Goal: Task Accomplishment & Management: Complete application form

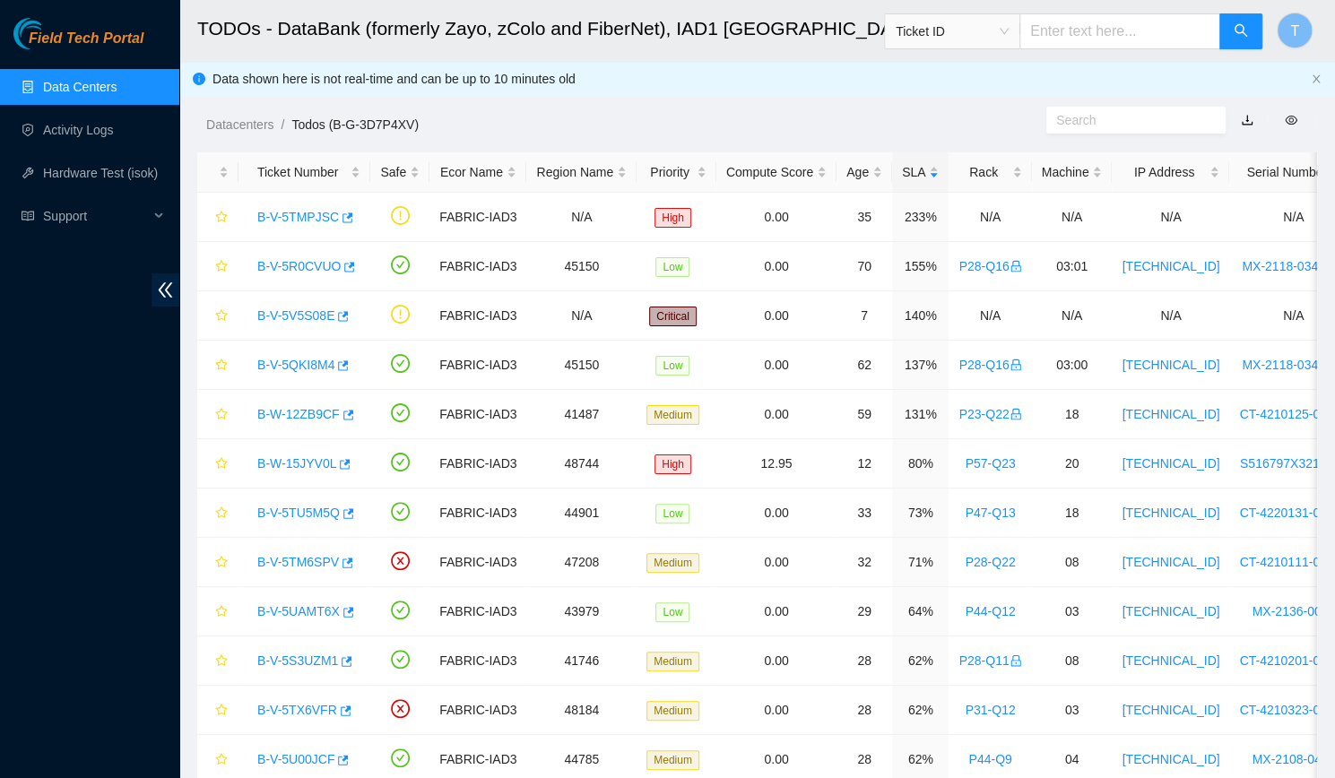
click at [178, 486] on div "Field Tech Portal Data Centers Activity Logs Hardware Test (isok) Support" at bounding box center [89, 398] width 179 height 760
click at [279, 424] on div "B-W-12ZB9CF" at bounding box center [304, 414] width 112 height 29
click at [290, 422] on div "B-W-12ZB9CF" at bounding box center [304, 414] width 112 height 29
click at [305, 410] on link "B-W-12ZB9CF" at bounding box center [298, 414] width 82 height 14
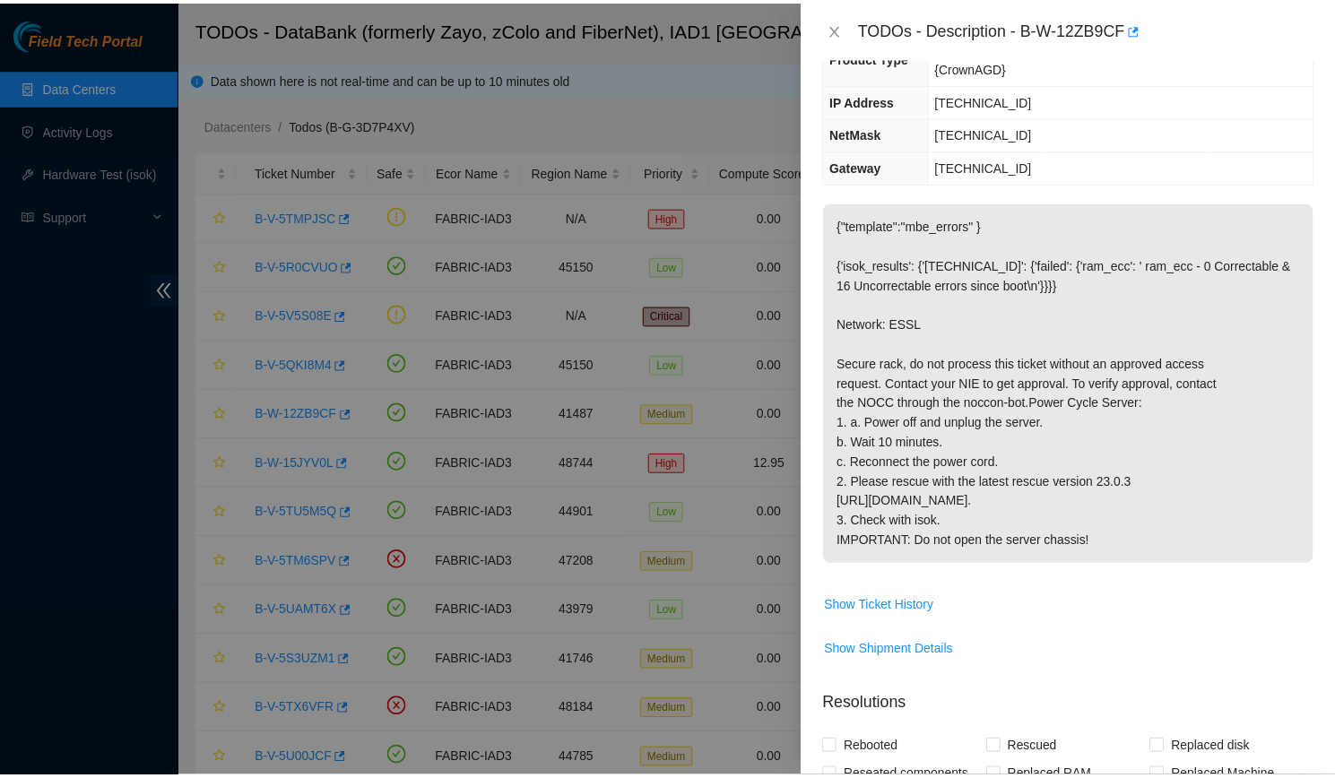
scroll to position [171, 0]
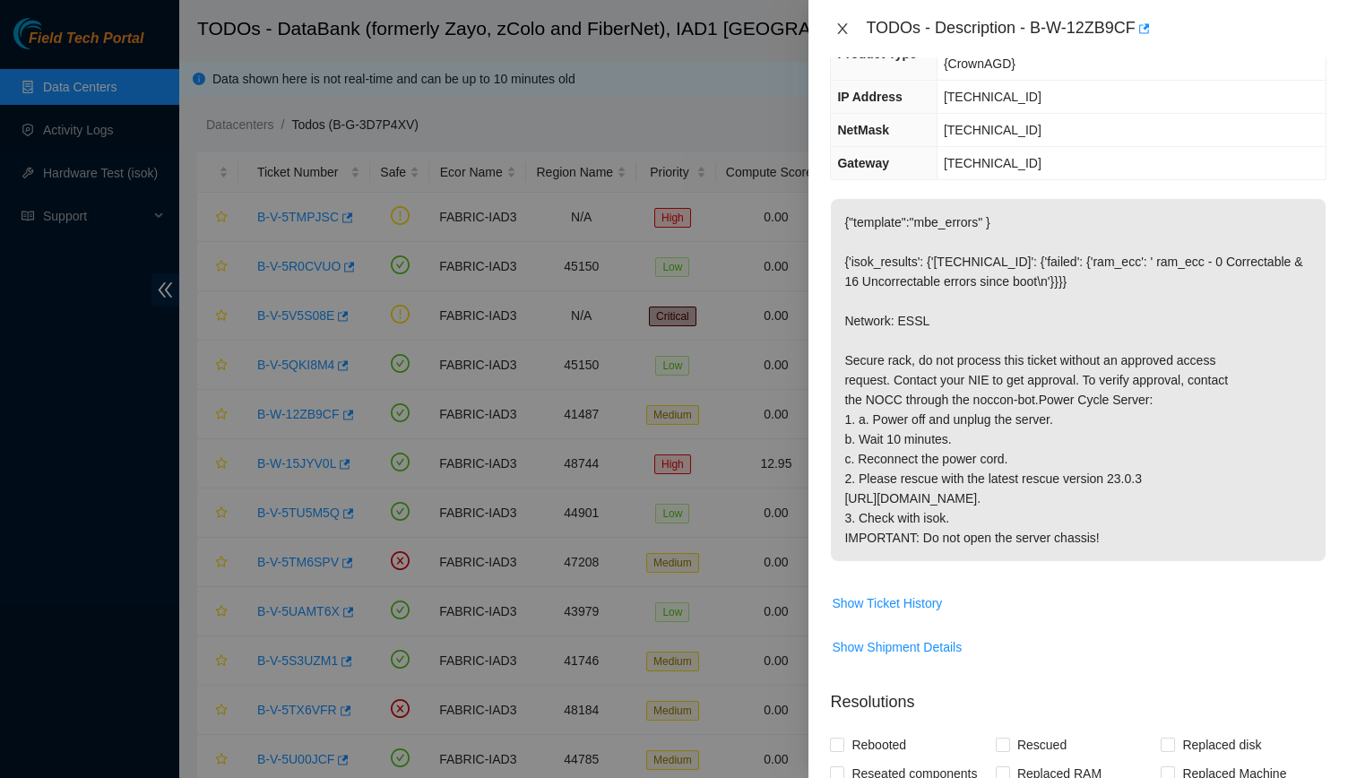
click at [843, 24] on icon "close" at bounding box center [843, 29] width 14 height 14
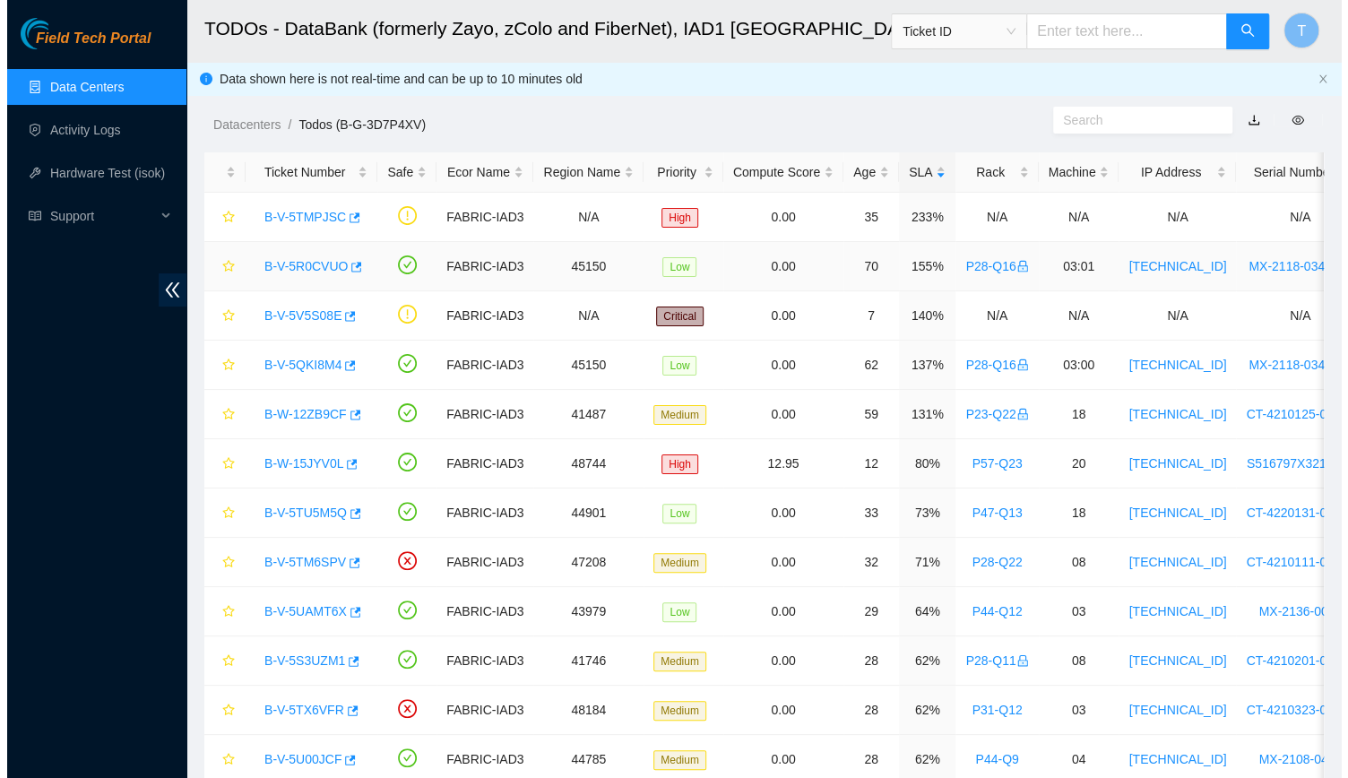
scroll to position [230, 0]
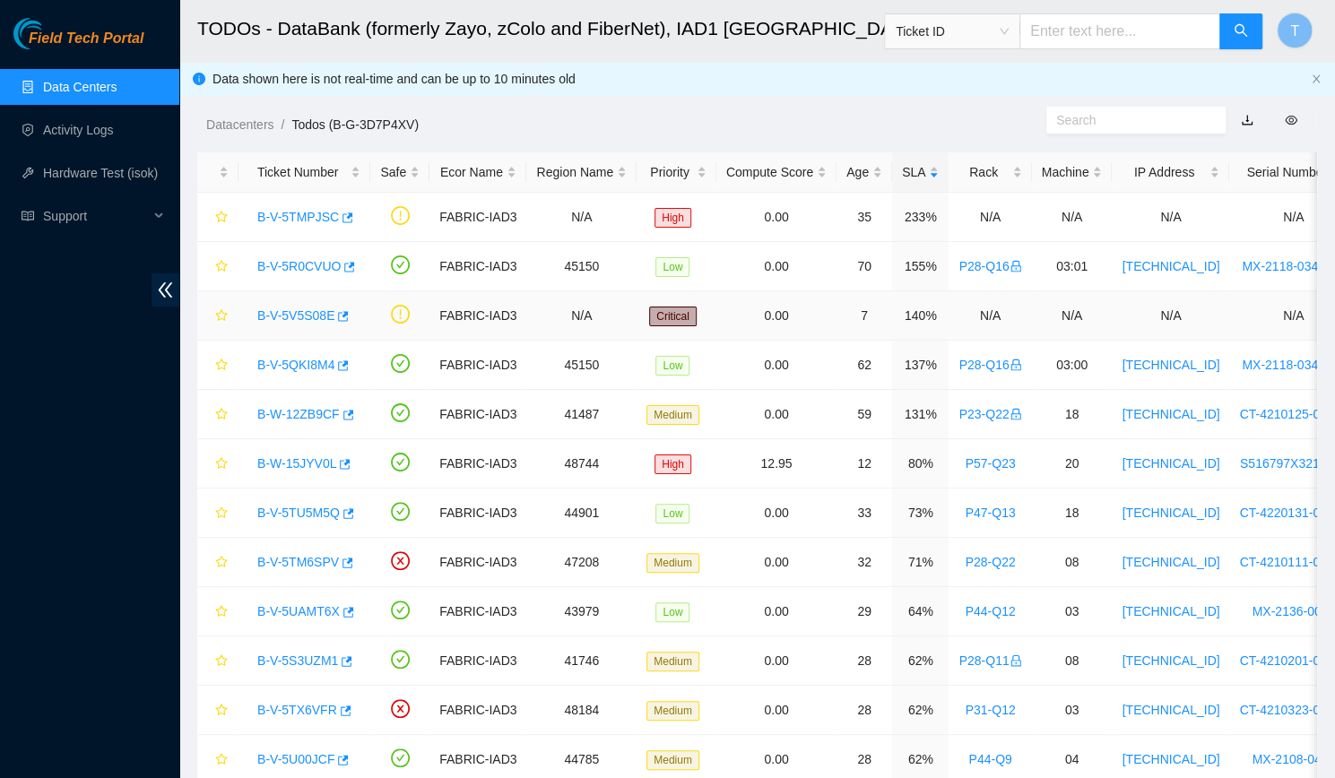
click at [284, 318] on link "B-V-5V5S08E" at bounding box center [295, 315] width 77 height 14
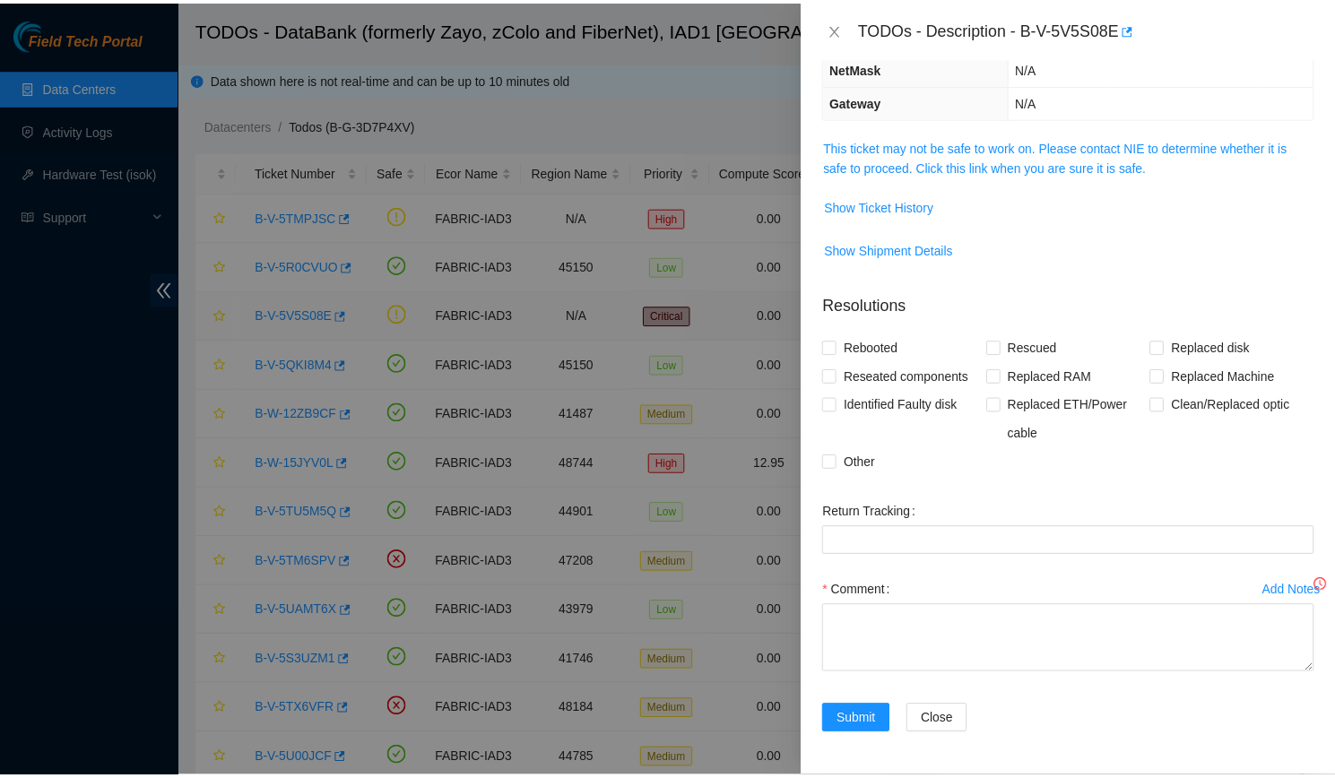
scroll to position [171, 0]
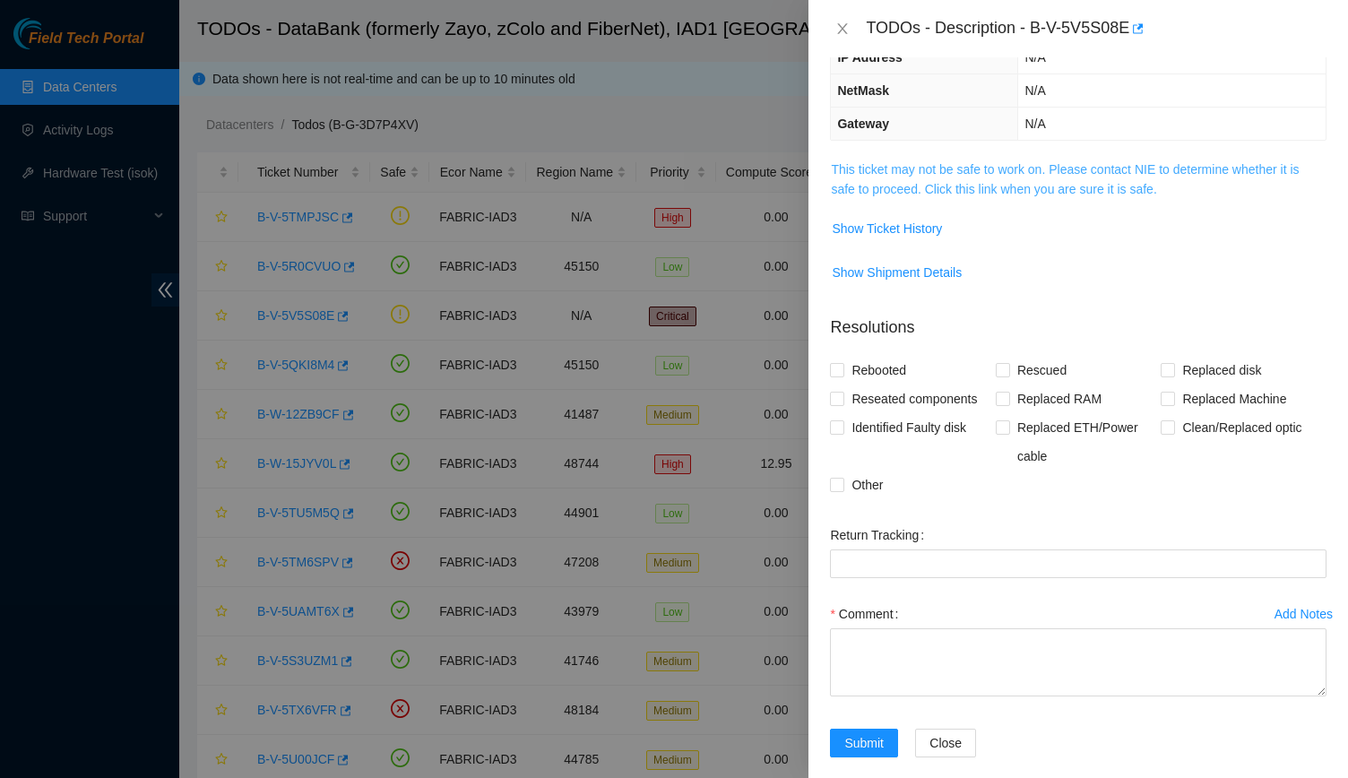
click at [948, 186] on link "This ticket may not be safe to work on. Please contact NIE to determine whether…" at bounding box center [1065, 179] width 468 height 34
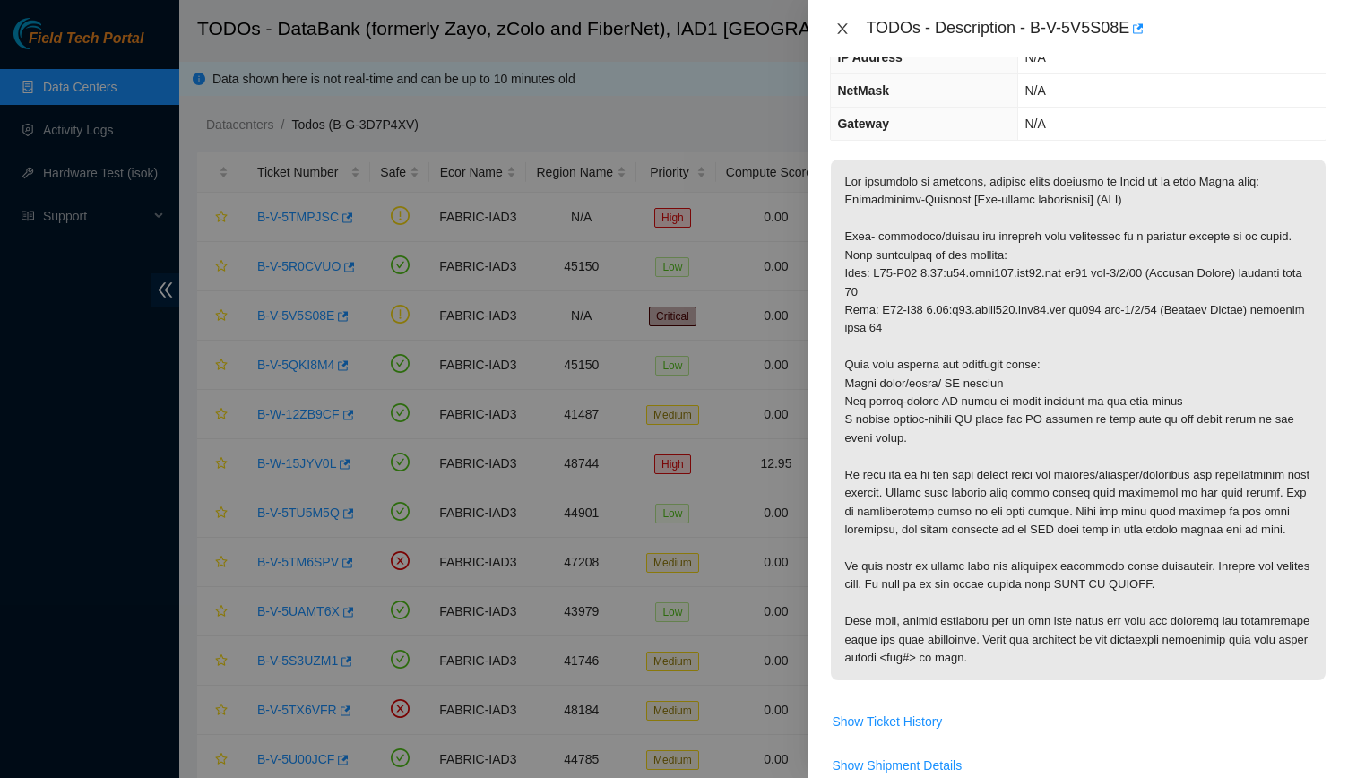
click at [846, 26] on icon "close" at bounding box center [843, 29] width 14 height 14
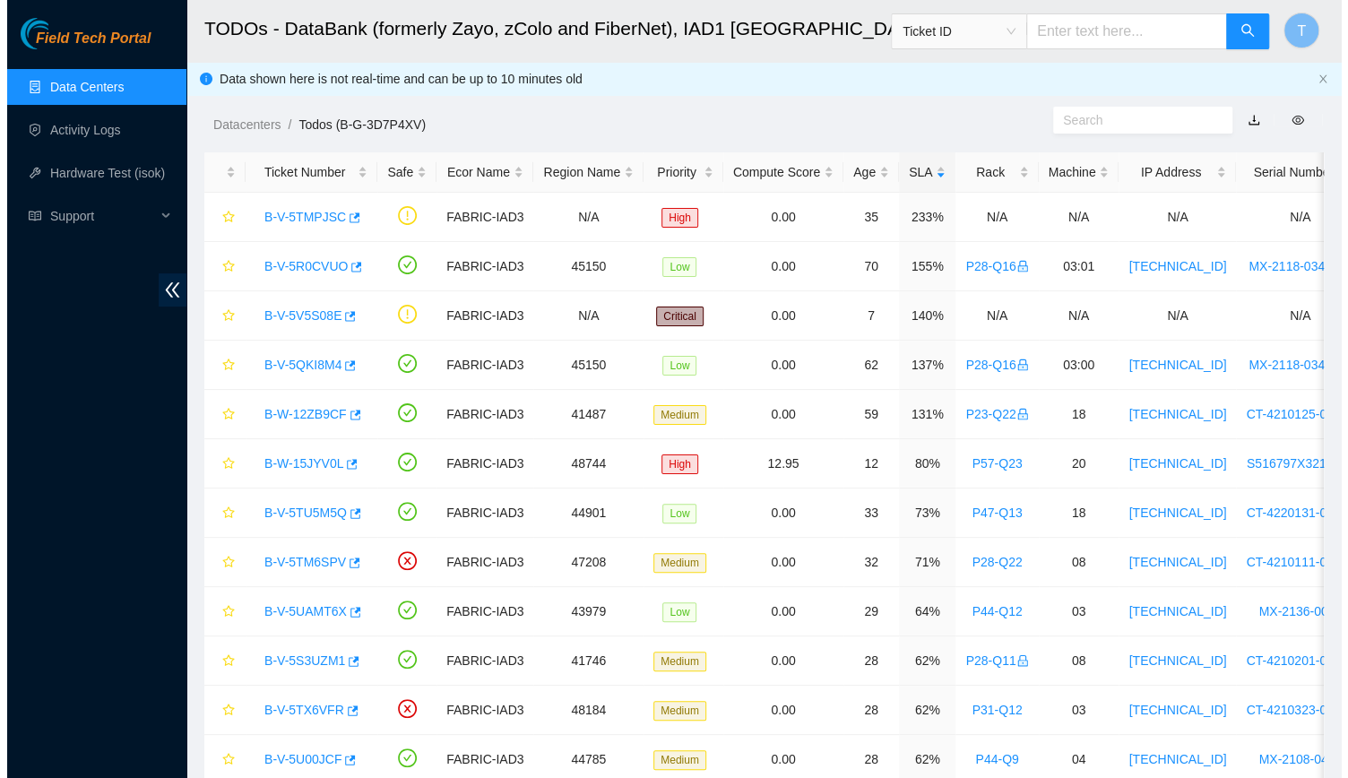
scroll to position [230, 0]
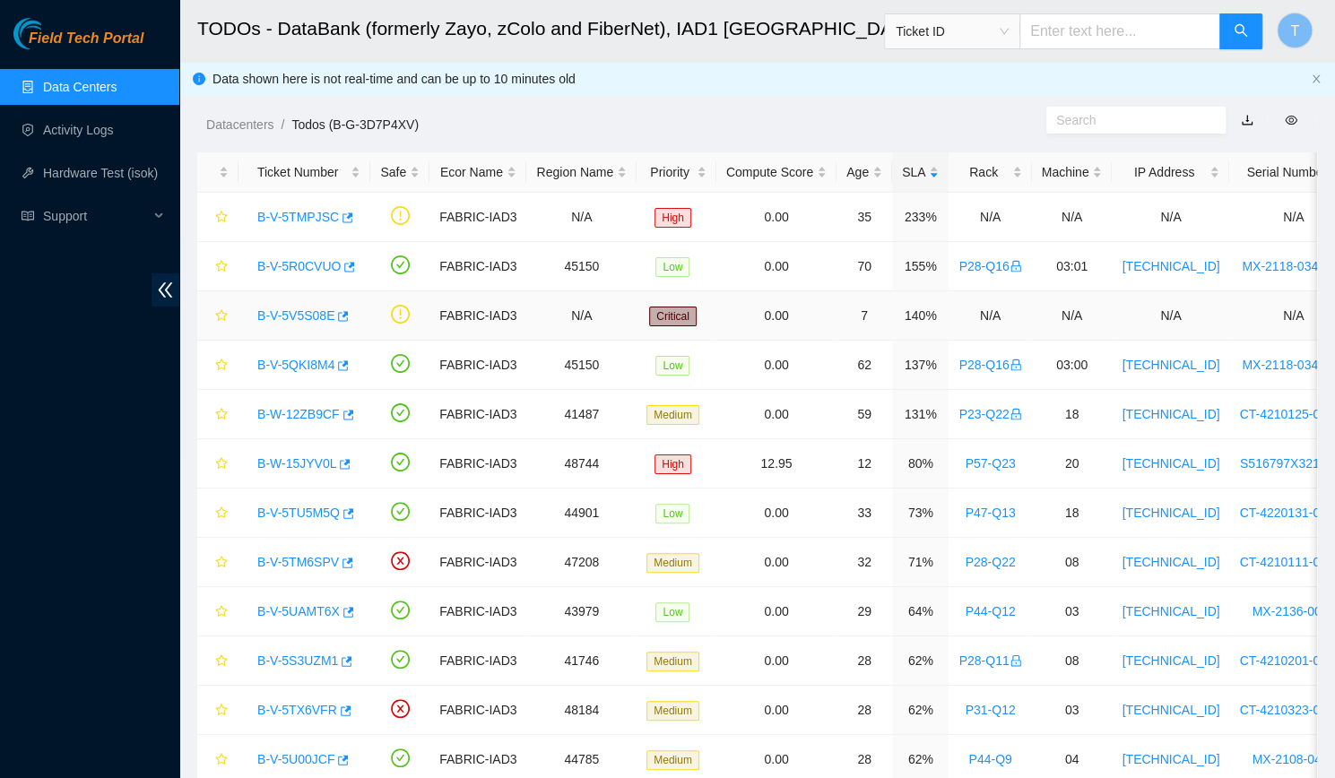
click at [283, 320] on link "B-V-5V5S08E" at bounding box center [295, 315] width 77 height 14
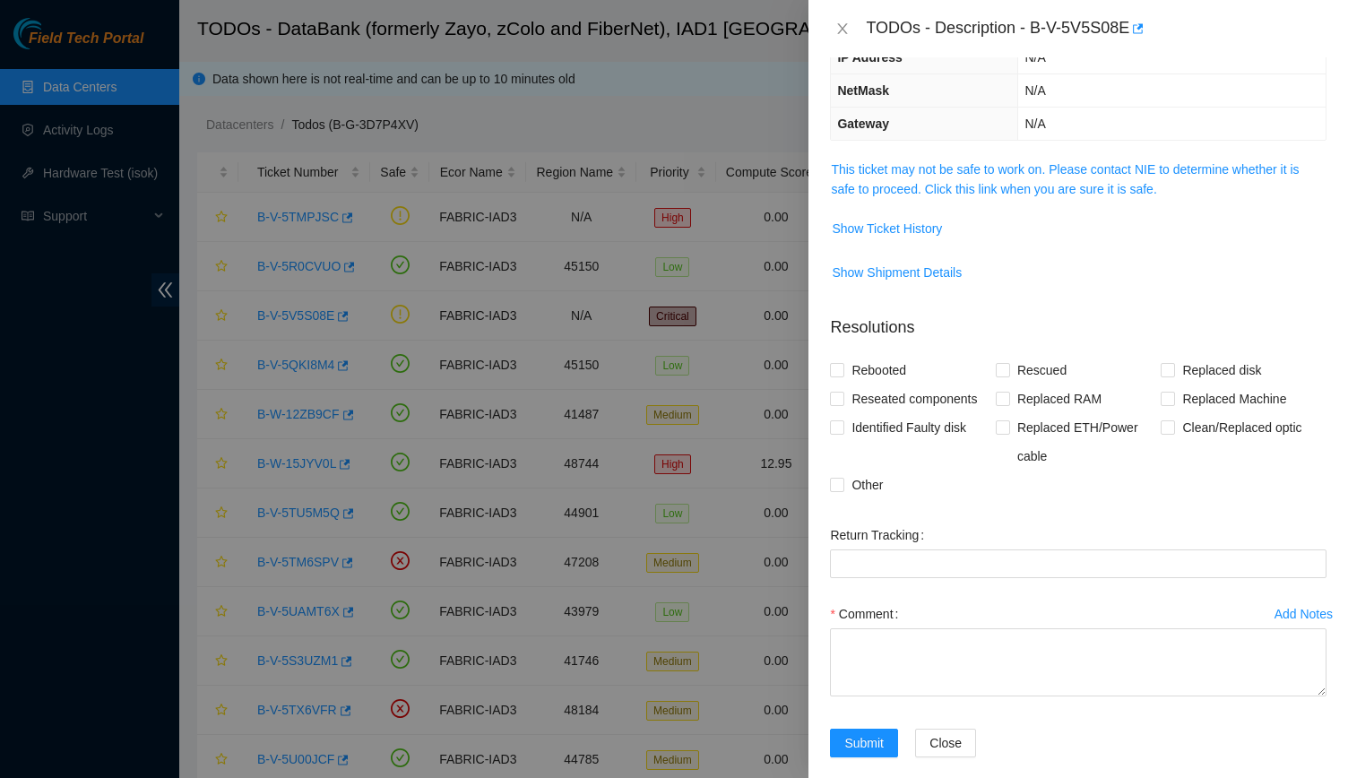
scroll to position [0, 0]
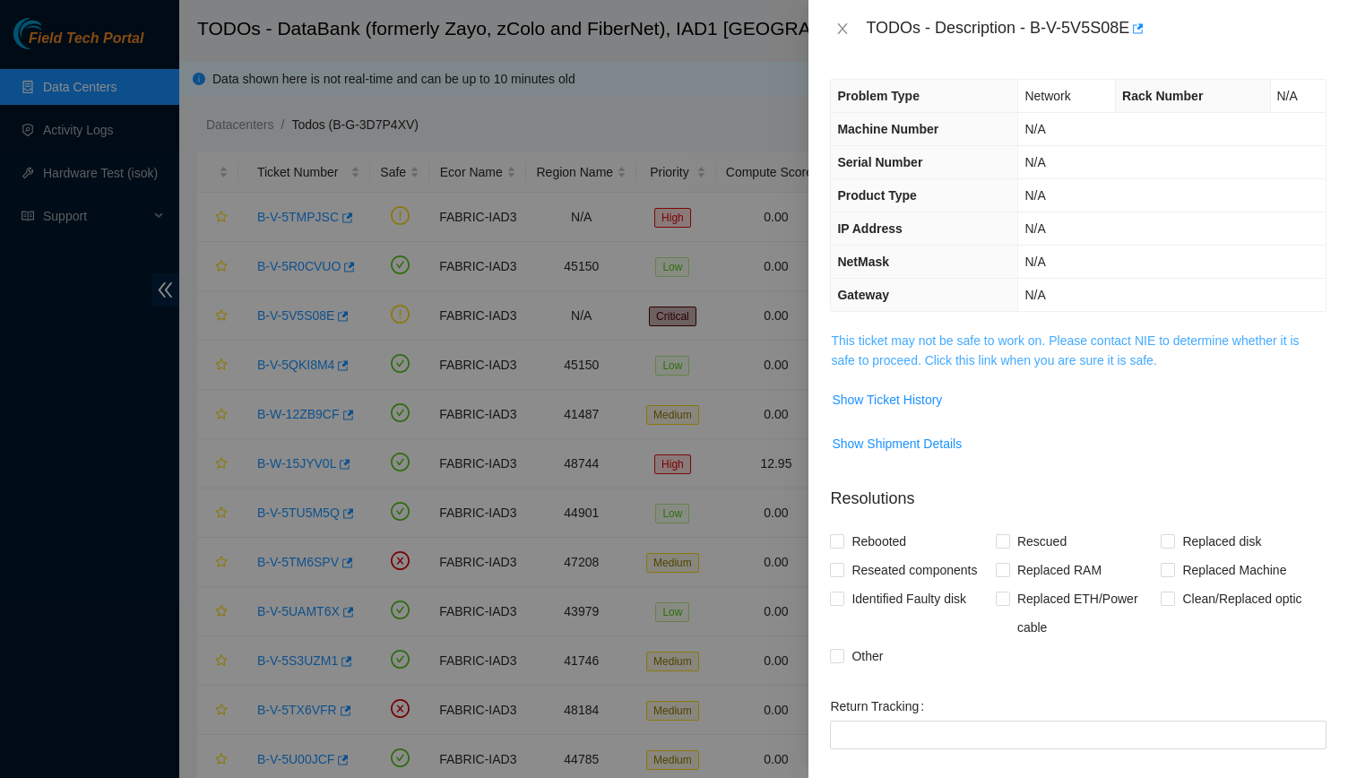
click at [977, 338] on link "This ticket may not be safe to work on. Please contact NIE to determine whether…" at bounding box center [1065, 350] width 468 height 34
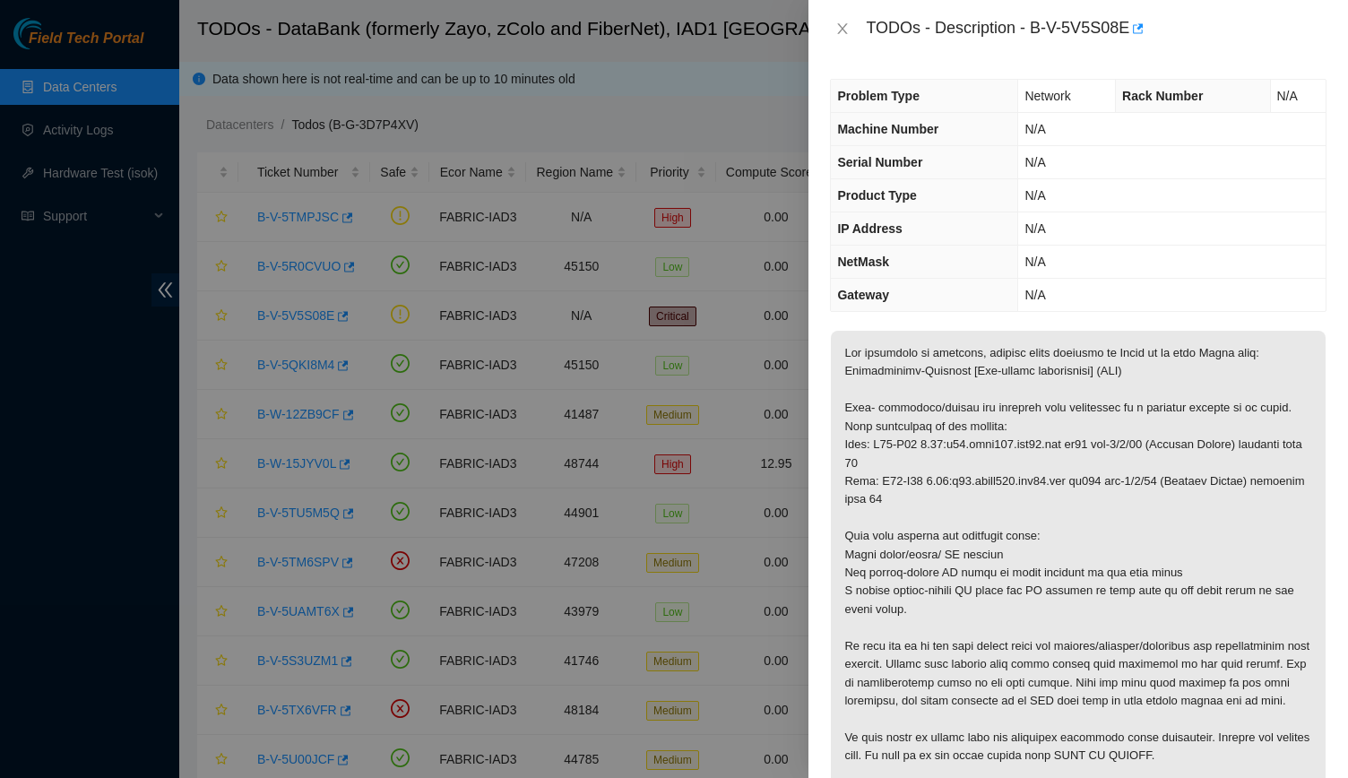
click at [848, 39] on div "TODOs - Description - B-V-5V5S08E" at bounding box center [1078, 28] width 497 height 29
click at [847, 26] on icon "close" at bounding box center [843, 29] width 14 height 14
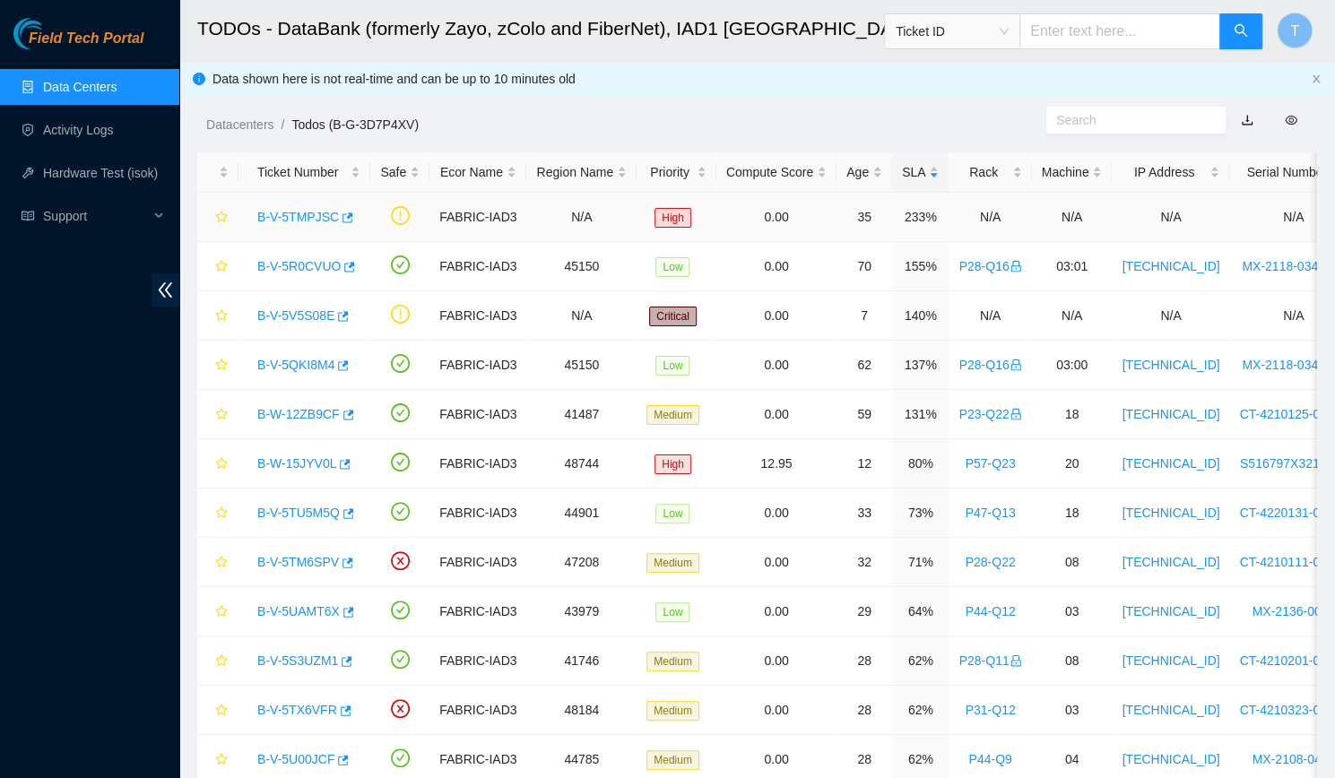
click at [296, 213] on link "B-V-5TMPJSC" at bounding box center [298, 217] width 82 height 14
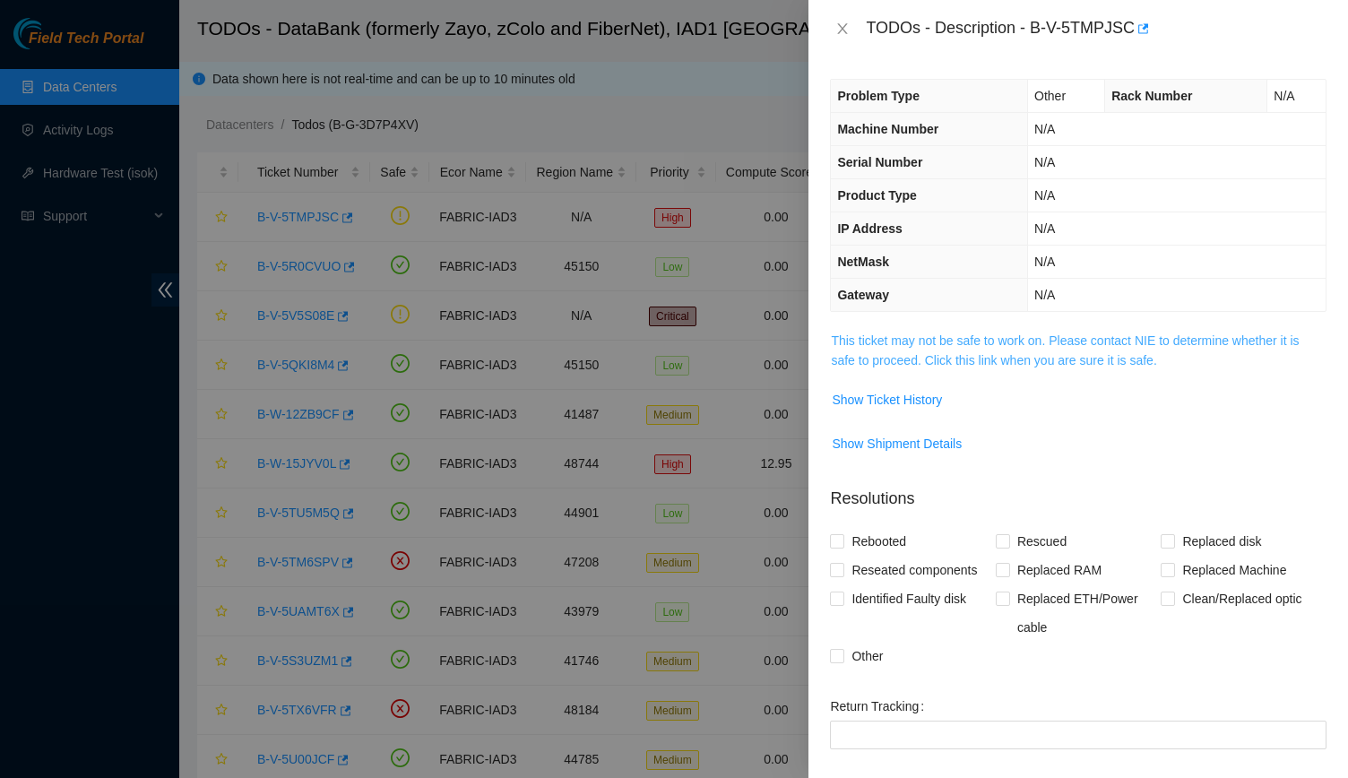
click at [909, 337] on link "This ticket may not be safe to work on. Please contact NIE to determine whether…" at bounding box center [1065, 350] width 468 height 34
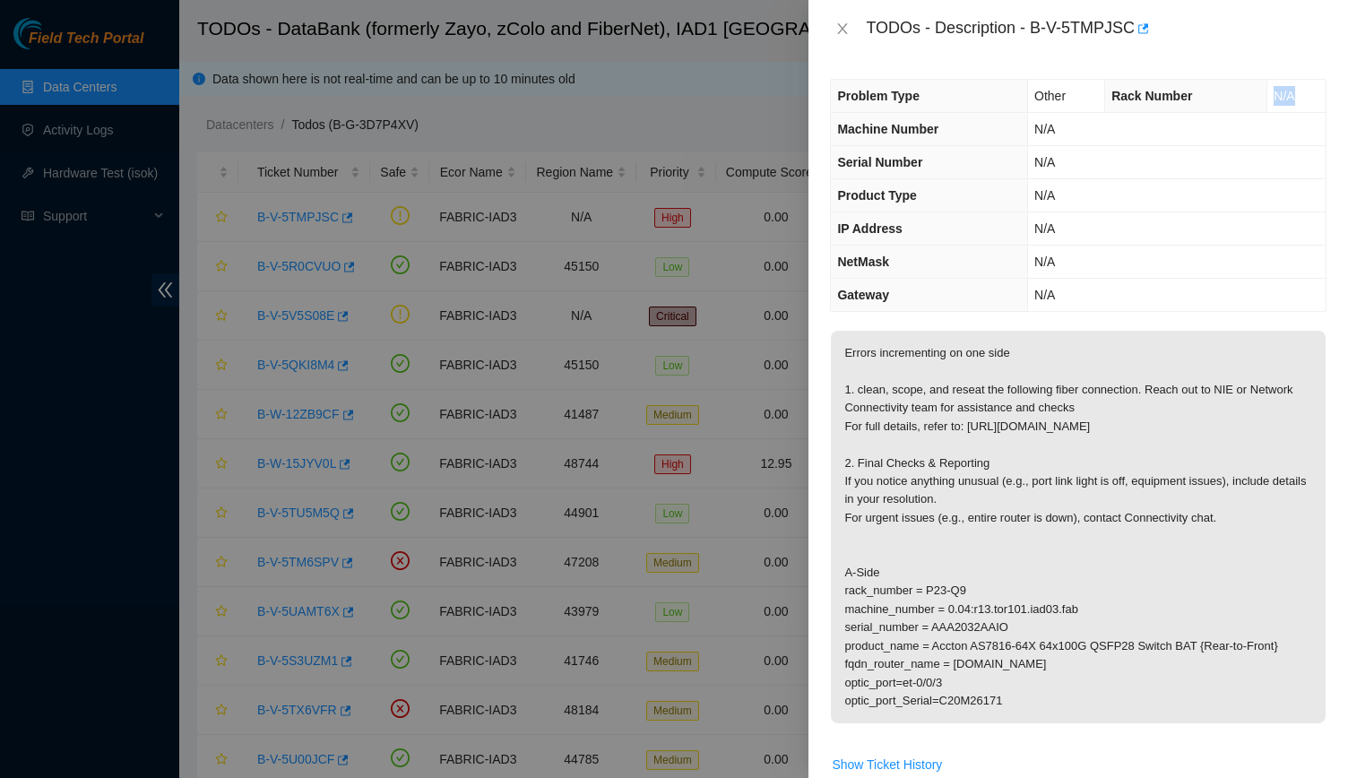
drag, startPoint x: 1262, startPoint y: 91, endPoint x: 1293, endPoint y: 92, distance: 30.5
click at [1293, 92] on td "N/A" at bounding box center [1297, 96] width 58 height 33
click at [1289, 97] on td "N/A" at bounding box center [1297, 96] width 58 height 33
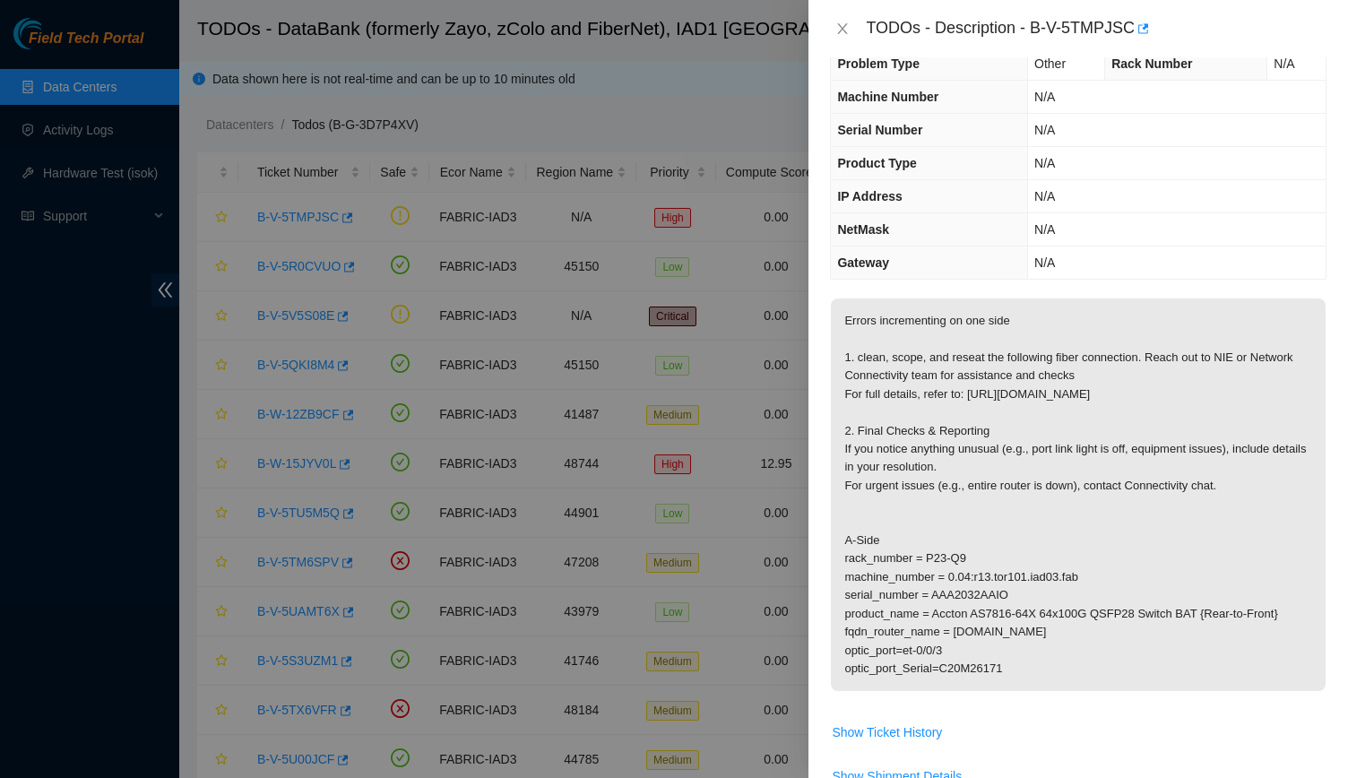
click at [959, 575] on p "Errors incrementing on one side 1. clean, scope, and reseat the following fiber…" at bounding box center [1078, 495] width 495 height 393
drag, startPoint x: 965, startPoint y: 575, endPoint x: 928, endPoint y: 577, distance: 36.9
click at [928, 577] on p "Errors incrementing on one side 1. clean, scope, and reseat the following fiber…" at bounding box center [1078, 495] width 495 height 393
copy p "P23-Q9"
click at [1026, 554] on p "Errors incrementing on one side 1. clean, scope, and reseat the following fiber…" at bounding box center [1078, 495] width 495 height 393
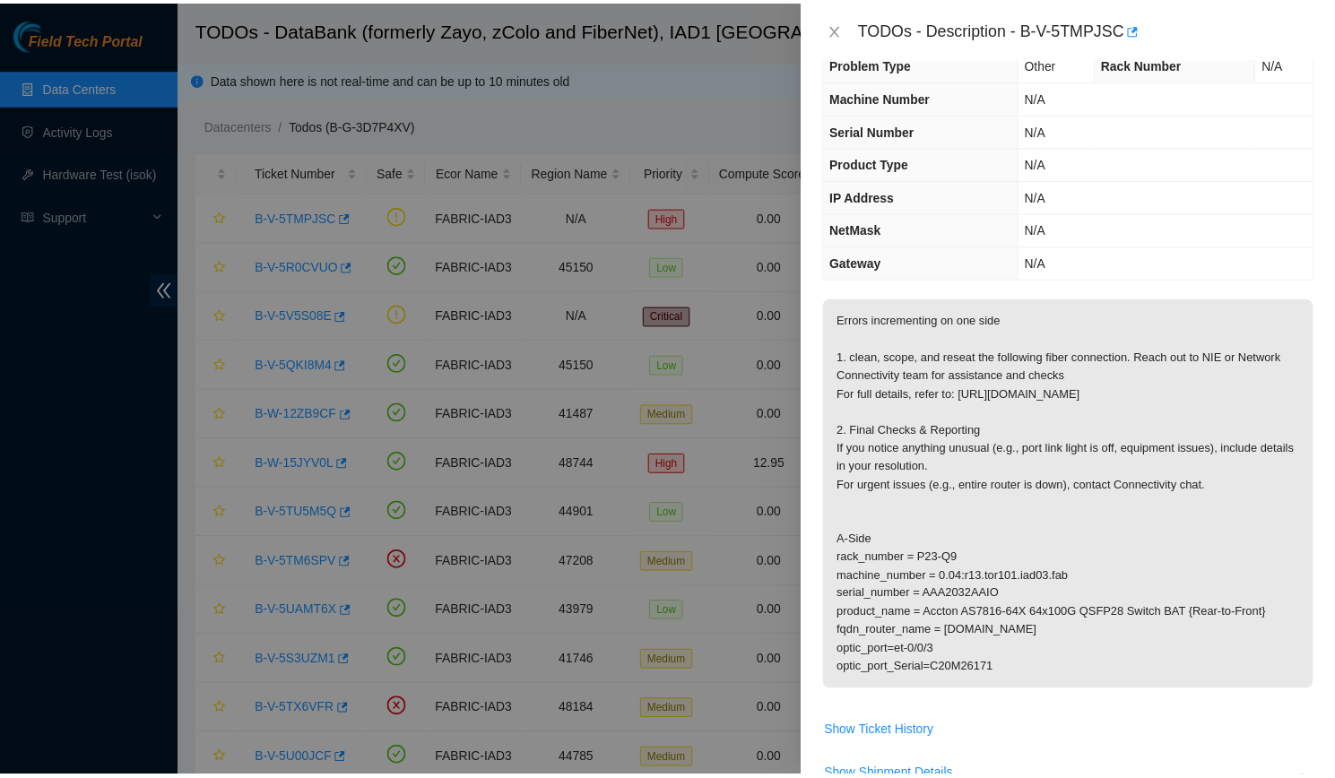
scroll to position [0, 0]
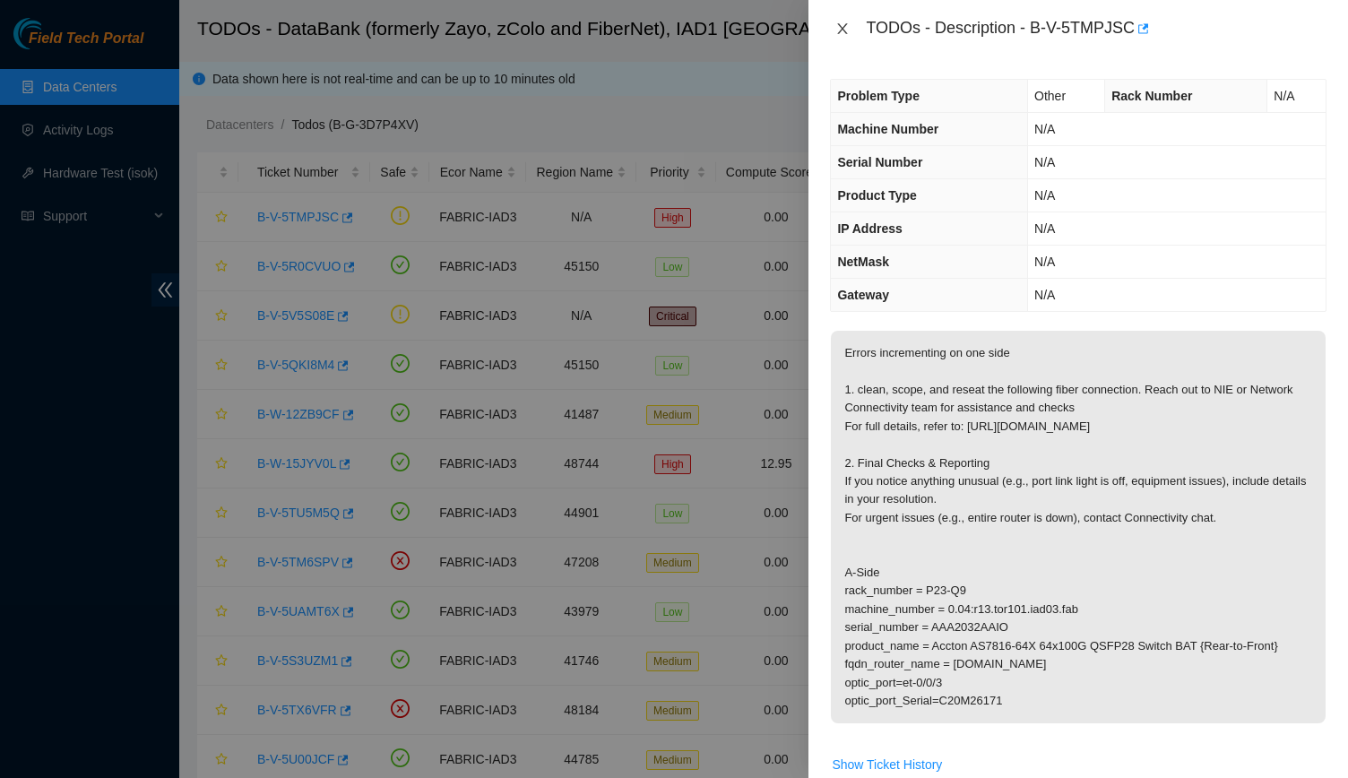
click at [844, 26] on icon "close" at bounding box center [843, 28] width 10 height 11
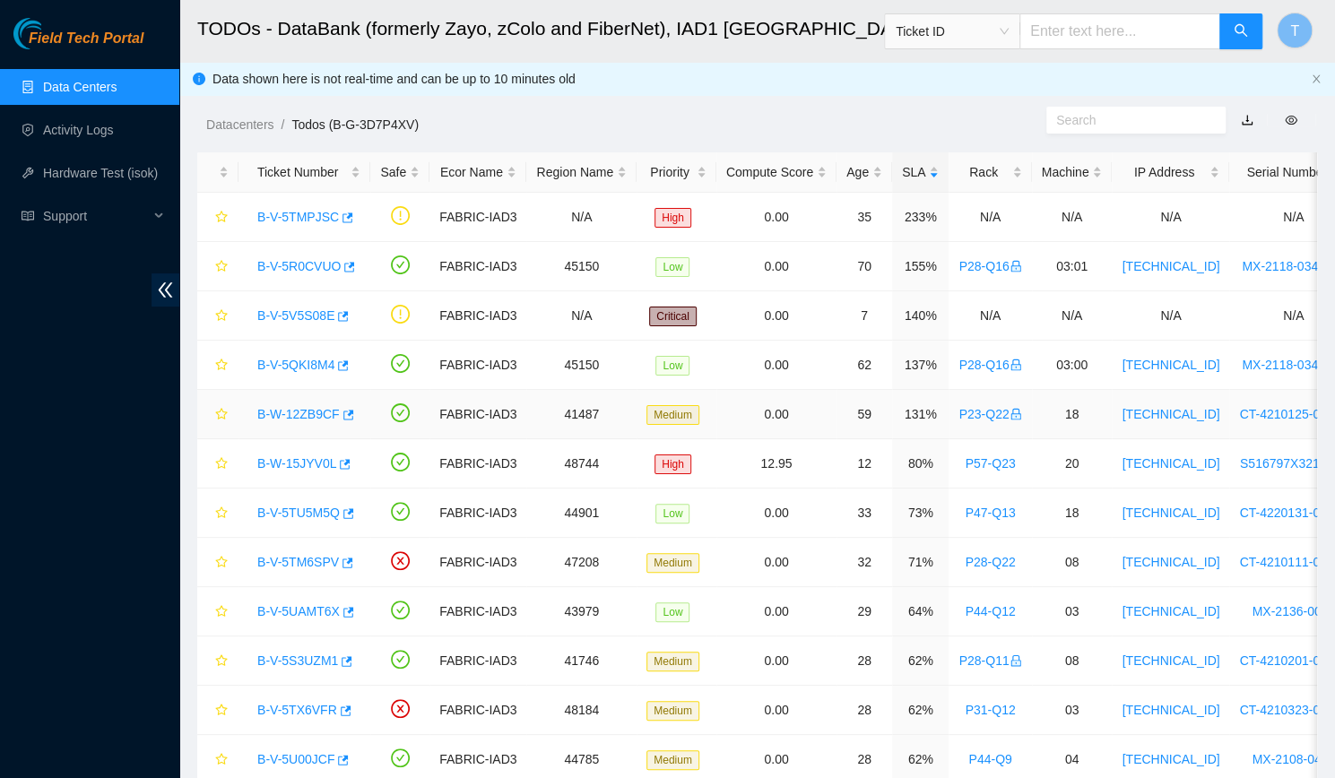
click at [298, 410] on link "B-W-12ZB9CF" at bounding box center [298, 414] width 82 height 14
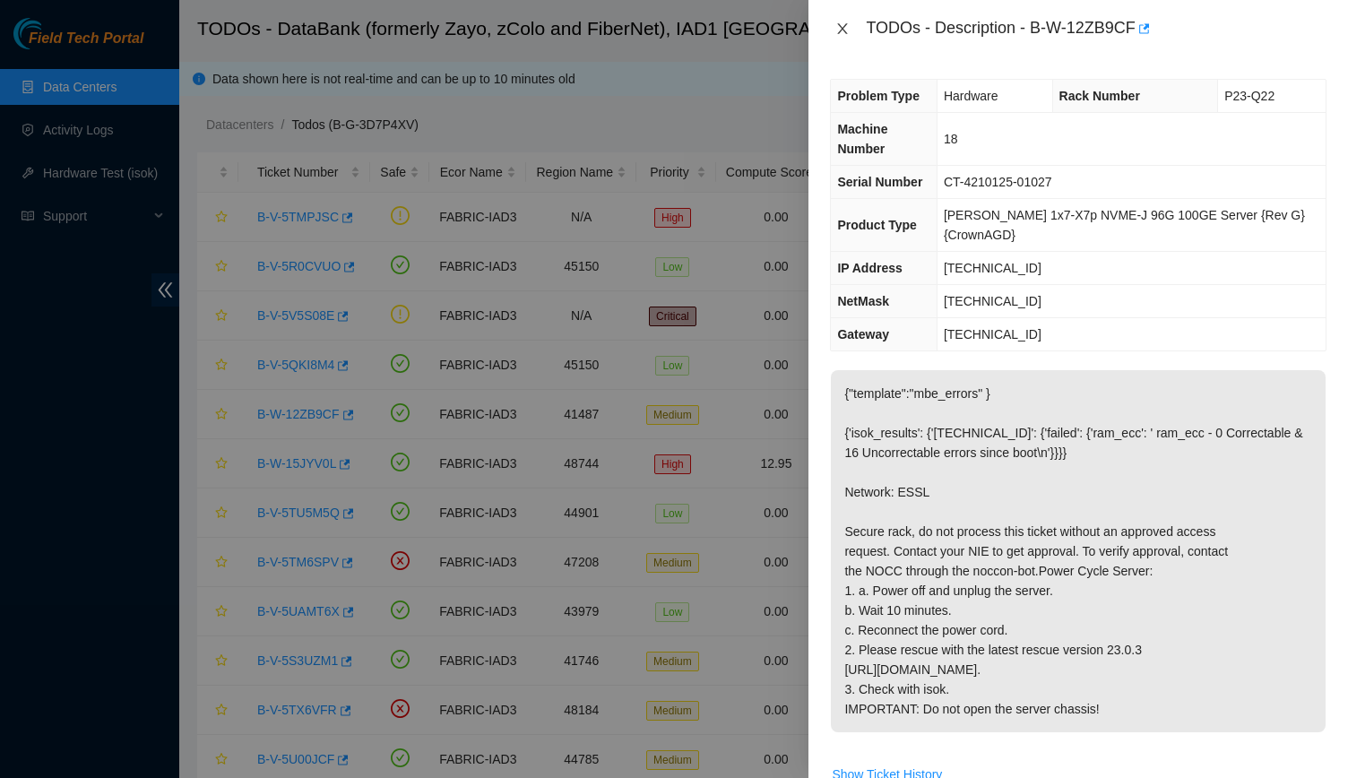
click at [848, 32] on icon "close" at bounding box center [843, 29] width 14 height 14
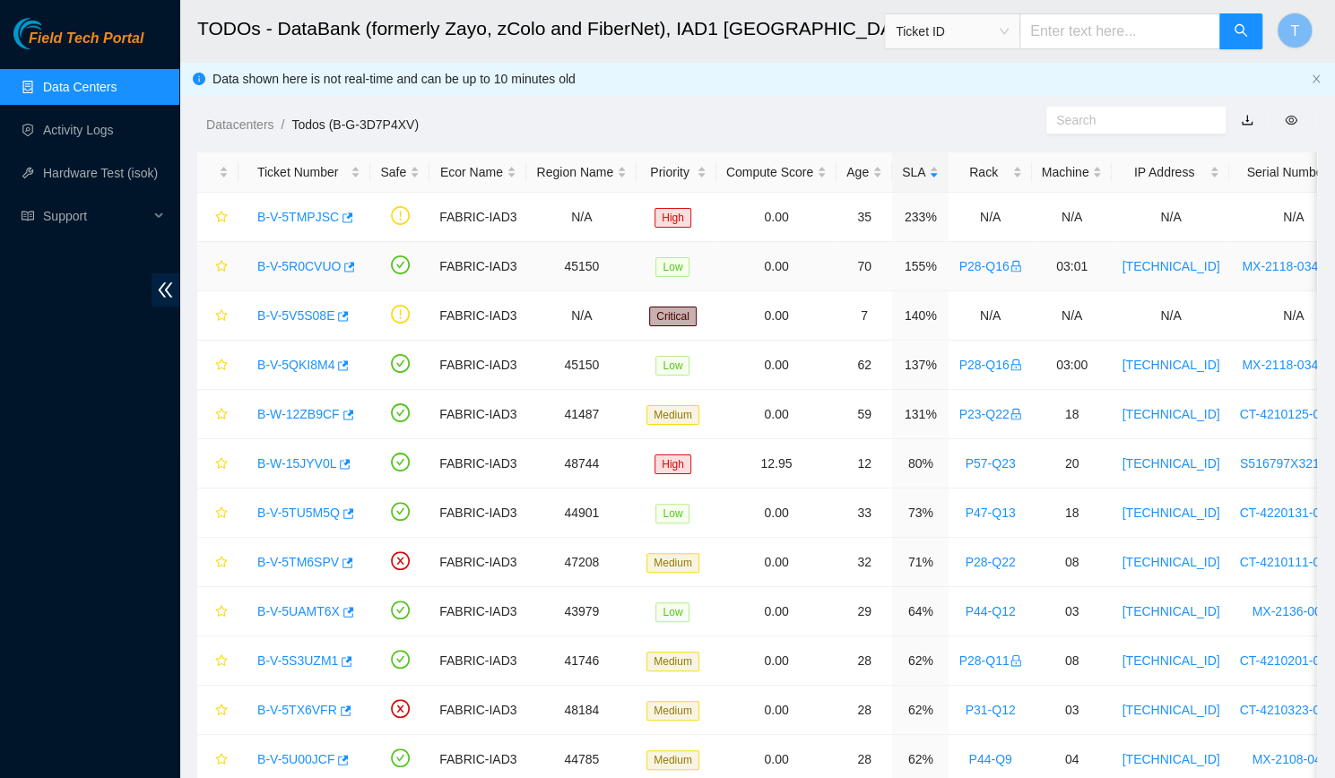
click at [308, 263] on link "B-V-5R0CVUO" at bounding box center [298, 266] width 83 height 14
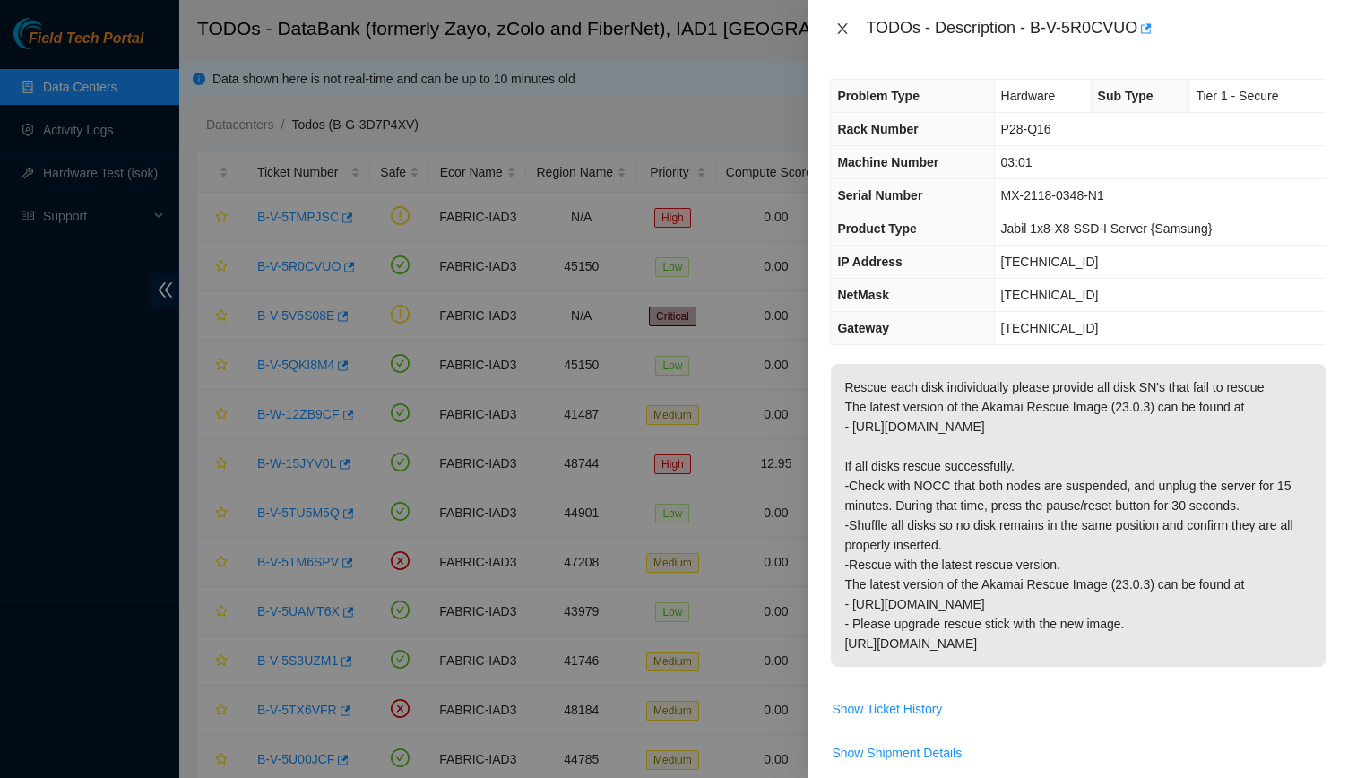
click at [847, 30] on icon "close" at bounding box center [843, 29] width 14 height 14
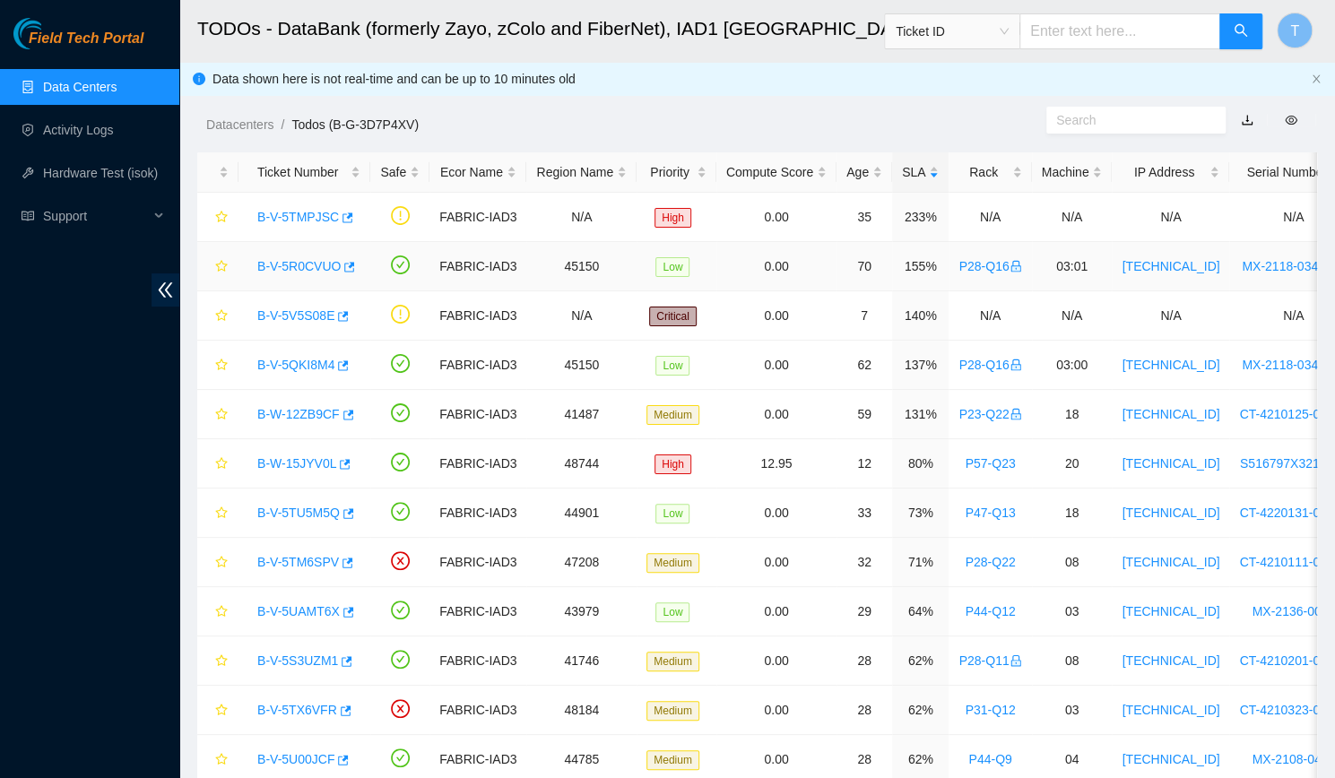
click at [298, 259] on link "B-V-5R0CVUO" at bounding box center [298, 266] width 83 height 14
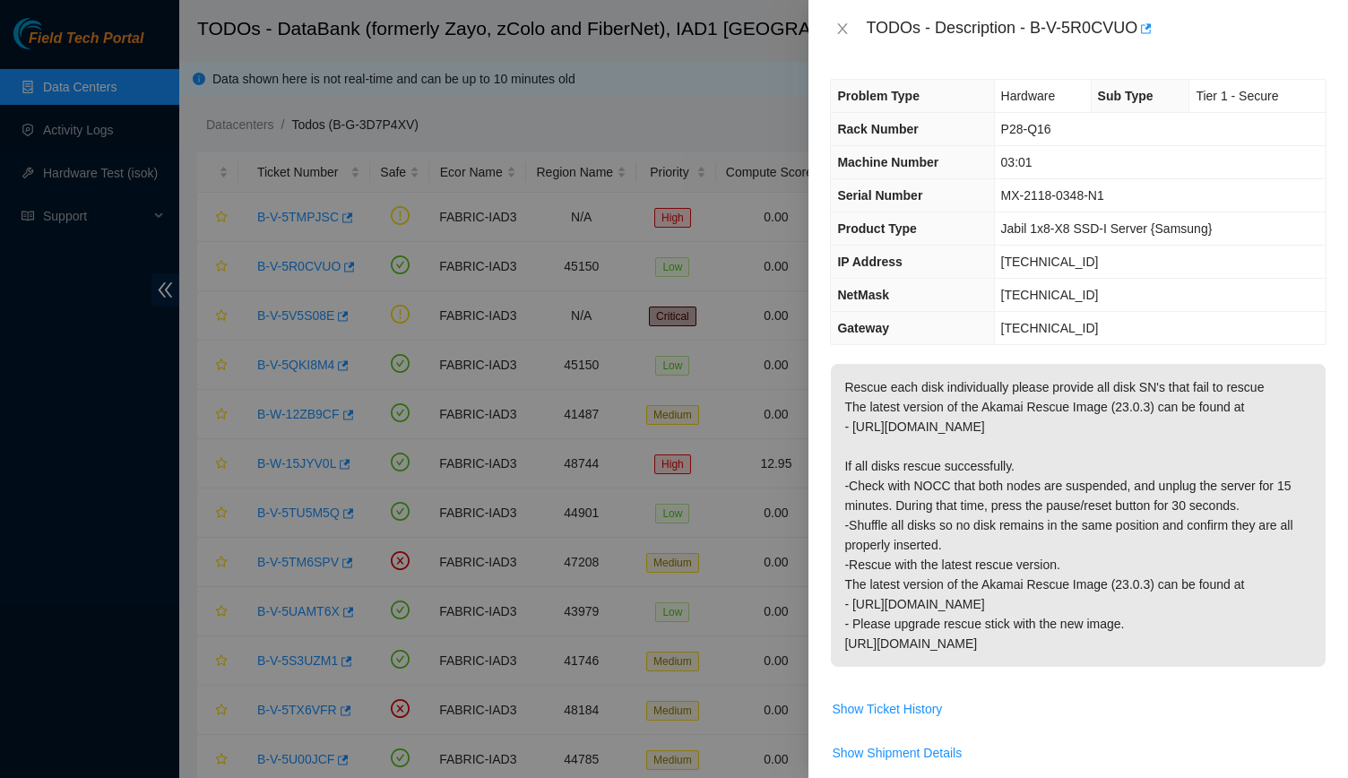
click at [1043, 263] on span "[TECHNICAL_ID]" at bounding box center [1050, 262] width 98 height 14
click at [983, 534] on p "Rescue each disk individually please provide all disk SN's that fail to rescue …" at bounding box center [1078, 515] width 495 height 303
click at [844, 31] on icon "close" at bounding box center [843, 29] width 14 height 14
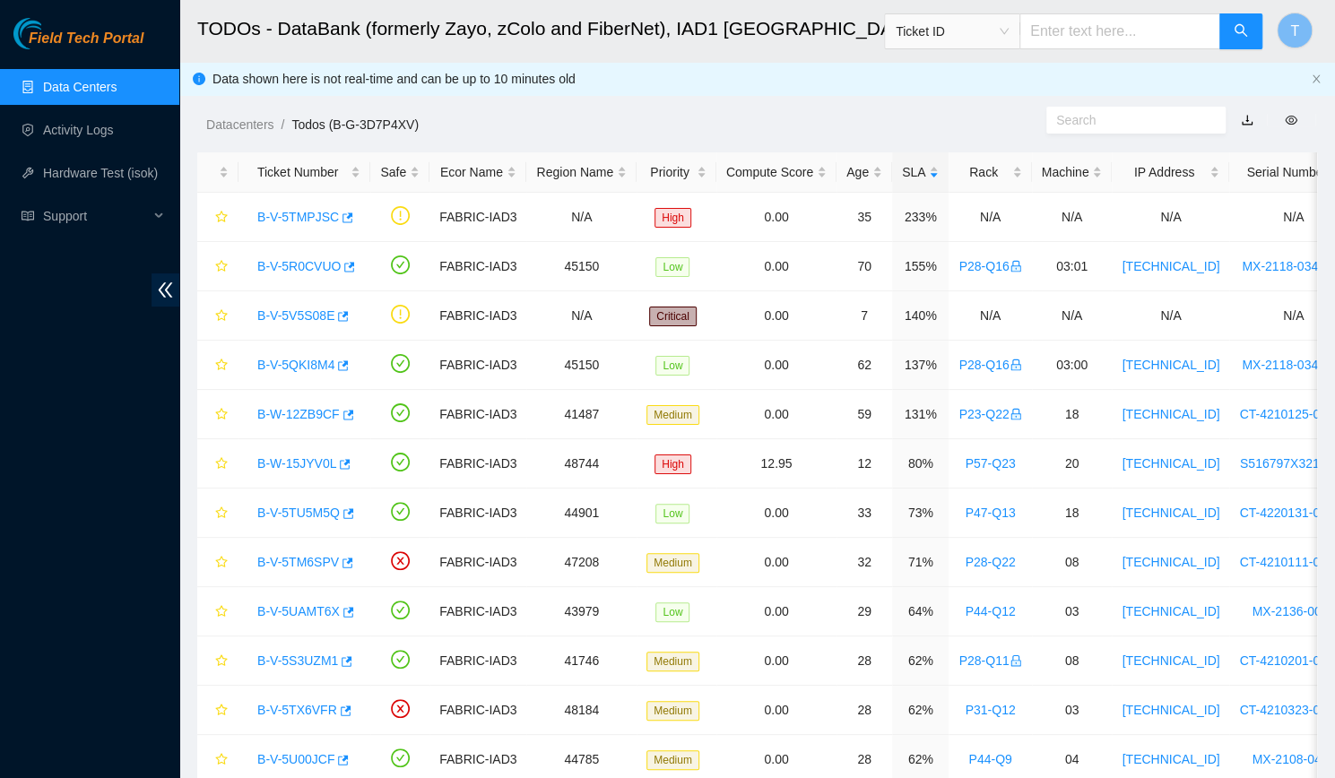
click at [108, 85] on link "Data Centers" at bounding box center [80, 87] width 74 height 14
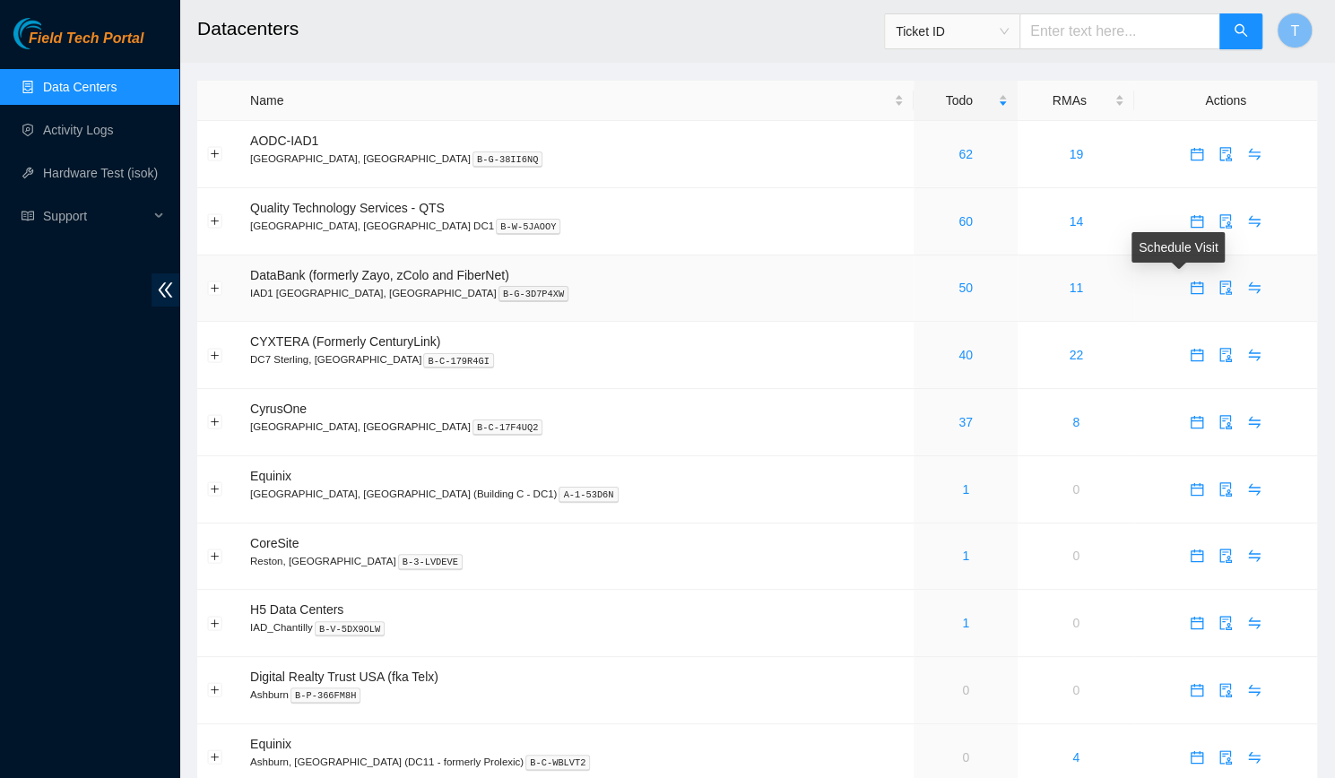
click at [1190, 288] on icon "calendar" at bounding box center [1197, 288] width 14 height 14
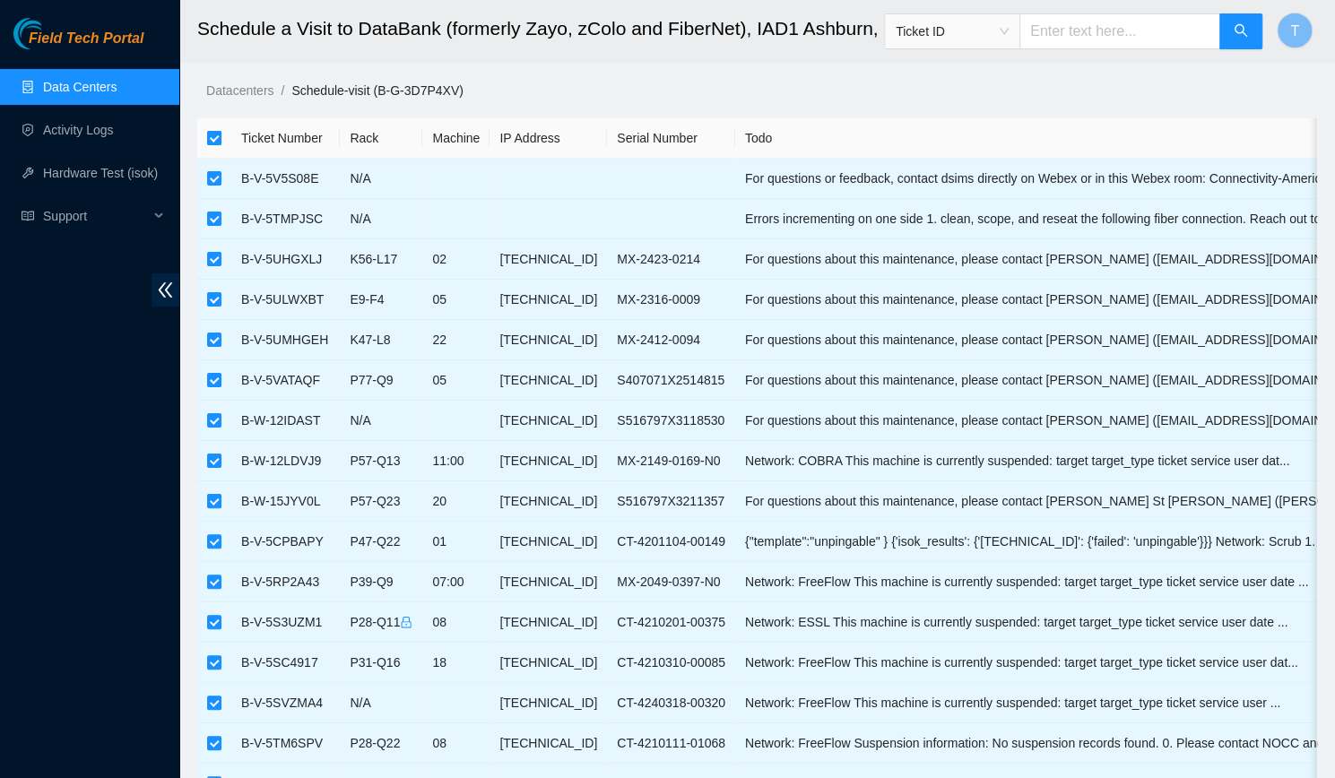
click at [213, 134] on input "checkbox" at bounding box center [214, 138] width 14 height 14
checkbox input "false"
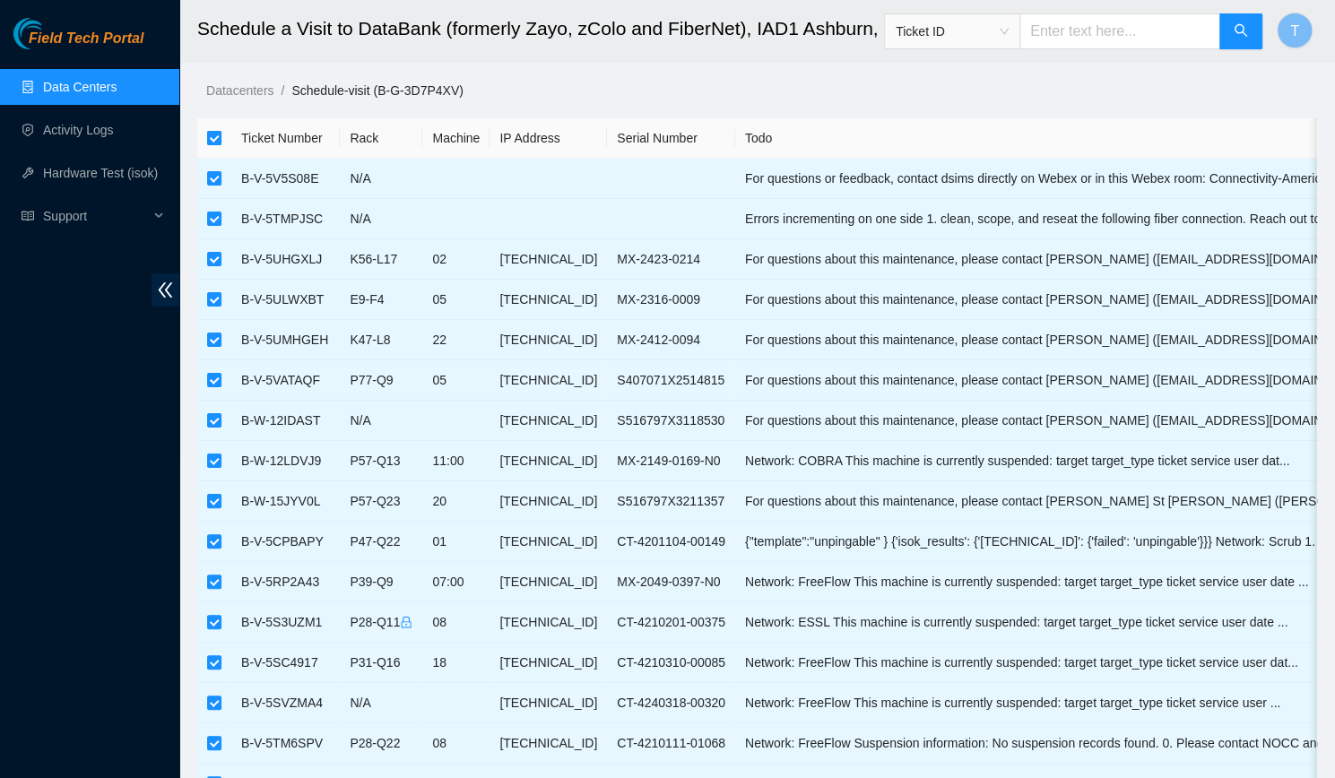
checkbox input "false"
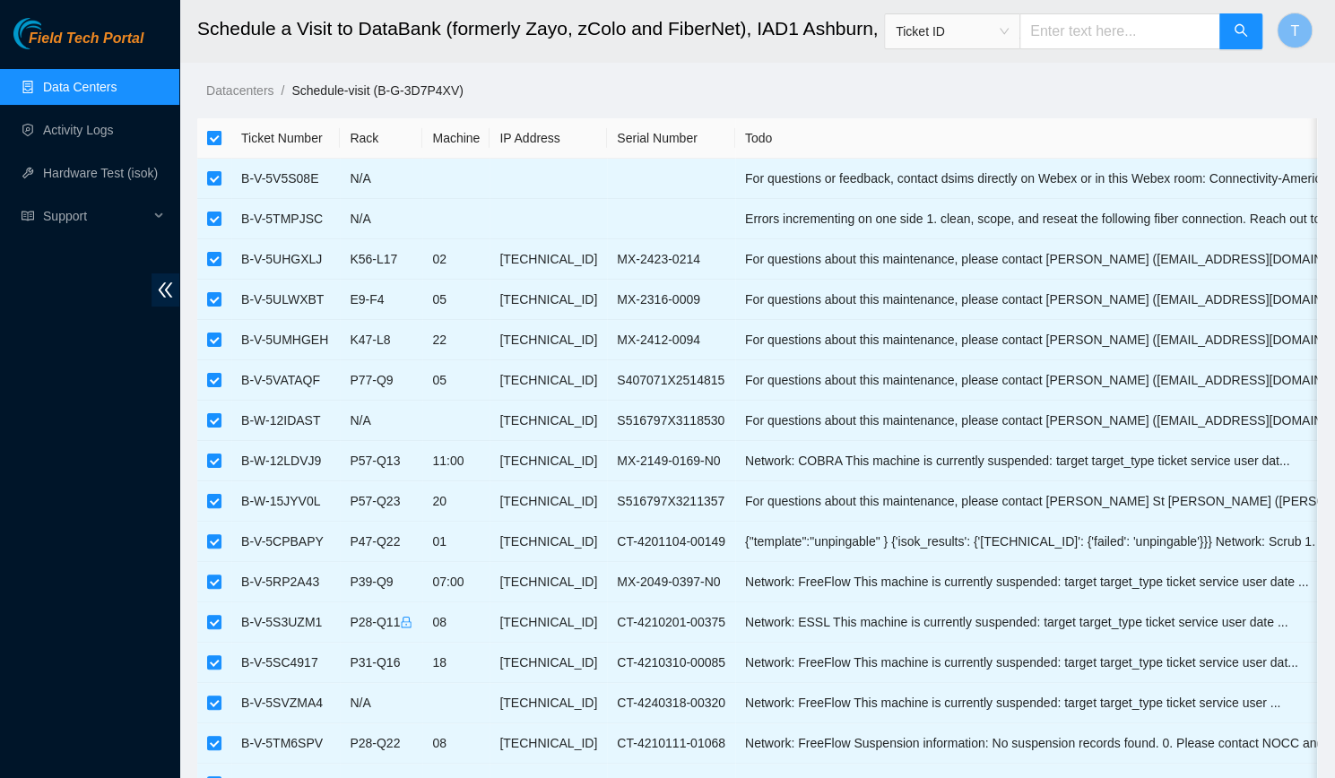
checkbox input "false"
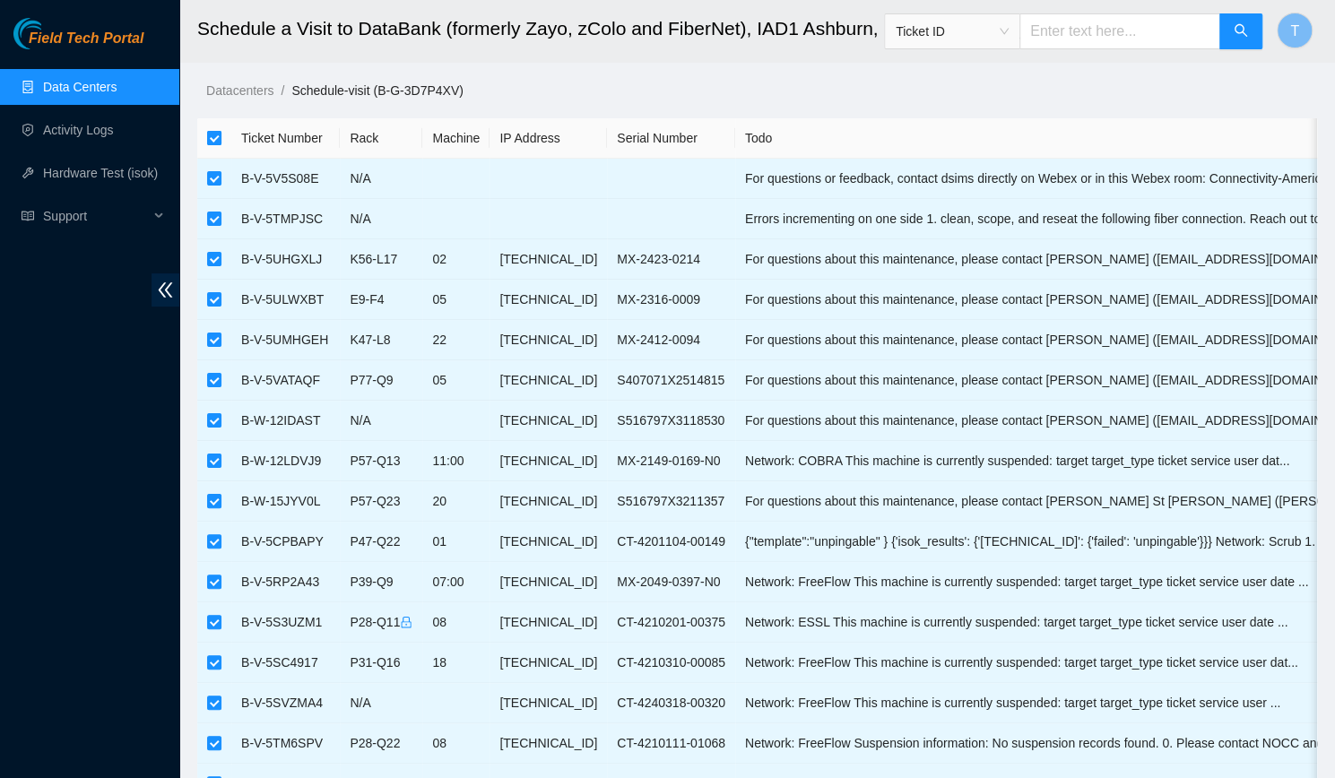
checkbox input "false"
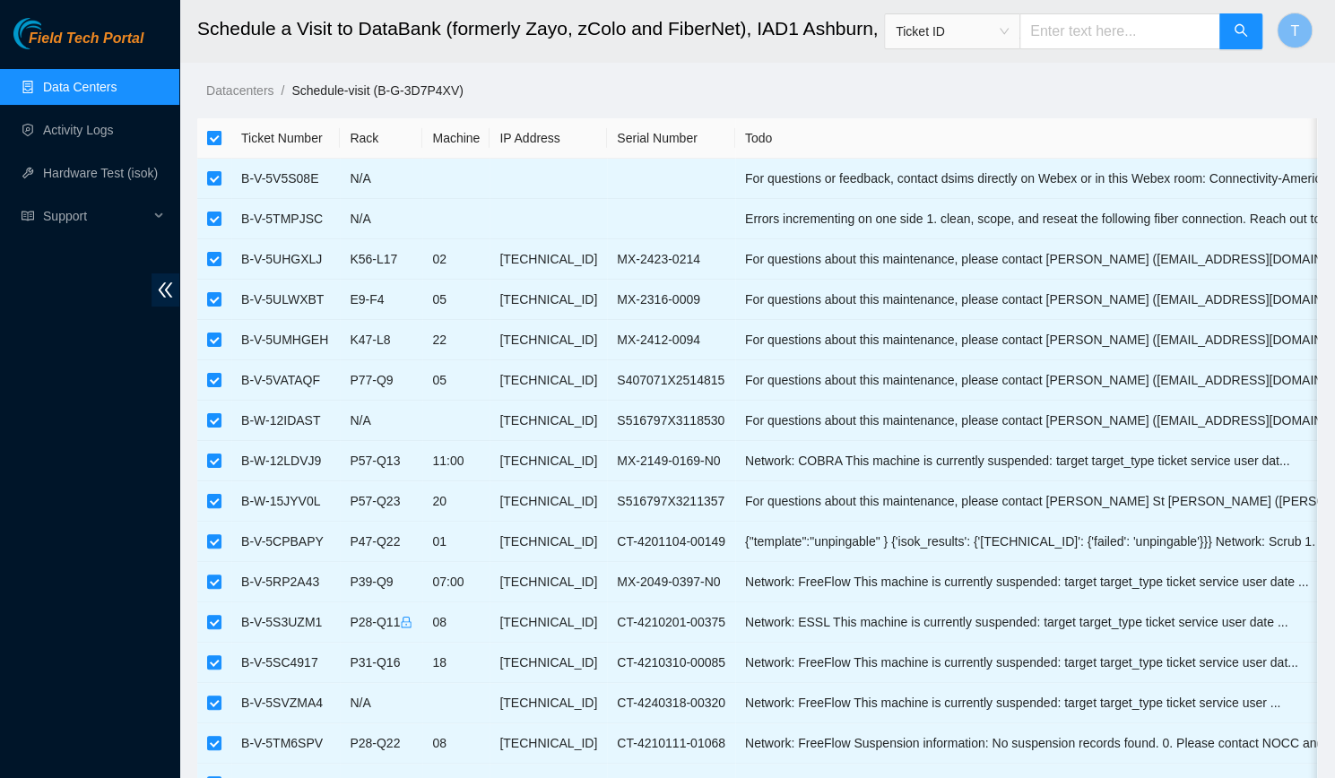
checkbox input "false"
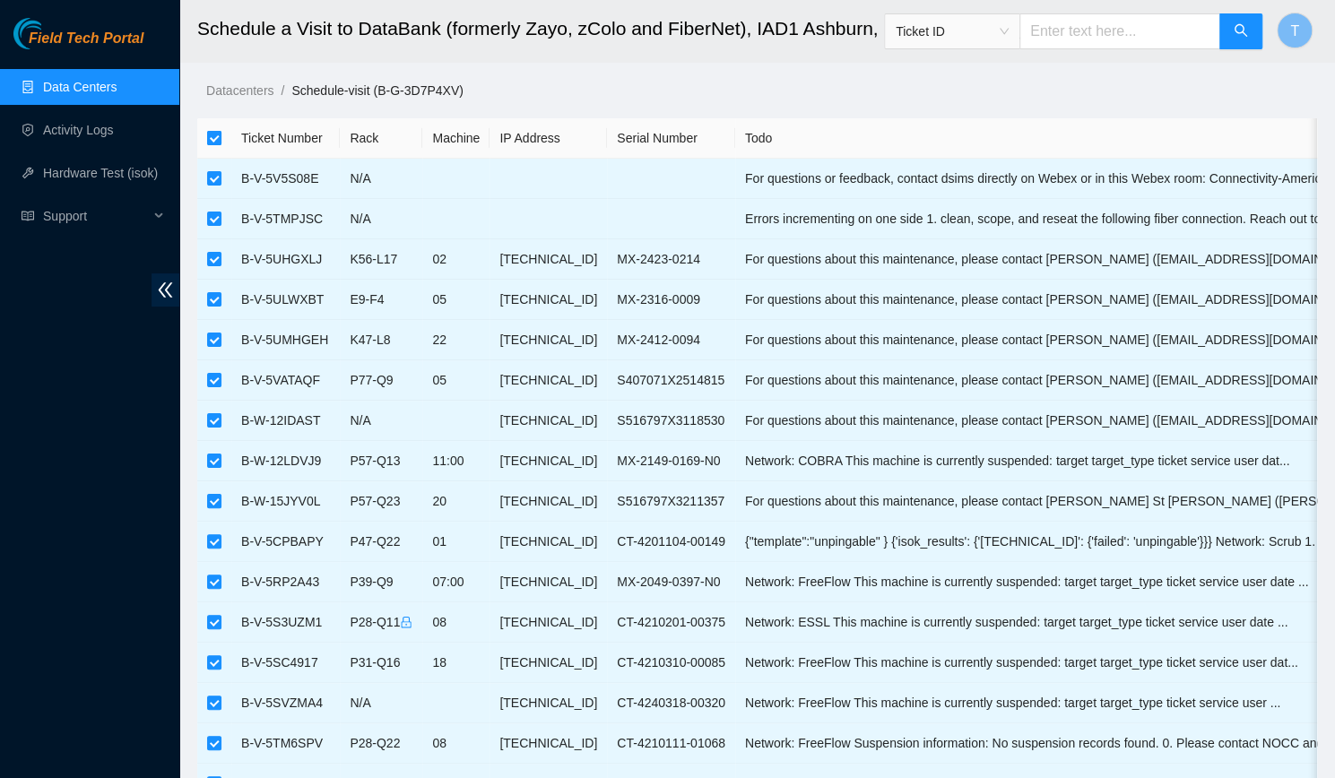
checkbox input "false"
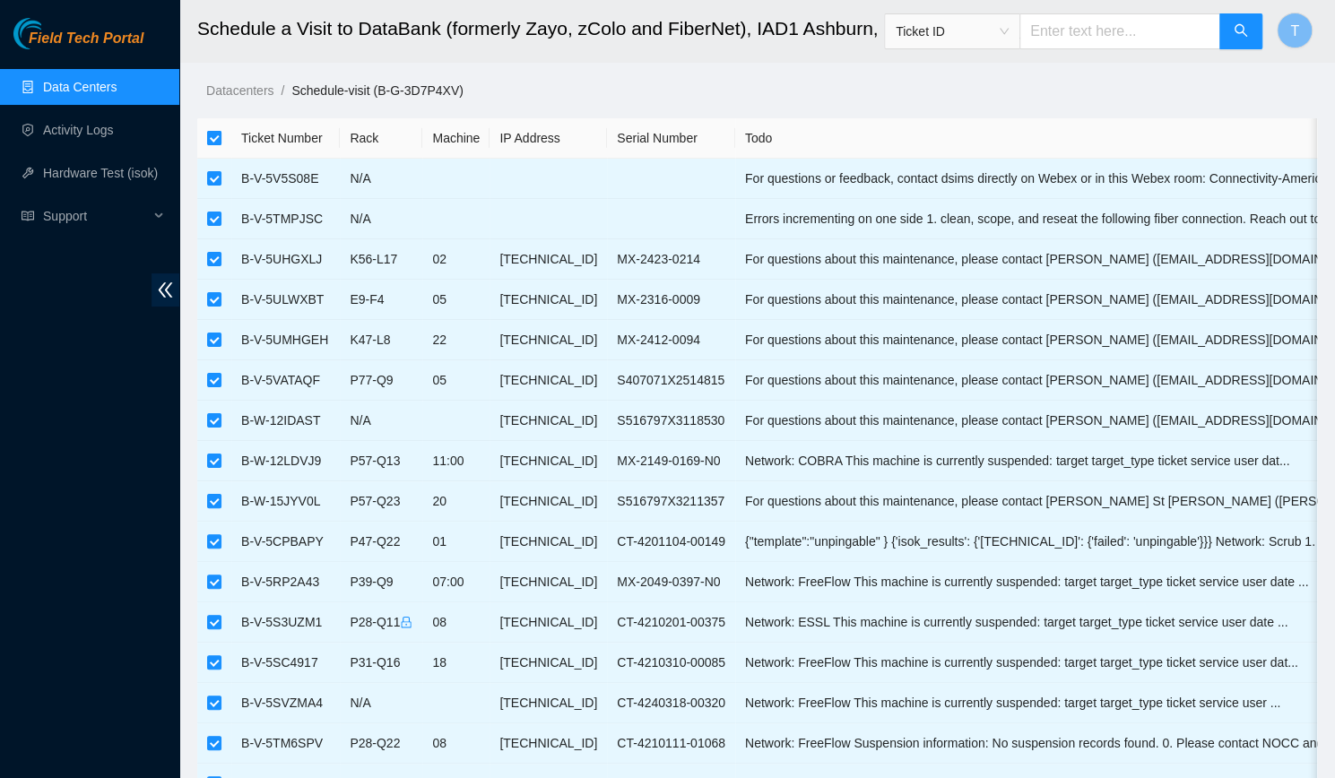
checkbox input "false"
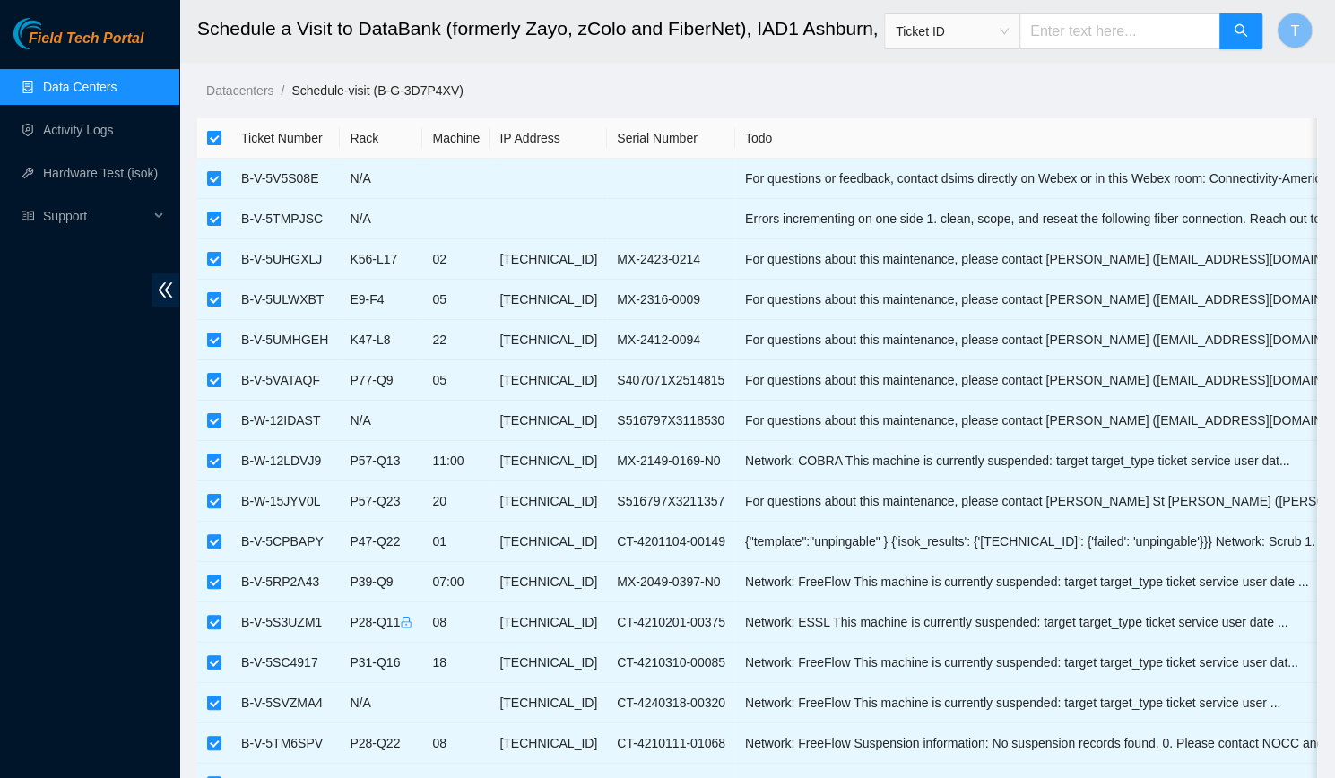
checkbox input "false"
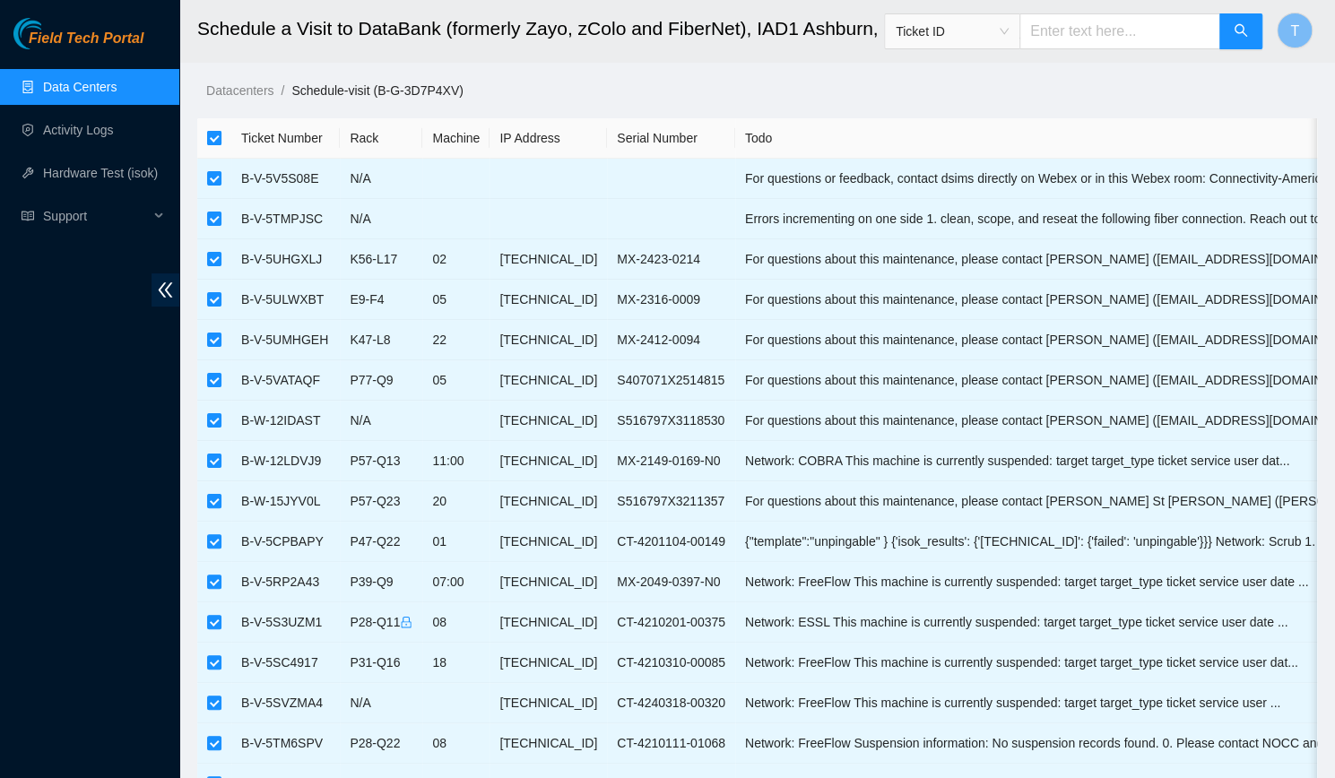
checkbox input "false"
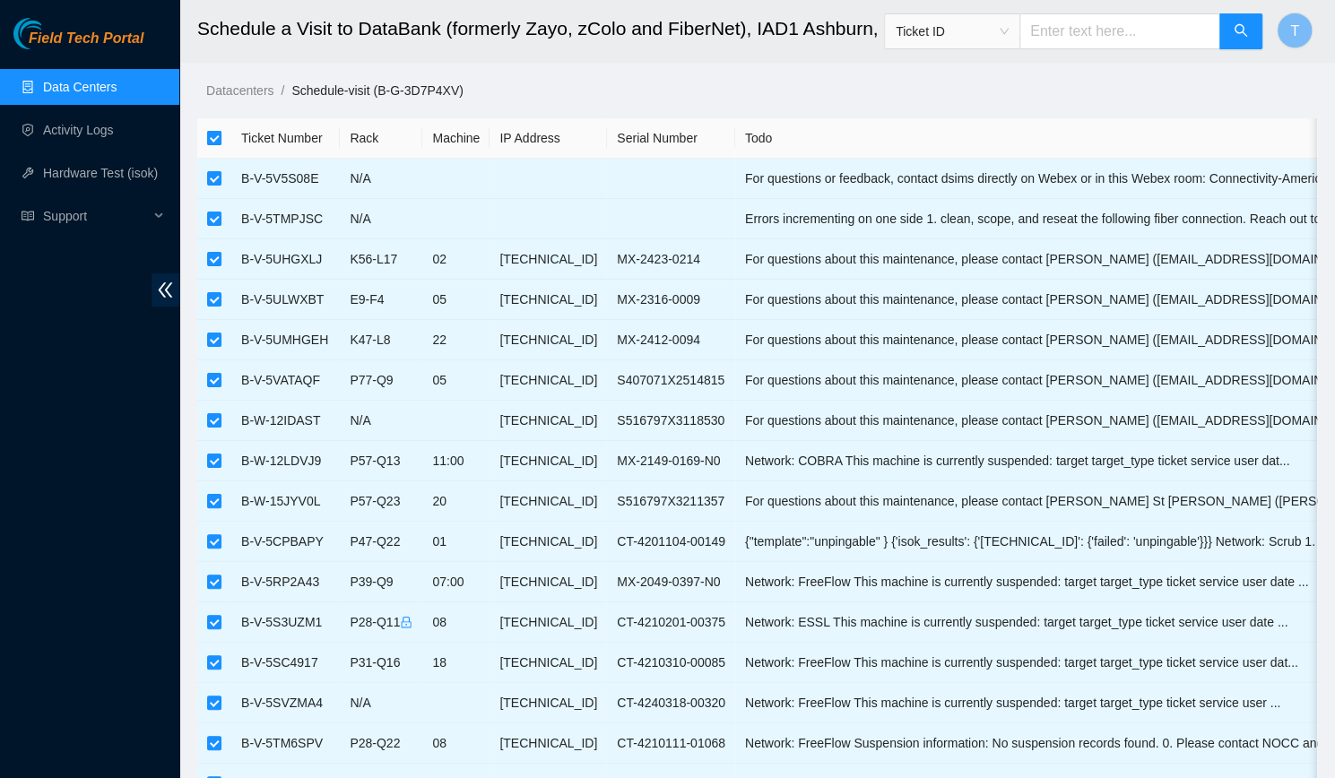
checkbox input "false"
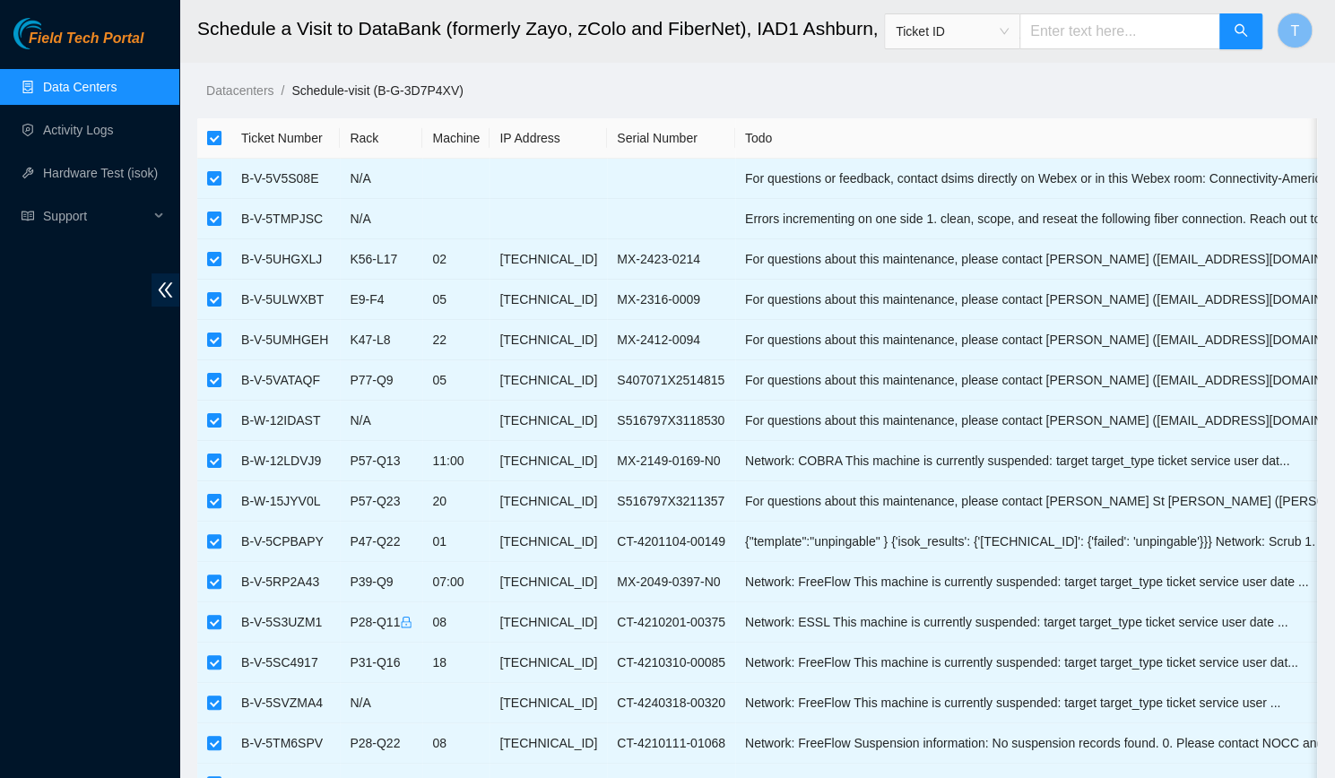
checkbox input "false"
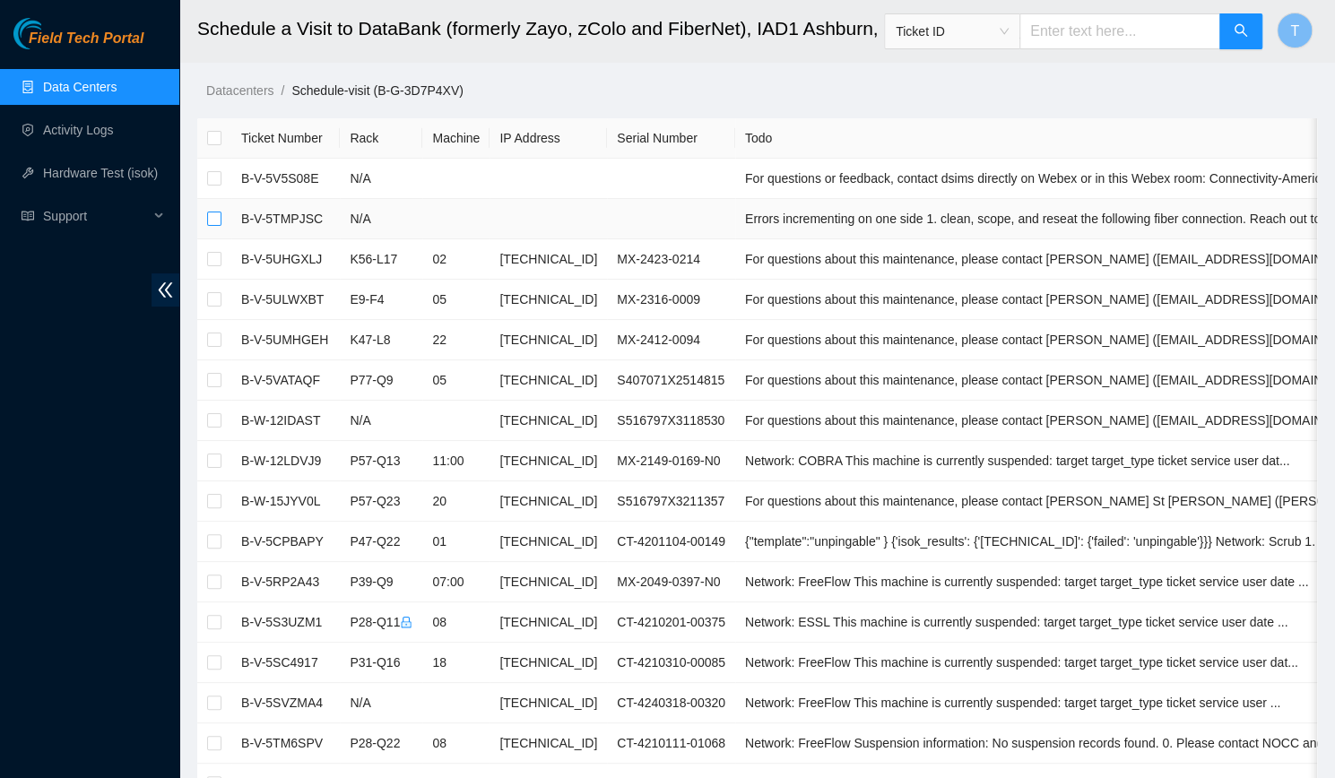
click at [214, 215] on input "checkbox" at bounding box center [214, 219] width 14 height 14
checkbox input "true"
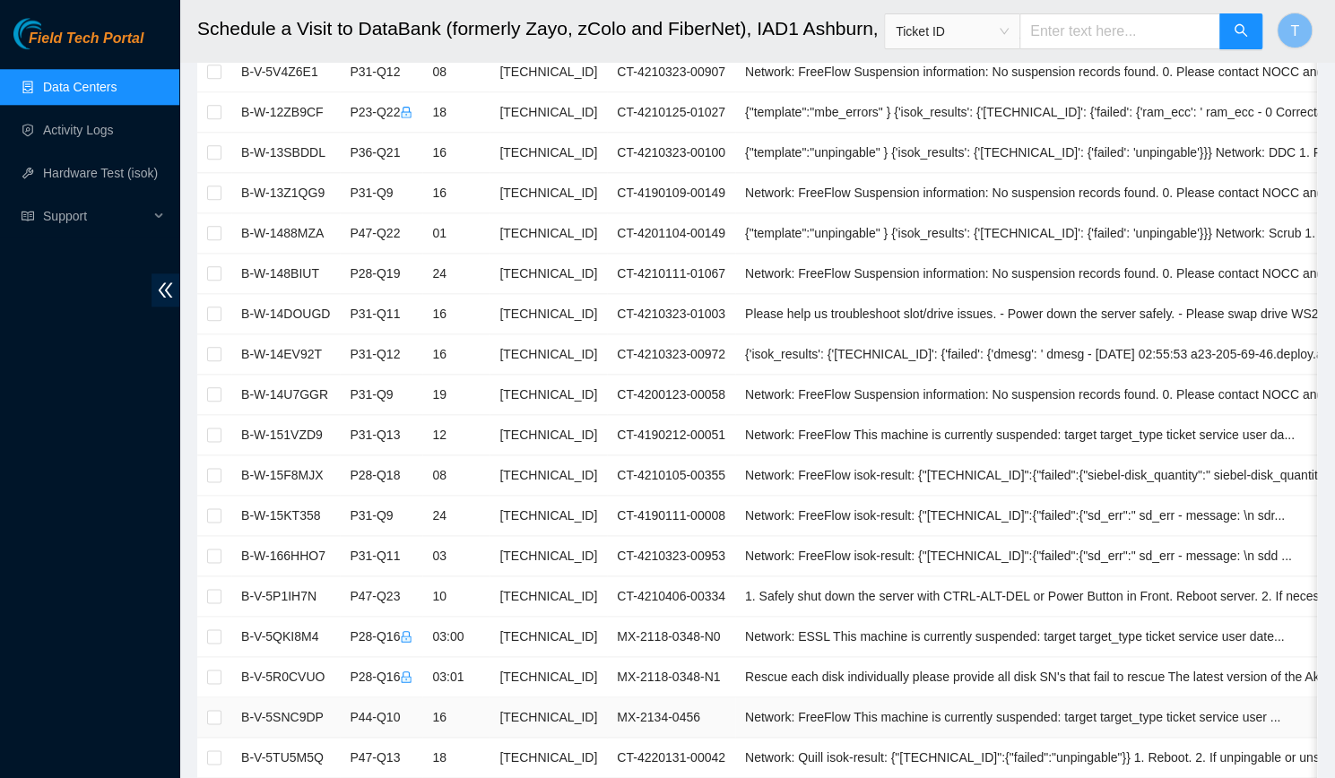
scroll to position [1061, 0]
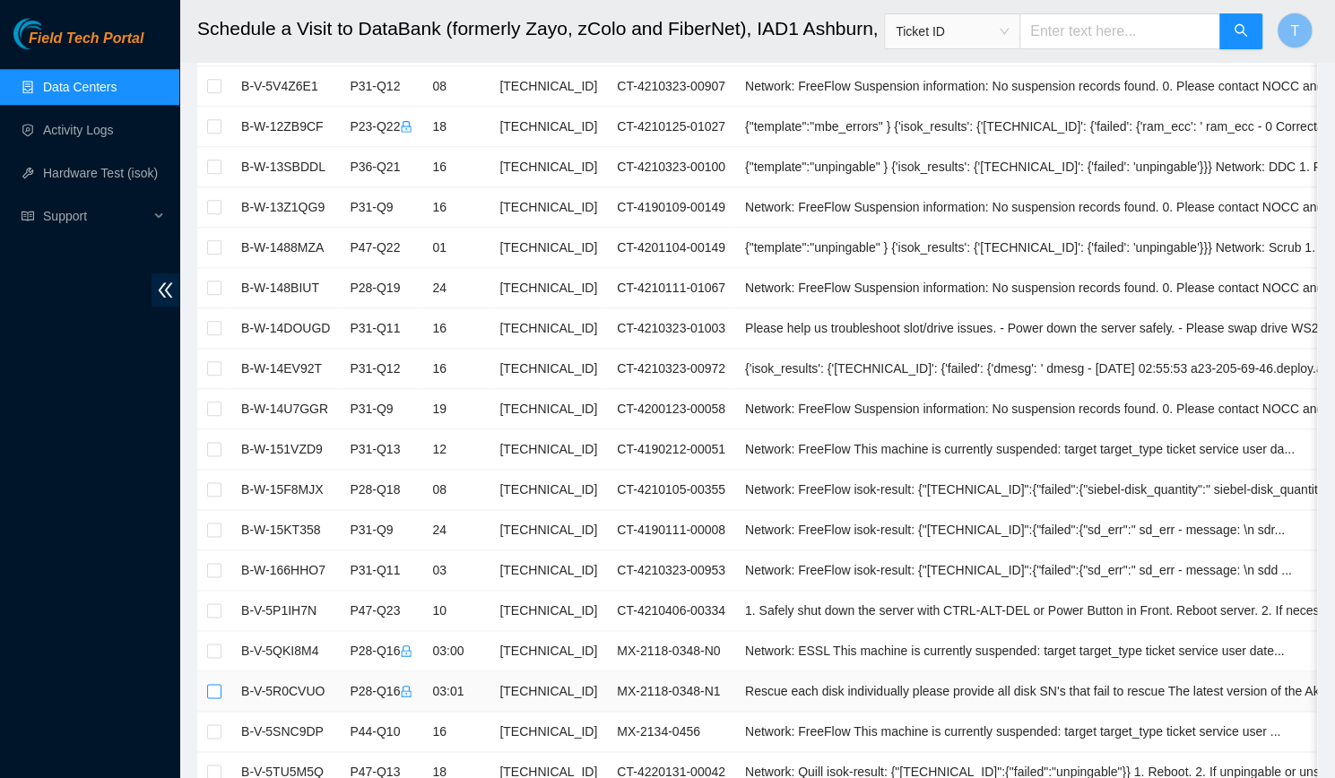
click at [212, 684] on input "checkbox" at bounding box center [214, 691] width 14 height 14
checkbox input "true"
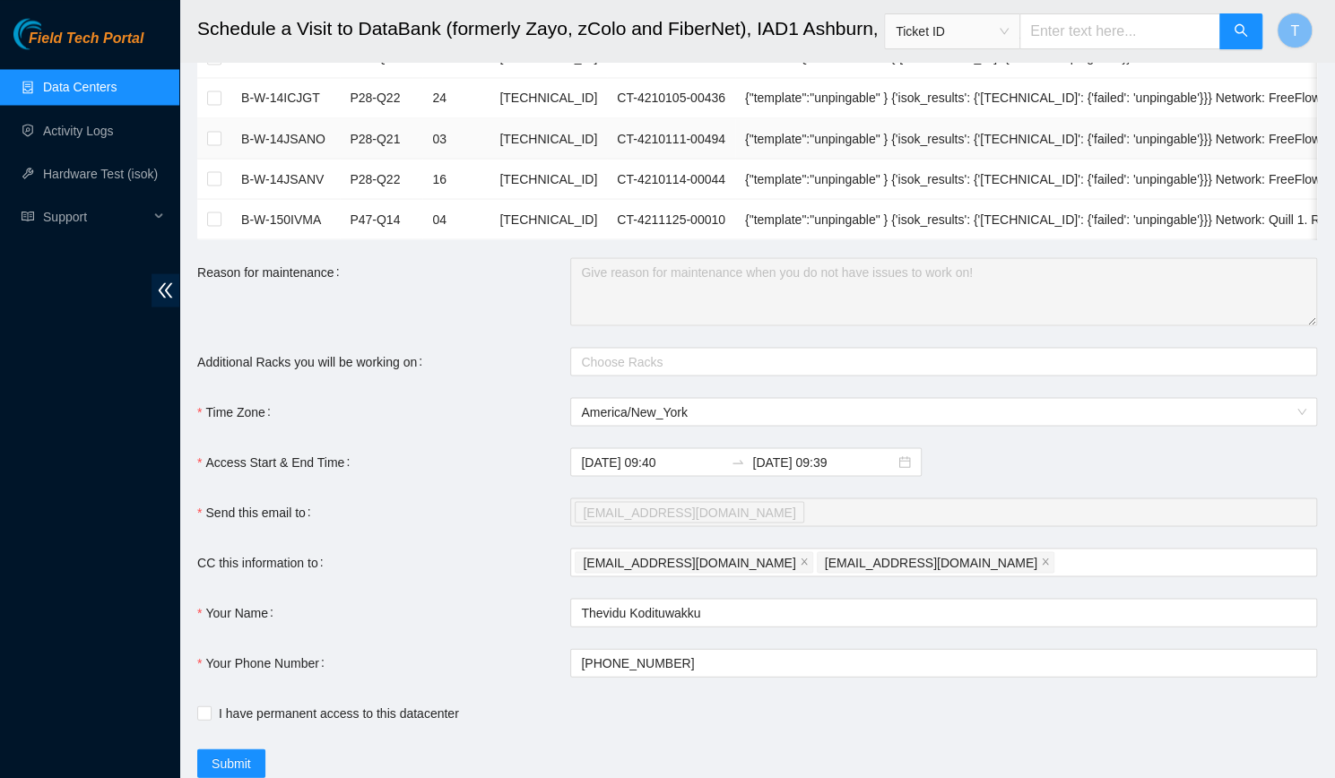
scroll to position [1898, 0]
click at [611, 355] on div at bounding box center [935, 360] width 720 height 22
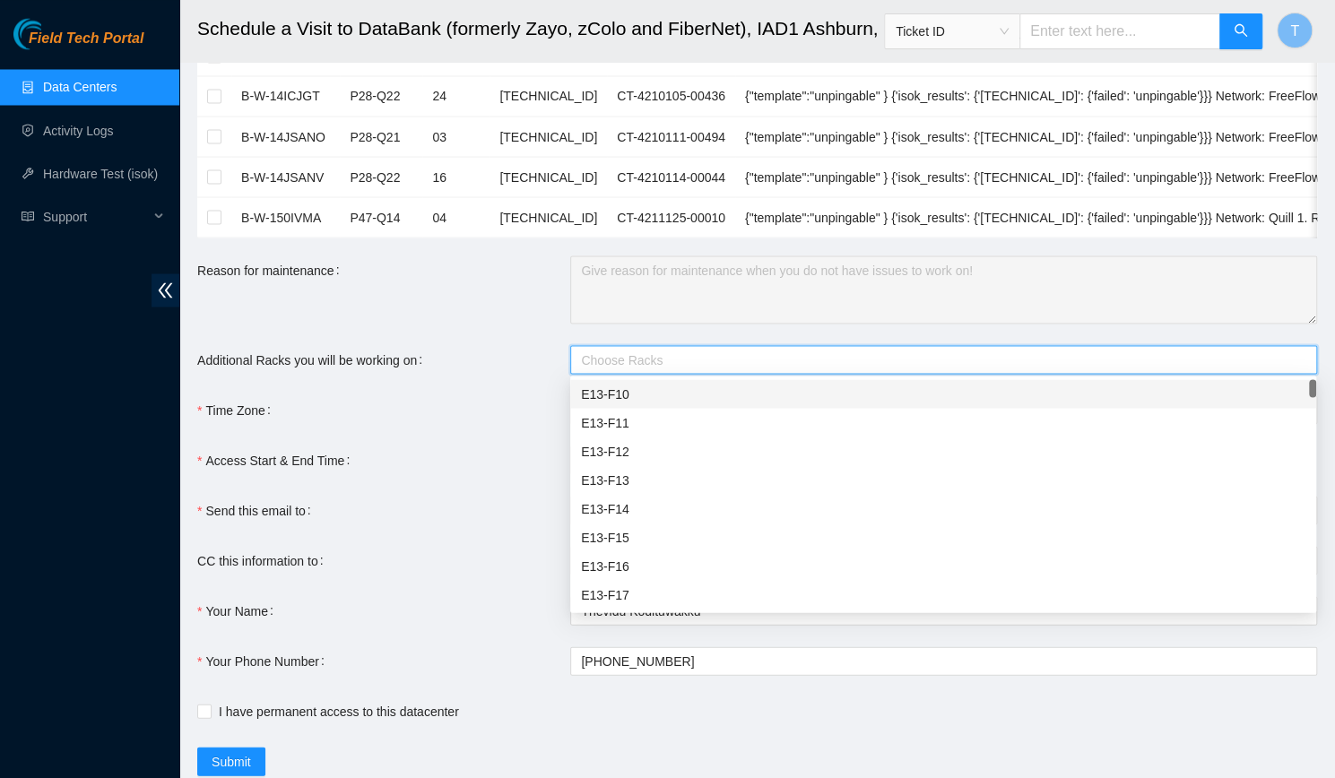
paste input "P23-Q9"
type input "P23-Q9"
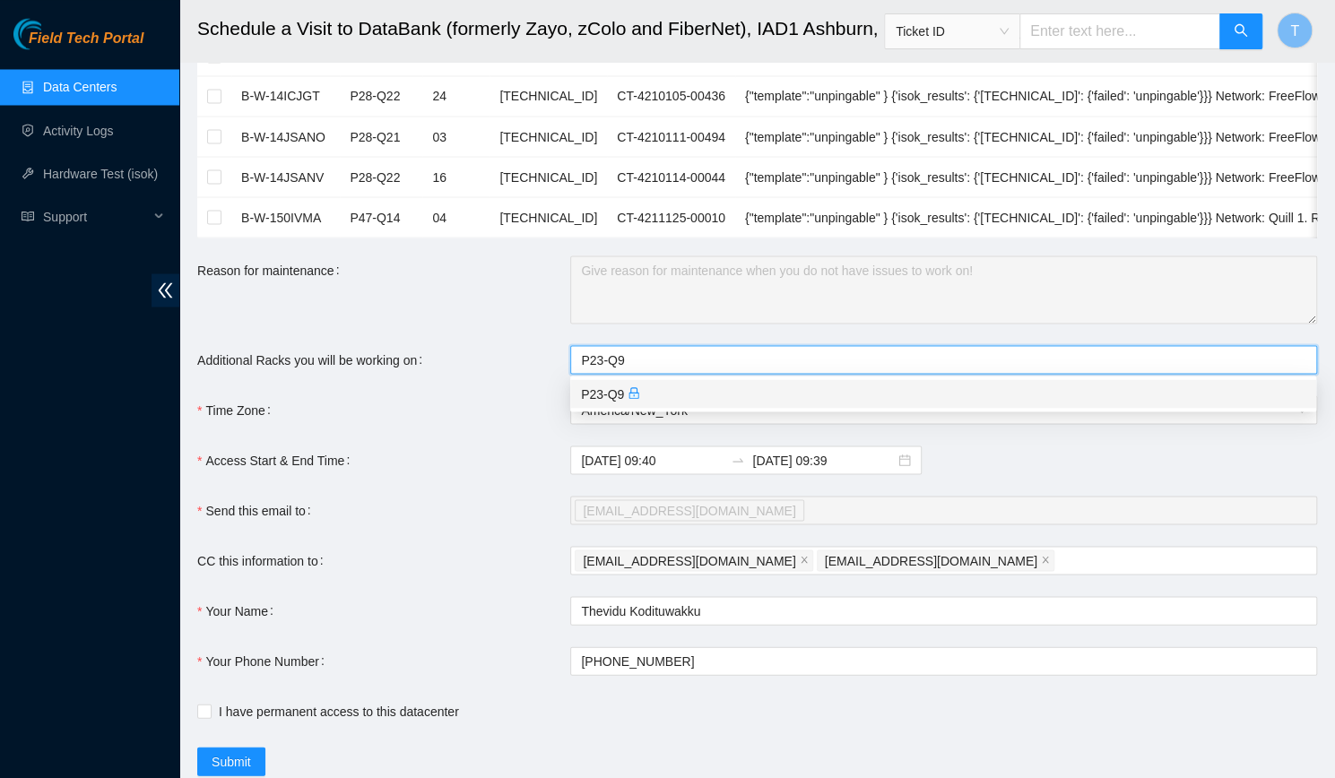
click at [631, 394] on icon "lock" at bounding box center [634, 393] width 10 height 12
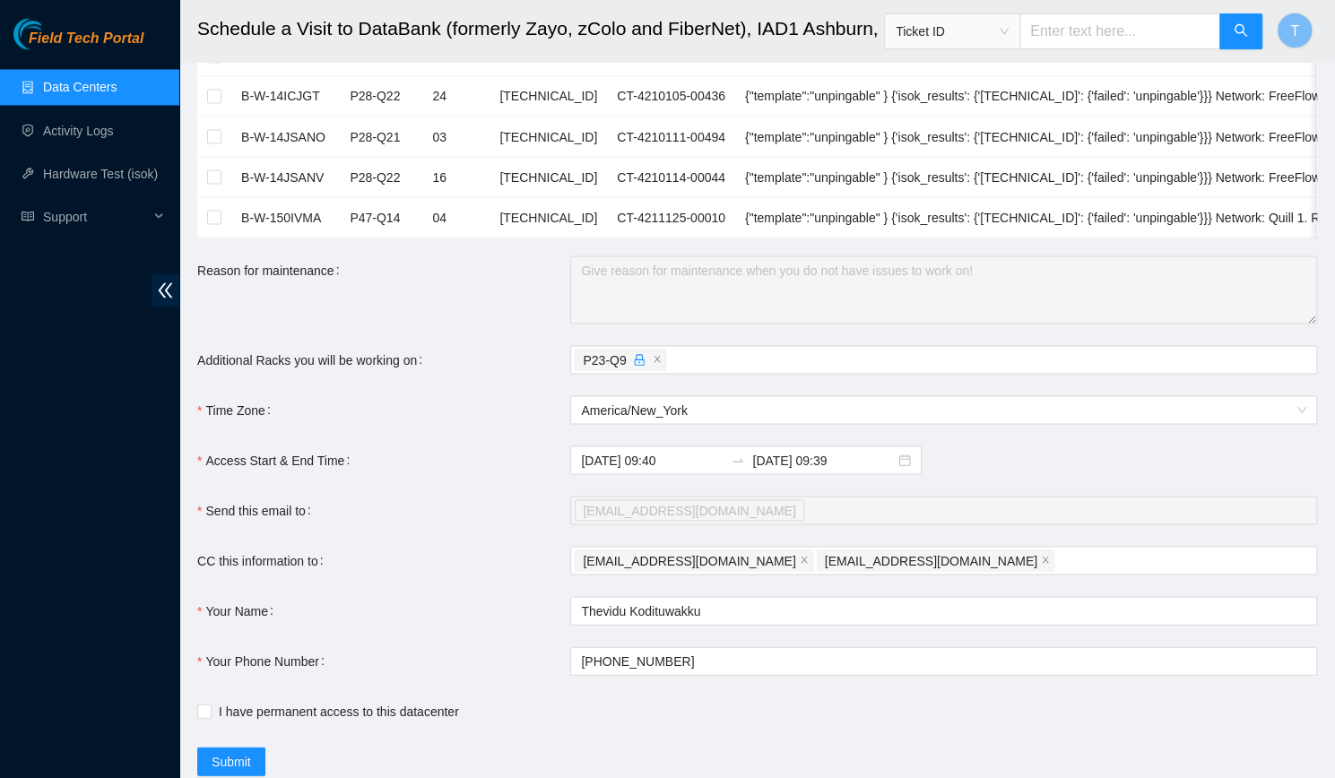
click at [532, 299] on div "Reason for maintenance" at bounding box center [383, 289] width 373 height 68
click at [791, 460] on input "2025-09-18 09:39" at bounding box center [823, 460] width 143 height 20
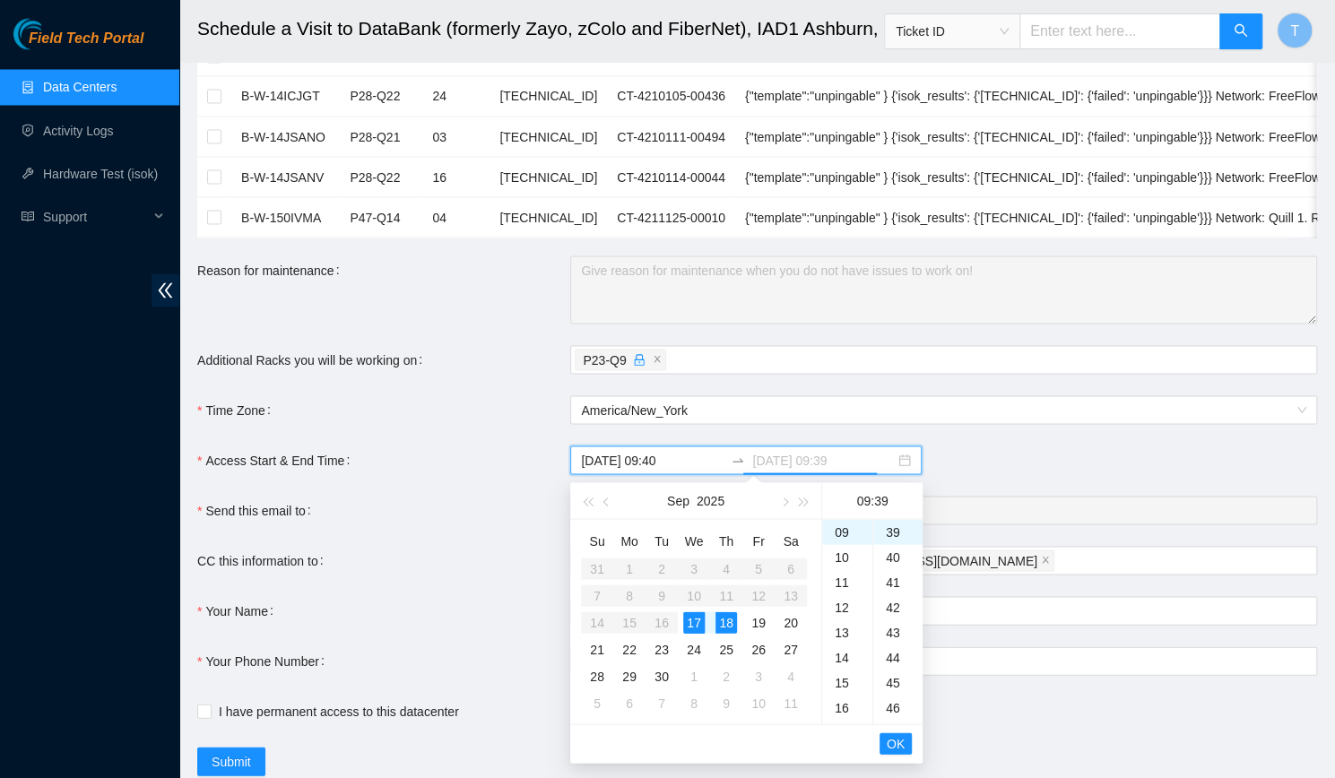
click at [697, 623] on div "17" at bounding box center [694, 622] width 22 height 22
click at [844, 539] on div "23" at bounding box center [847, 533] width 50 height 25
click at [895, 533] on div "59" at bounding box center [897, 533] width 49 height 25
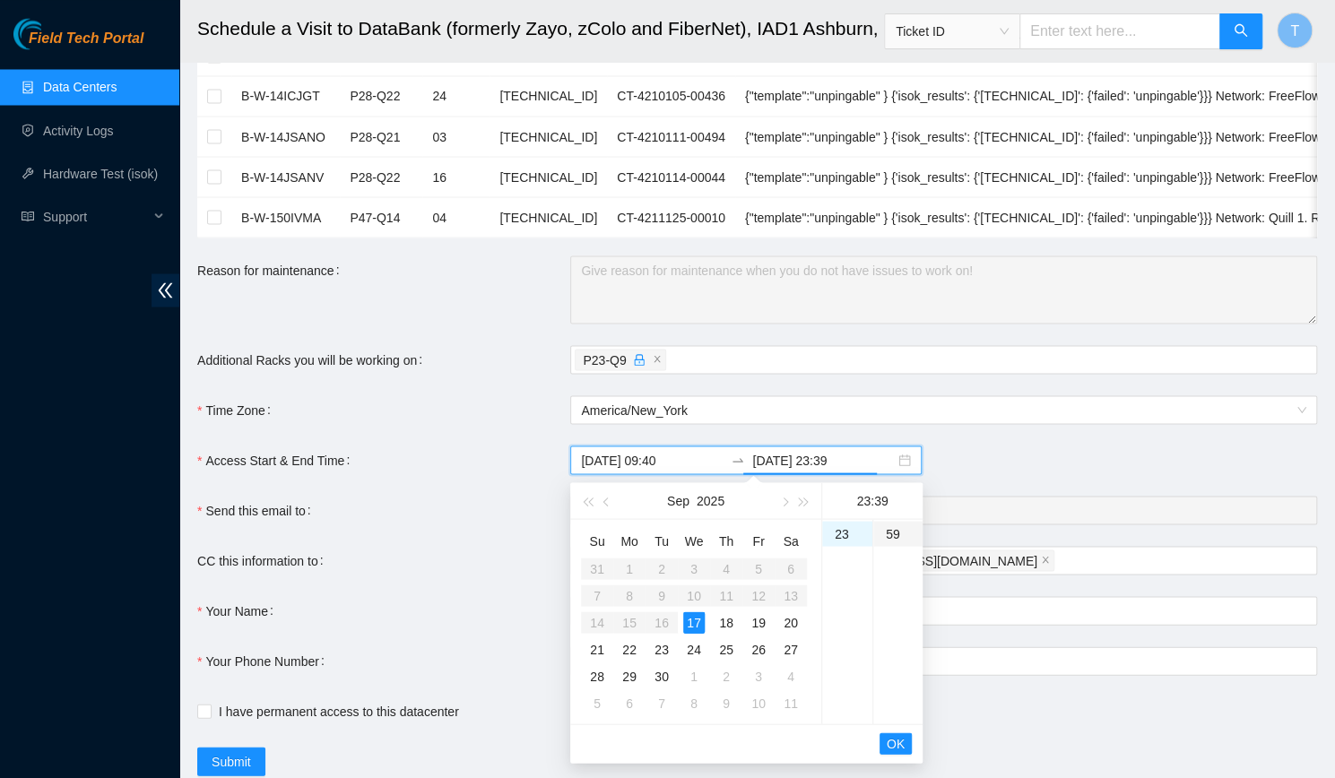
type input "2025-09-17 23:59"
click at [902, 740] on span "OK" at bounding box center [896, 743] width 18 height 20
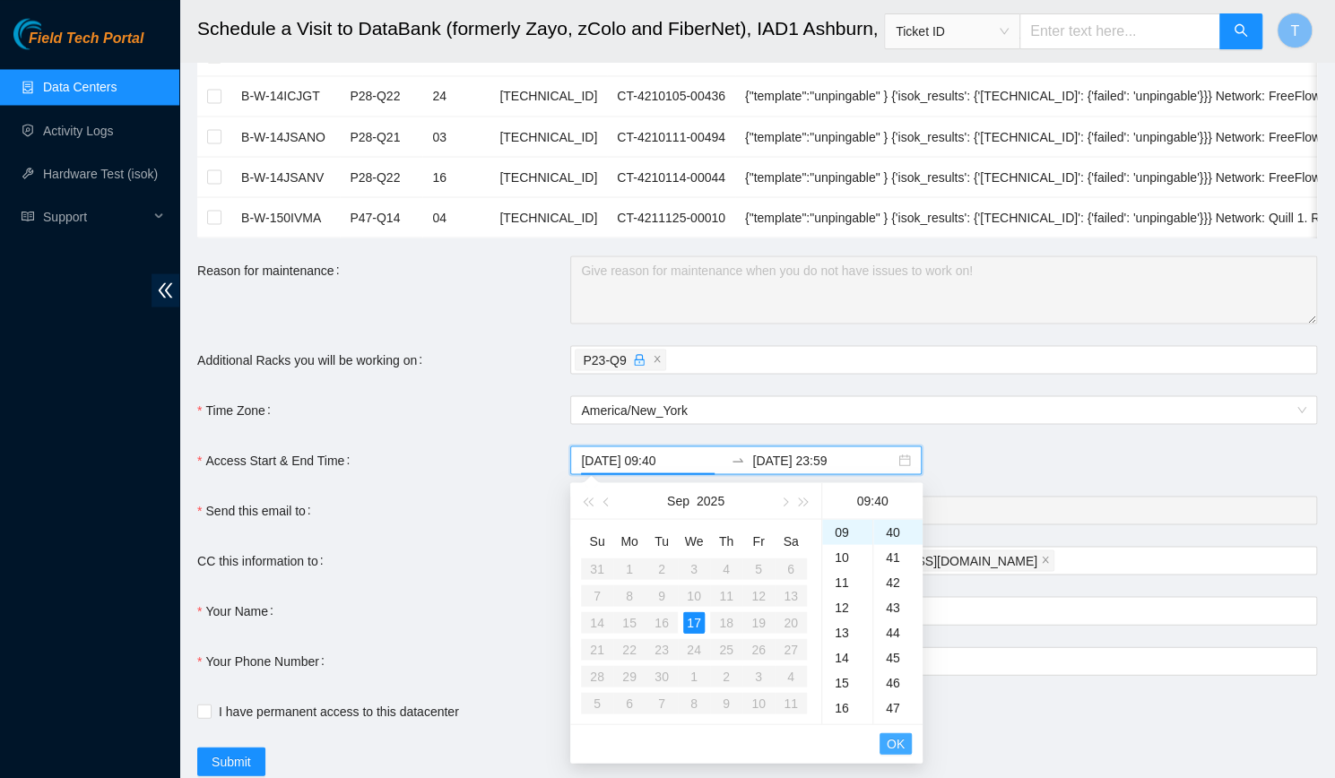
click at [902, 740] on span "OK" at bounding box center [896, 743] width 18 height 20
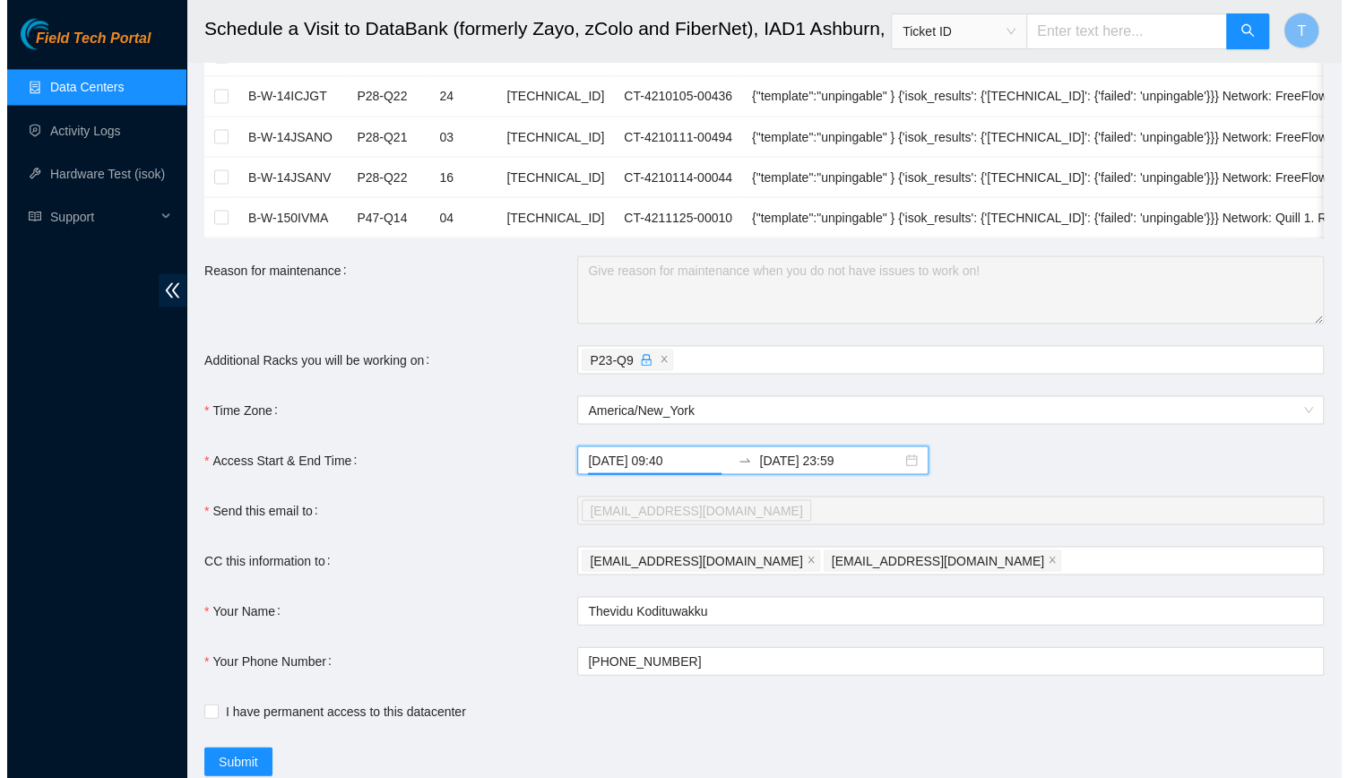
scroll to position [1953, 0]
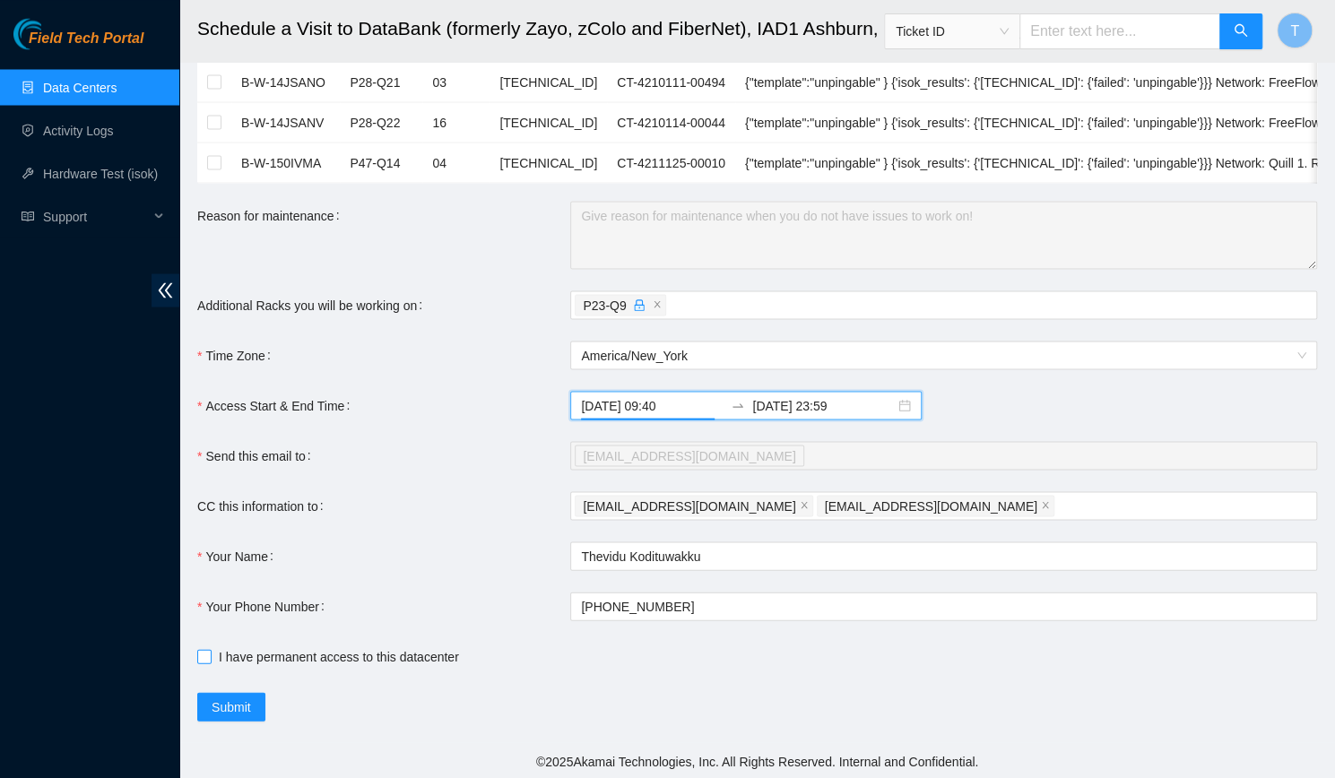
click at [398, 654] on span "I have permanent access to this datacenter" at bounding box center [339, 656] width 255 height 20
click at [210, 654] on input "I have permanent access to this datacenter" at bounding box center [203, 655] width 13 height 13
checkbox input "true"
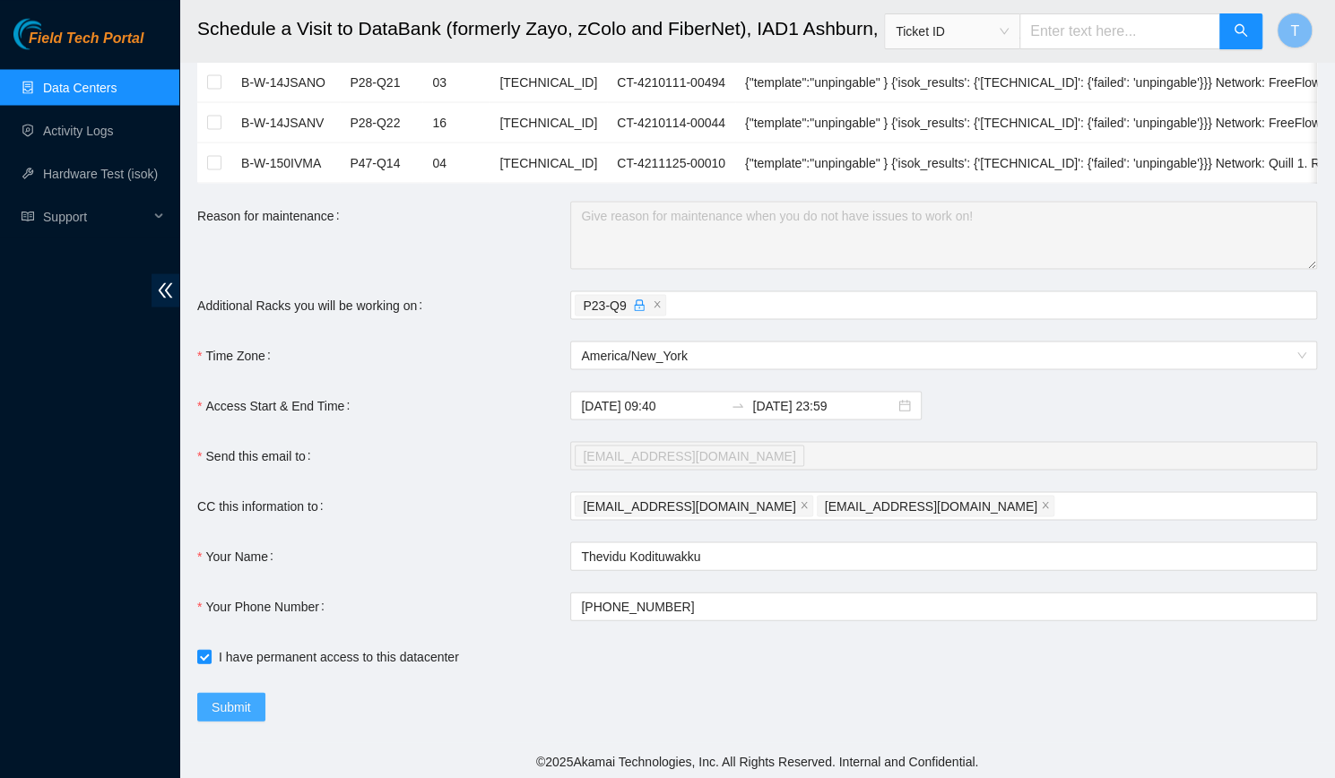
click at [249, 709] on span "Submit" at bounding box center [231, 707] width 39 height 20
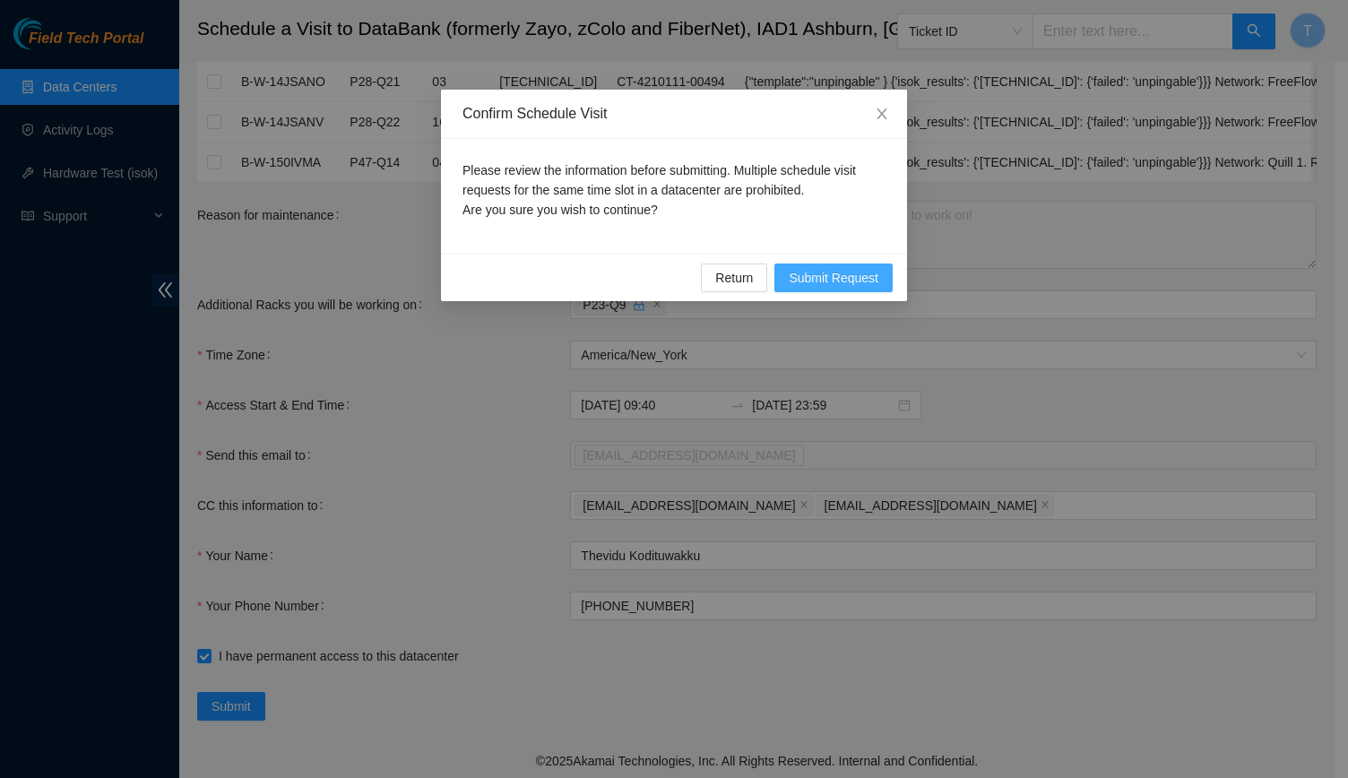
click at [852, 282] on span "Submit Request" at bounding box center [834, 278] width 90 height 20
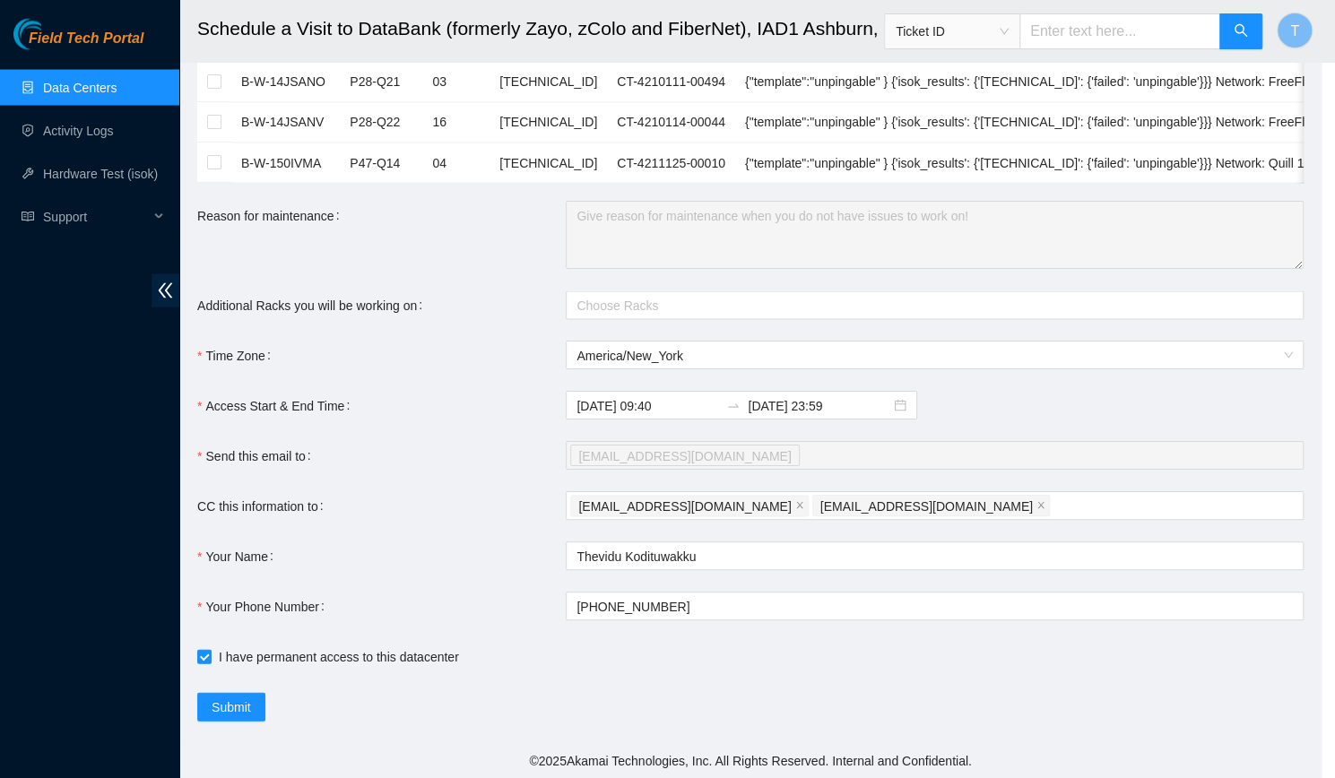
type input "2025-09-17 09:42"
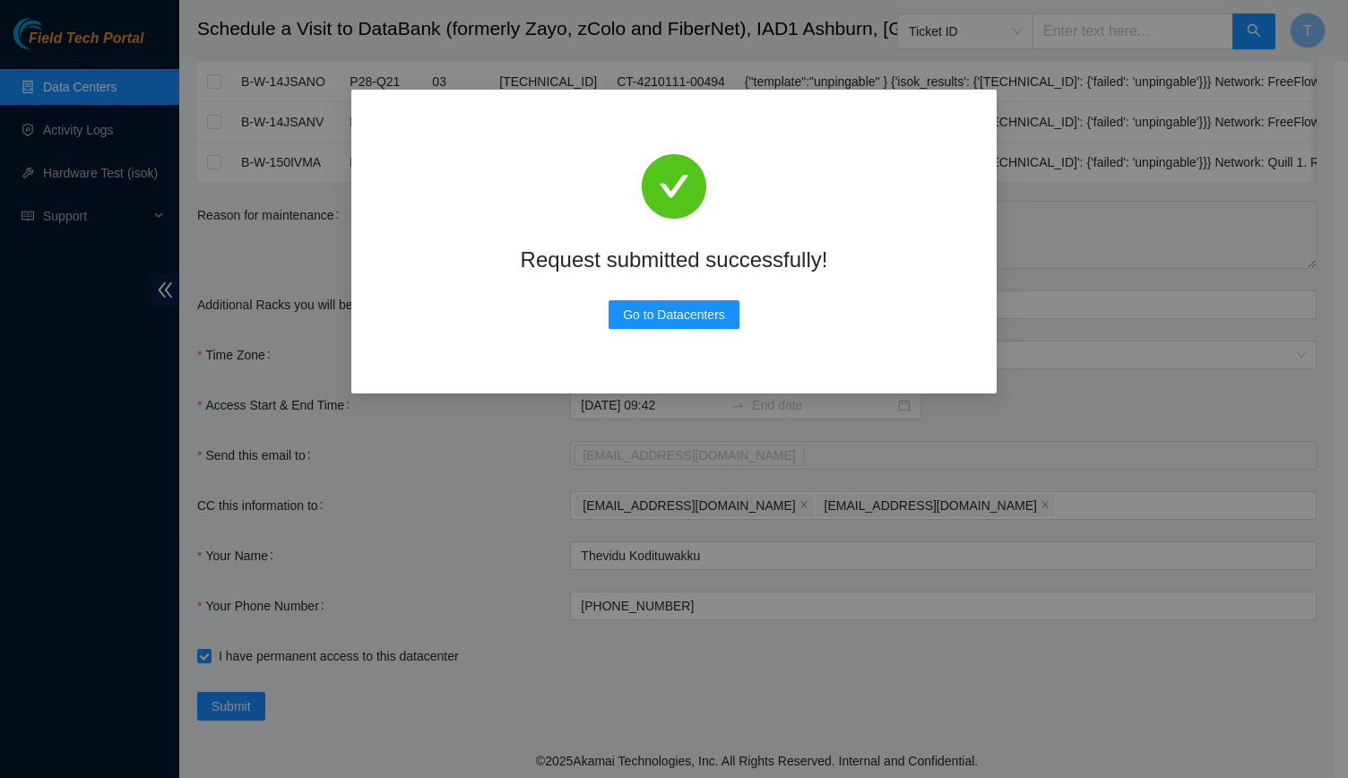
click at [704, 427] on div "Request submitted successfully! Go to Datacenters" at bounding box center [674, 389] width 1348 height 778
click at [676, 446] on div "Request submitted successfully! Go to Datacenters" at bounding box center [674, 389] width 1348 height 778
click at [688, 307] on span "Go to Datacenters" at bounding box center [674, 315] width 102 height 20
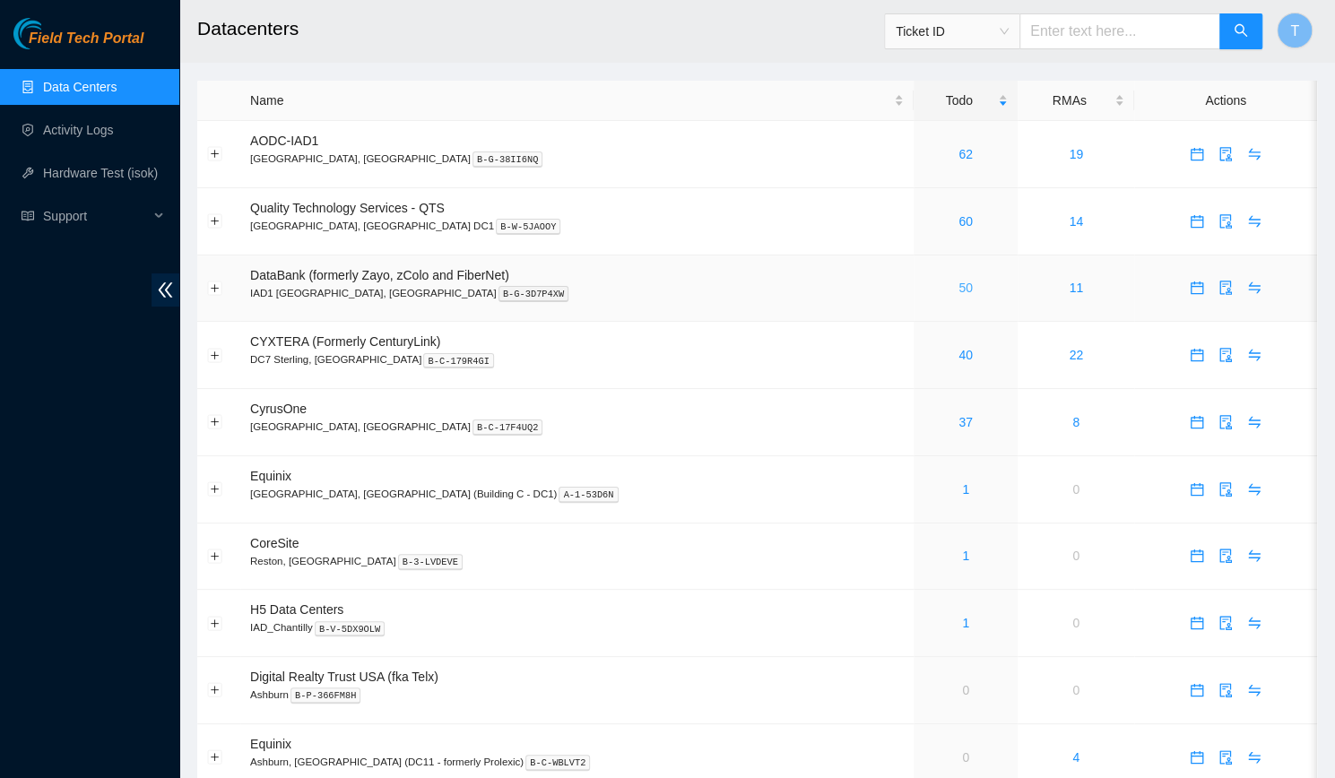
click at [958, 290] on link "50" at bounding box center [965, 288] width 14 height 14
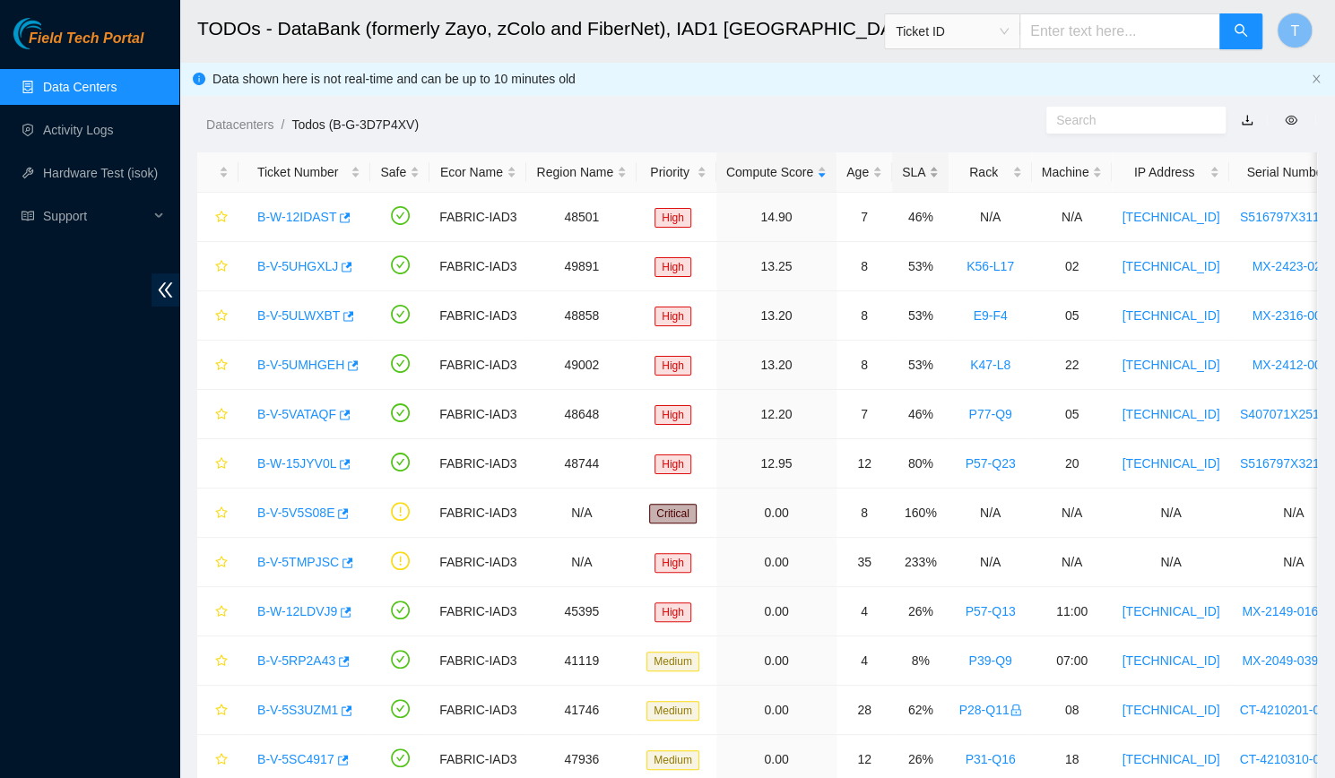
click at [927, 178] on div "SLA" at bounding box center [920, 172] width 37 height 20
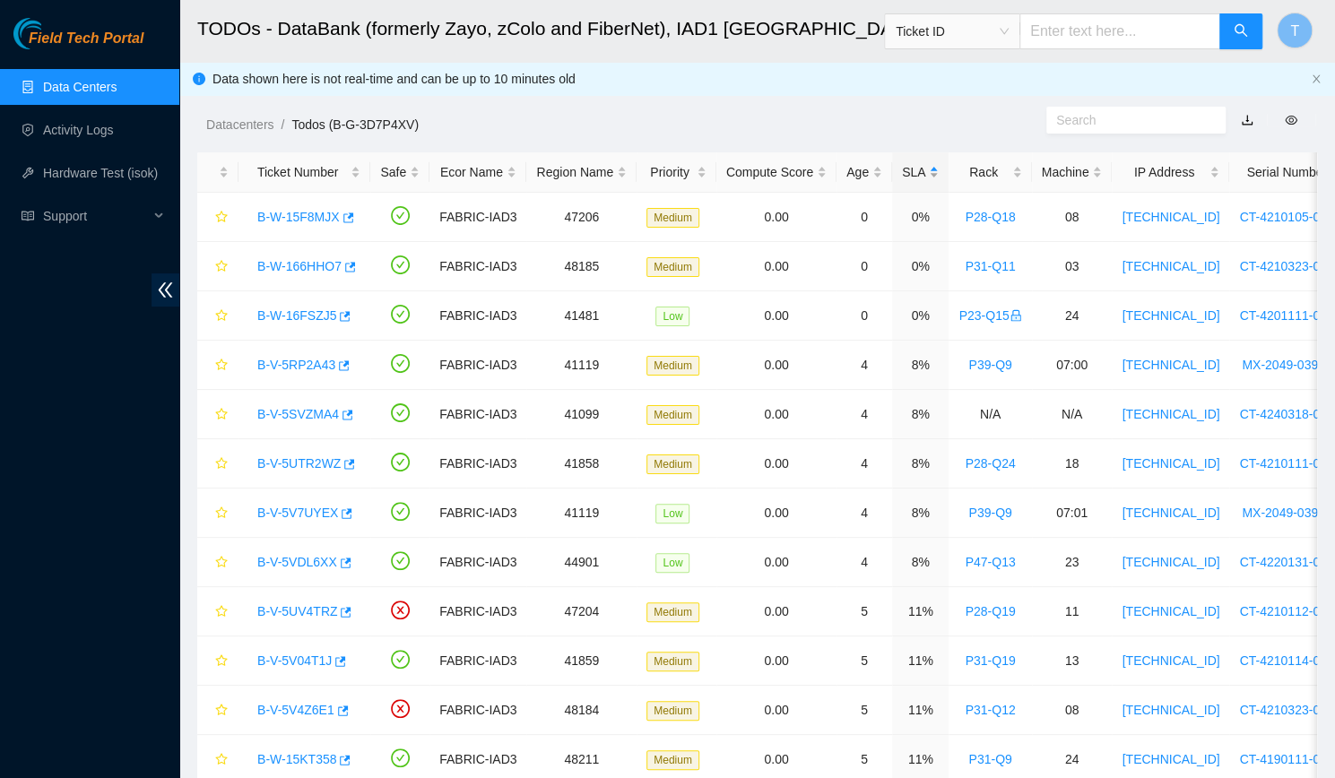
click at [927, 178] on div "SLA" at bounding box center [920, 172] width 37 height 20
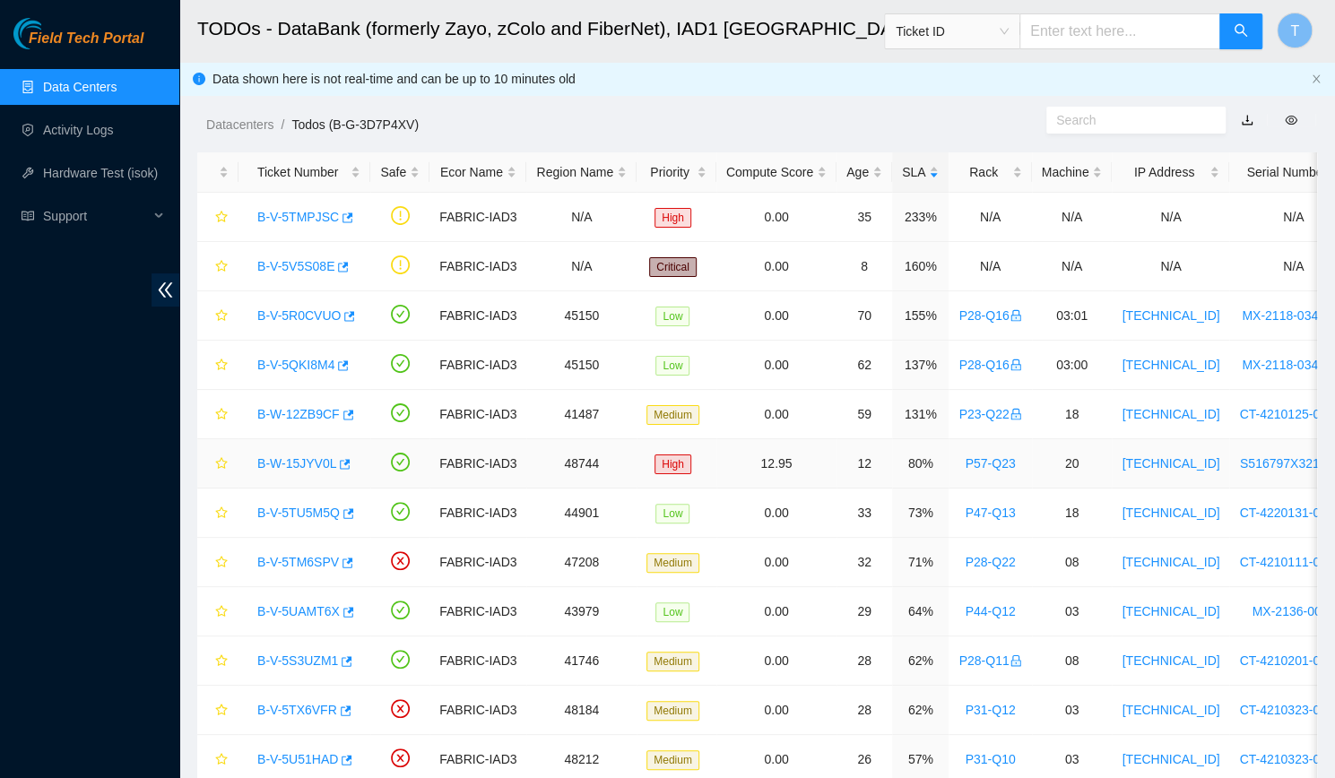
click at [285, 458] on link "B-W-15JYV0L" at bounding box center [296, 463] width 79 height 14
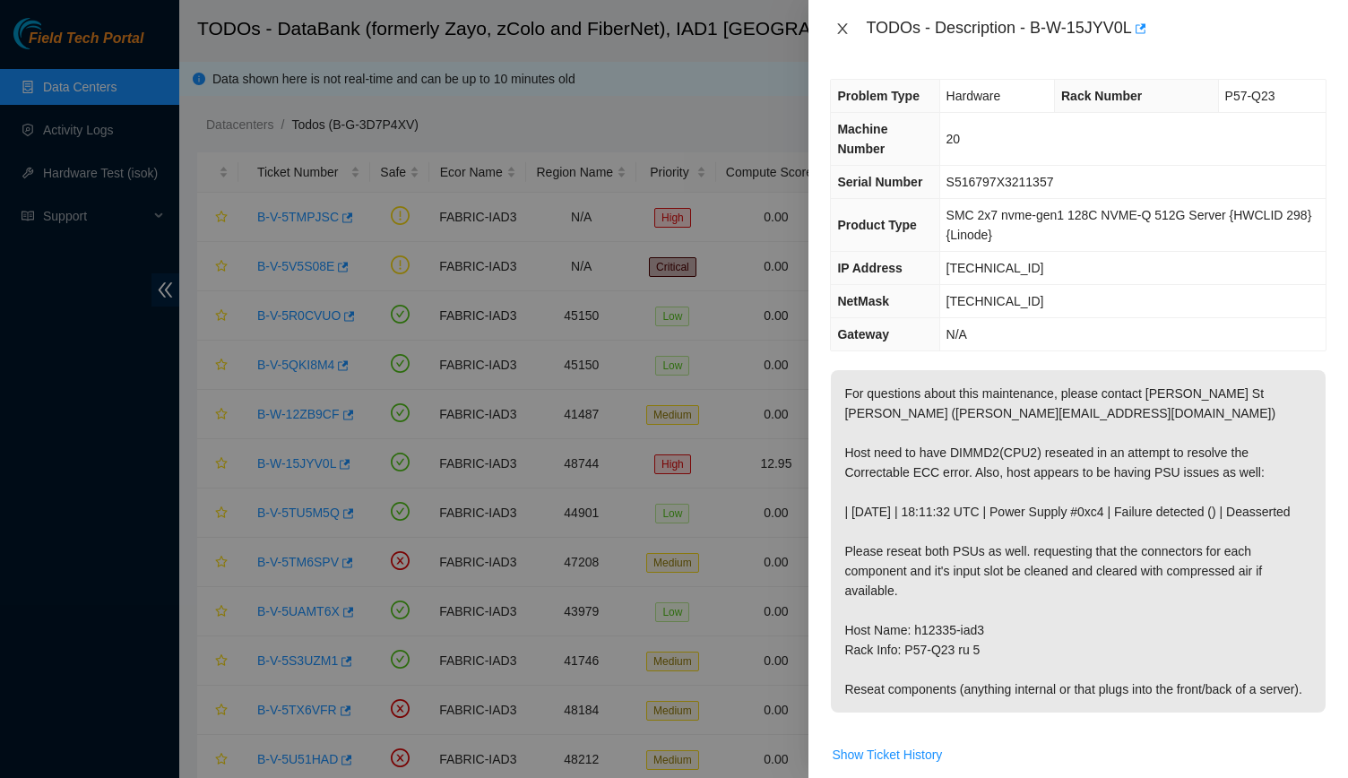
click at [844, 30] on icon "close" at bounding box center [843, 28] width 10 height 11
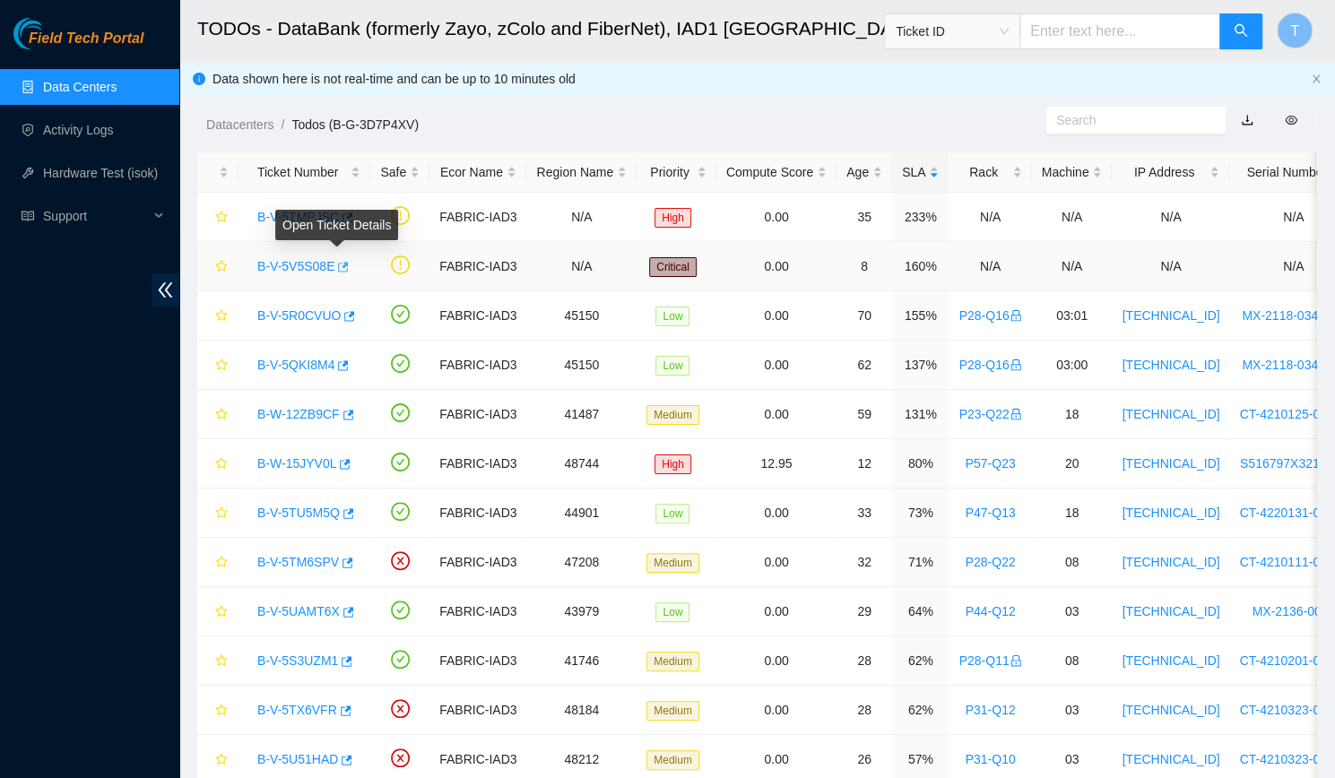
click at [335, 271] on icon "button" at bounding box center [341, 267] width 13 height 13
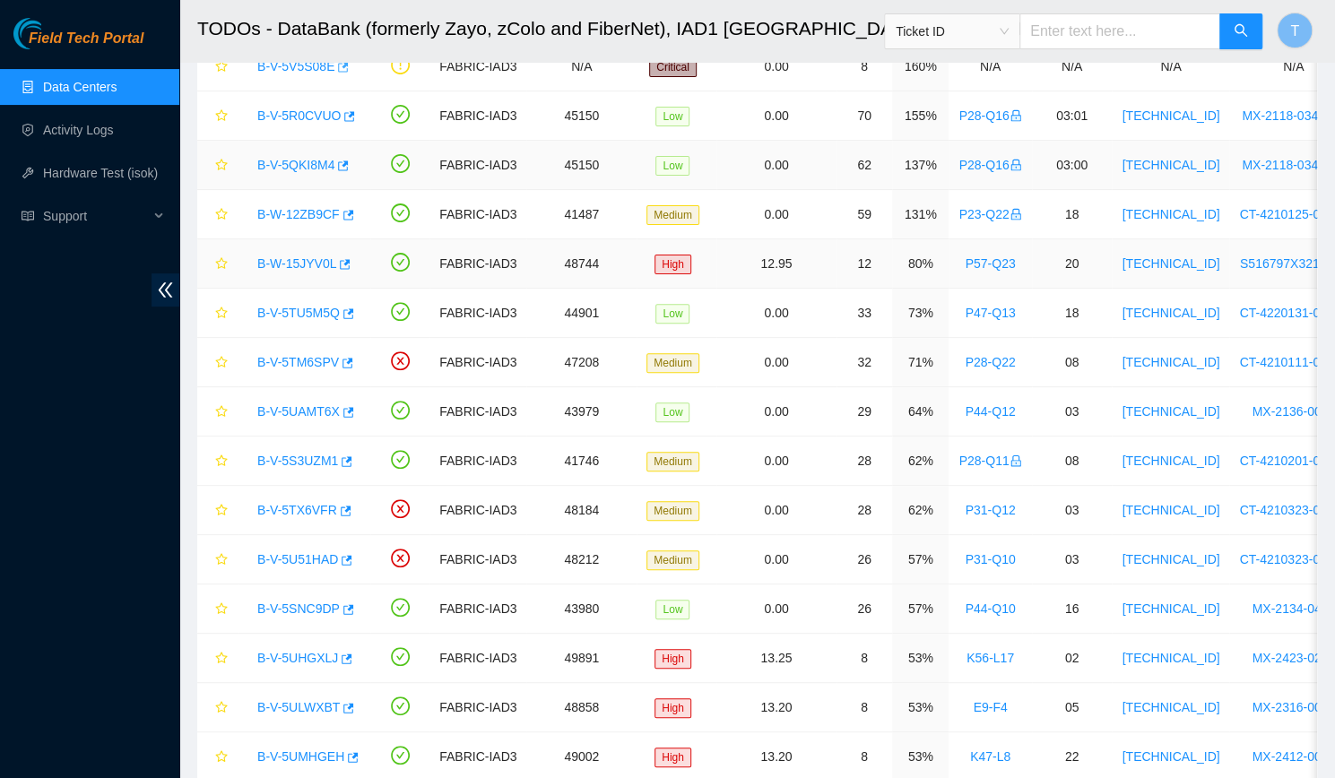
scroll to position [201, 0]
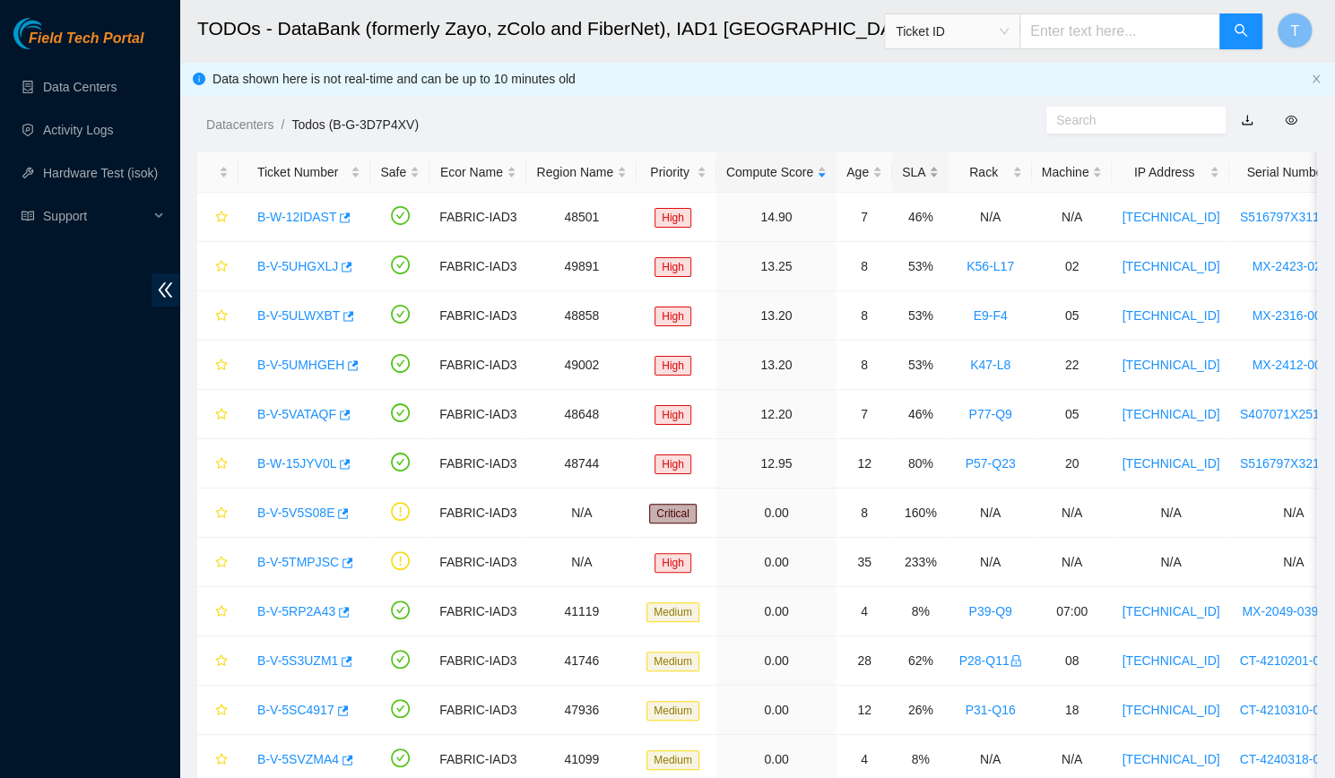
click at [902, 167] on div "SLA" at bounding box center [920, 172] width 37 height 20
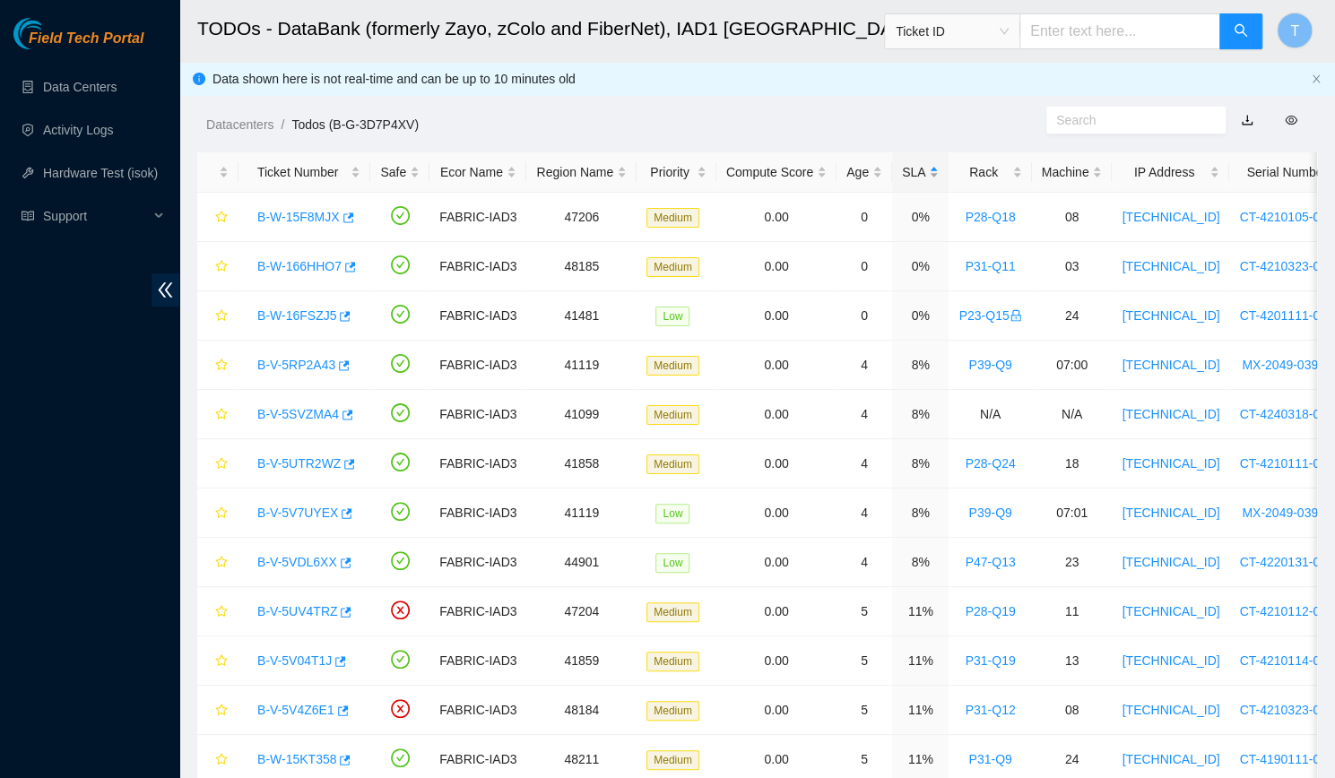
click at [902, 167] on div "SLA" at bounding box center [920, 172] width 37 height 20
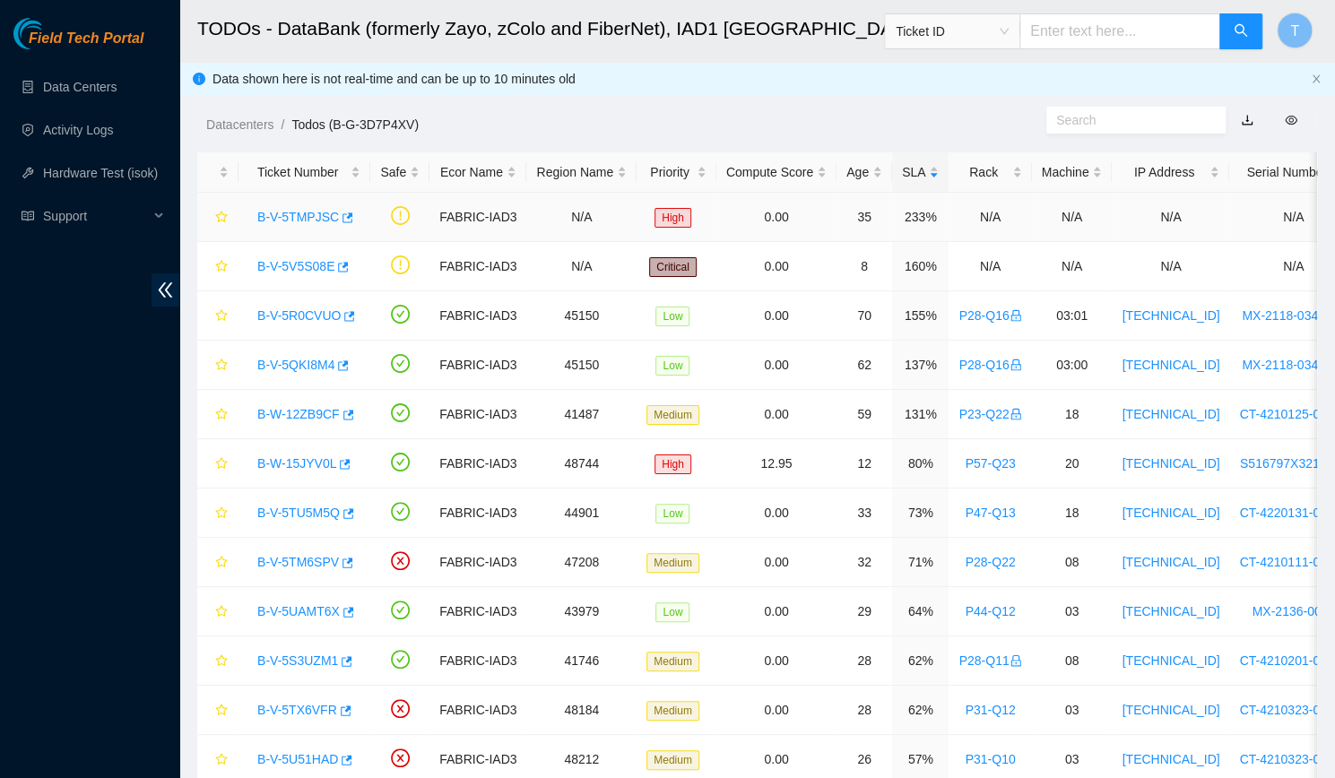
click at [292, 227] on div "B-V-5TMPJSC" at bounding box center [304, 217] width 112 height 29
click at [300, 213] on link "B-V-5TMPJSC" at bounding box center [298, 217] width 82 height 14
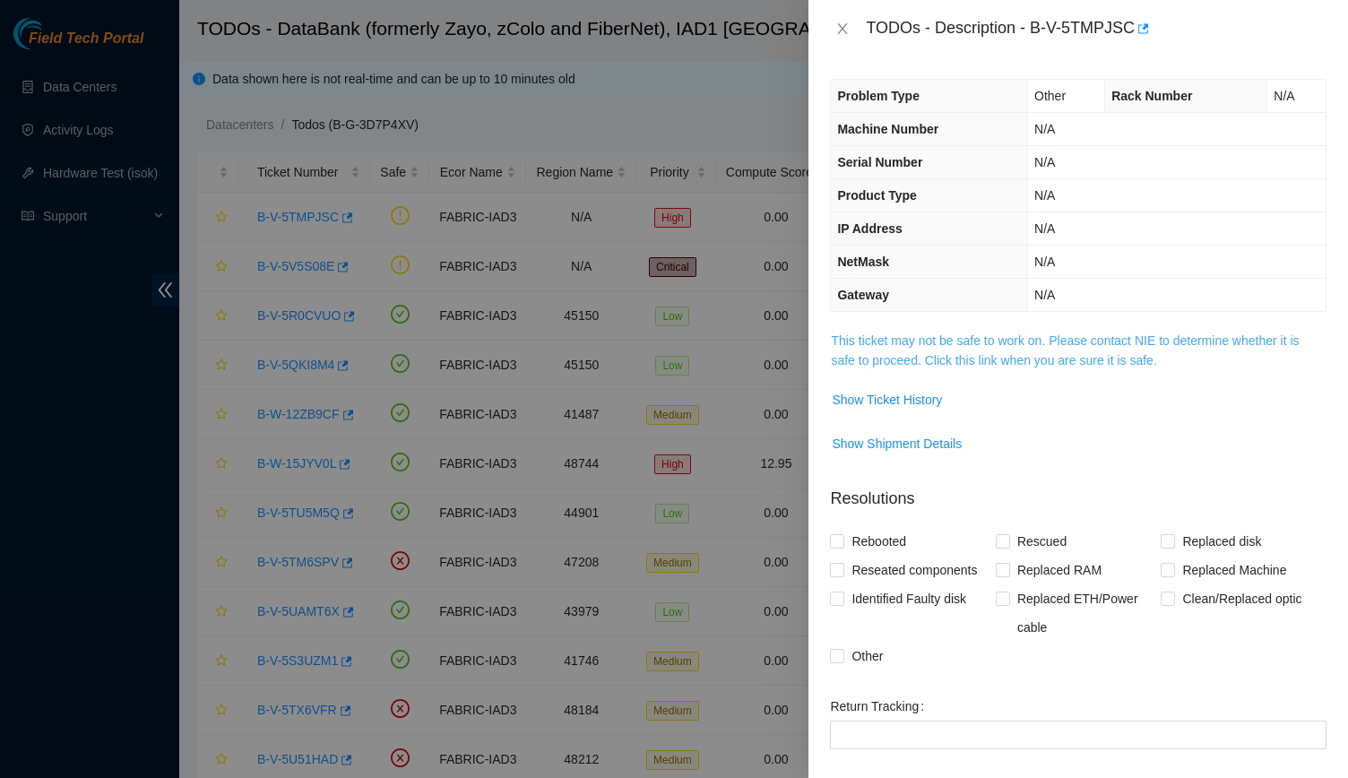
click at [977, 350] on link "This ticket may not be safe to work on. Please contact NIE to determine whether…" at bounding box center [1065, 350] width 468 height 34
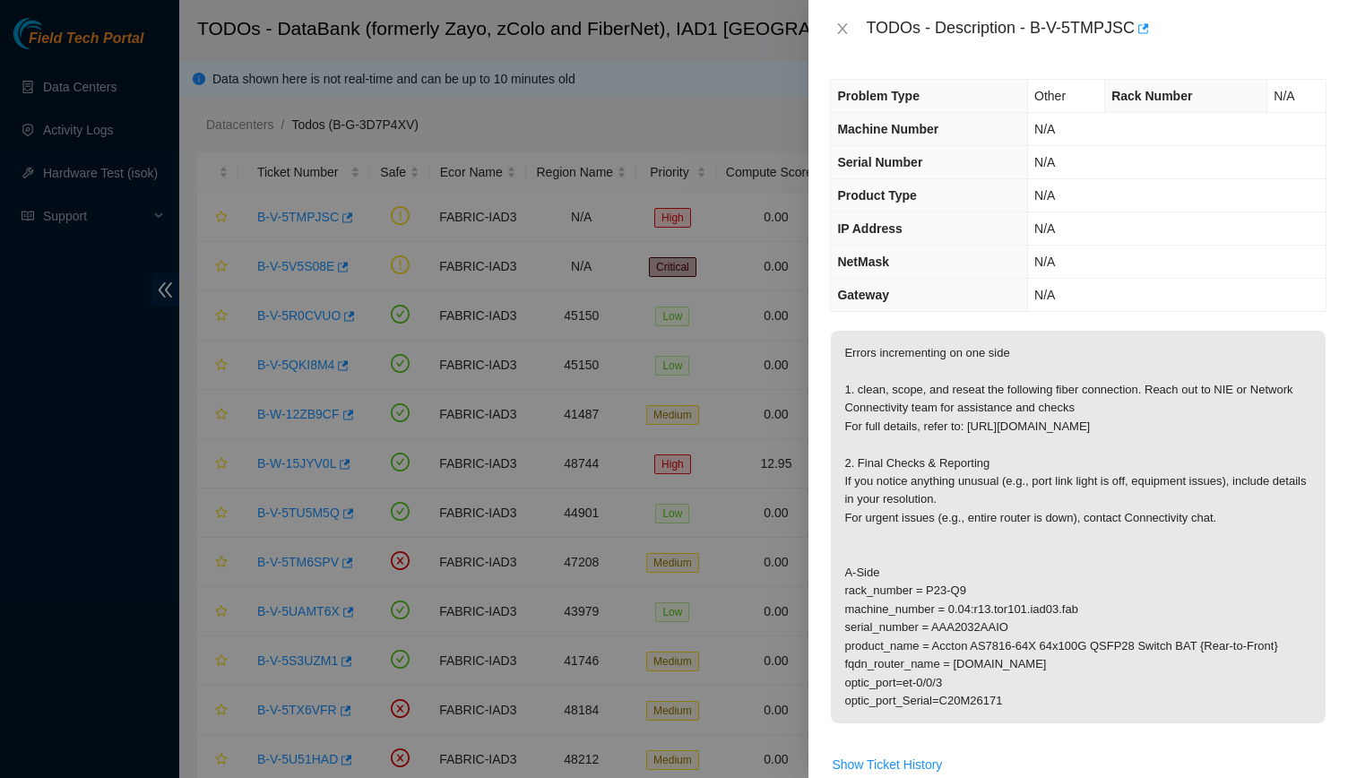
click at [966, 723] on p "Errors incrementing on one side 1. clean, scope, and reseat the following fiber…" at bounding box center [1078, 527] width 495 height 393
drag, startPoint x: 952, startPoint y: 706, endPoint x: 970, endPoint y: 710, distance: 18.5
click at [970, 710] on p "Errors incrementing on one side 1. clean, scope, and reseat the following fiber…" at bounding box center [1078, 527] width 495 height 393
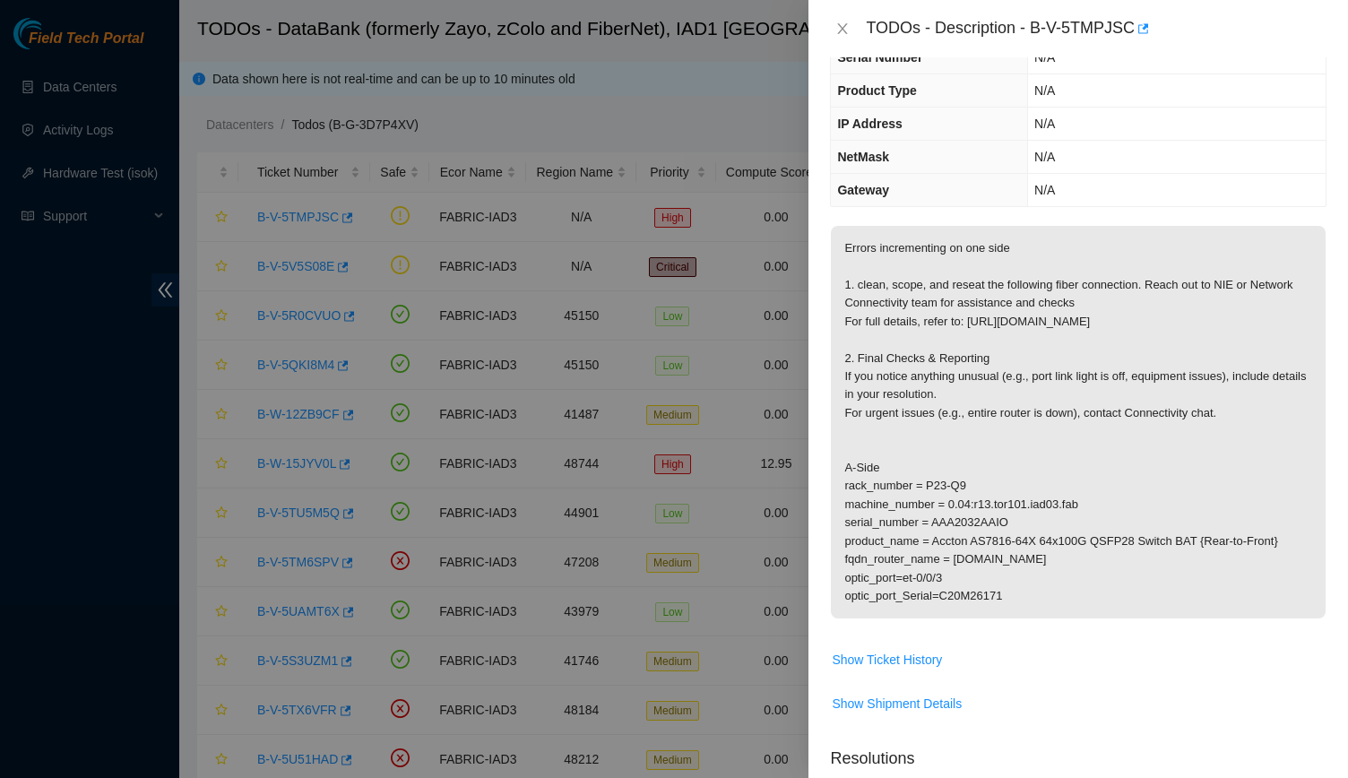
scroll to position [102, 0]
click at [970, 633] on span "Errors incrementing on one side 1. clean, scope, and reseat the following fiber…" at bounding box center [1078, 431] width 495 height 404
click at [904, 300] on p "Errors incrementing on one side 1. clean, scope, and reseat the following fiber…" at bounding box center [1078, 425] width 495 height 393
click at [1272, 581] on p "Errors incrementing on one side 1. clean, scope, and reseat the following fiber…" at bounding box center [1078, 425] width 495 height 393
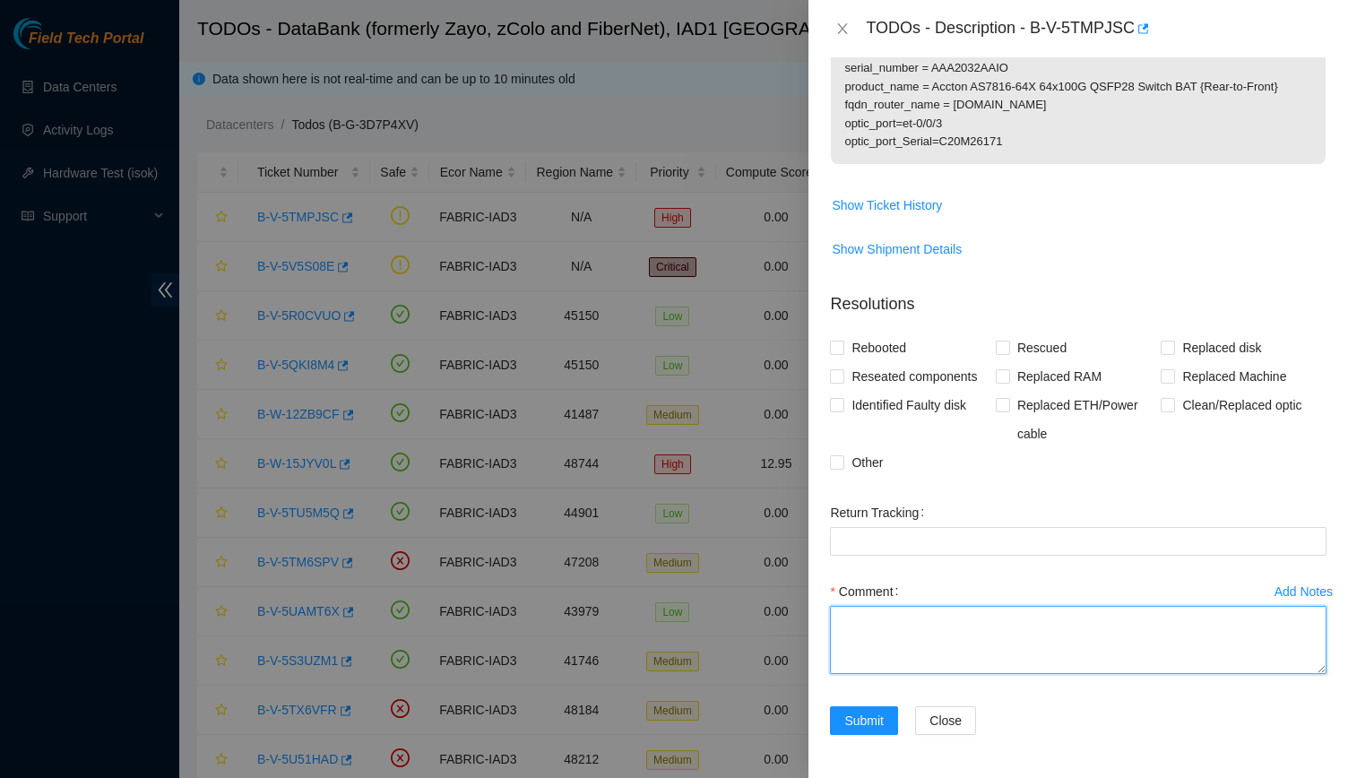
click at [1061, 650] on textarea "Comment" at bounding box center [1078, 640] width 497 height 68
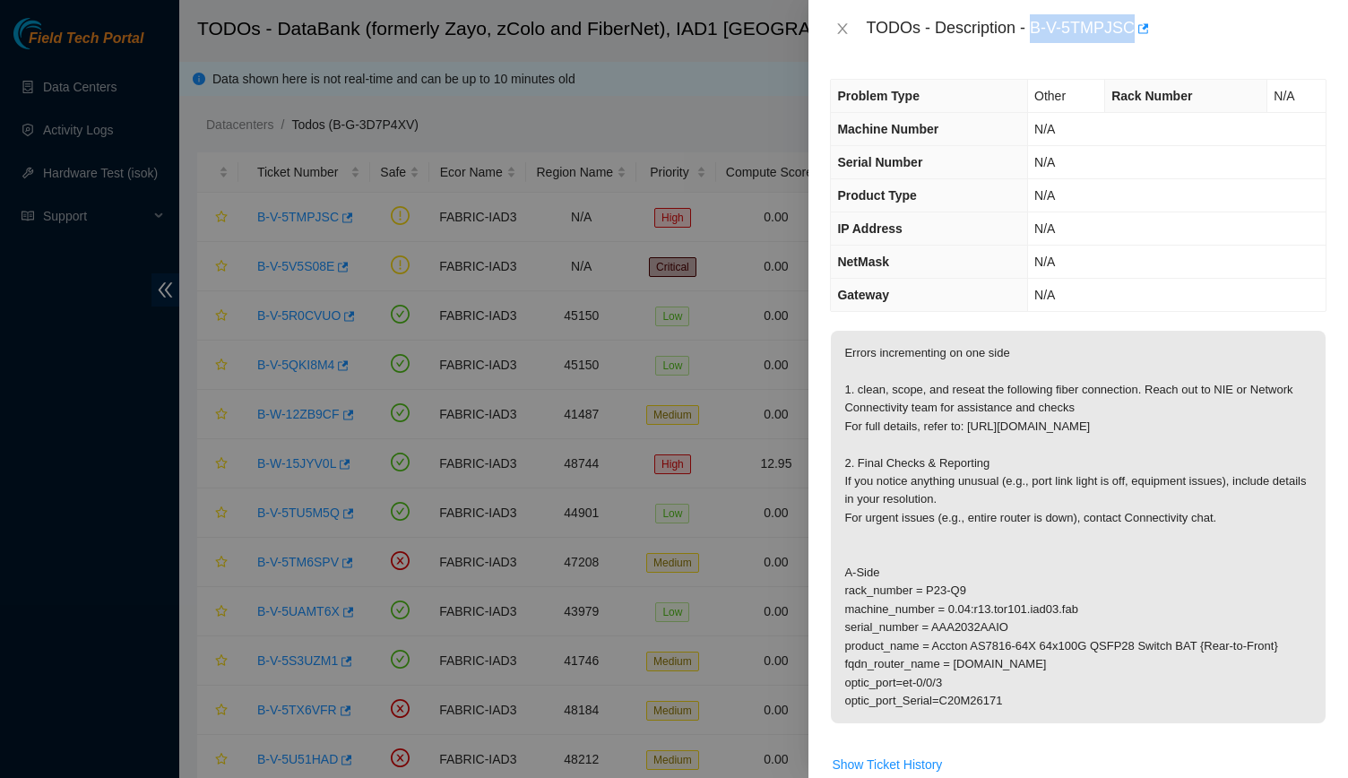
drag, startPoint x: 1032, startPoint y: 26, endPoint x: 1150, endPoint y: 22, distance: 118.4
click at [1150, 22] on div "TODOs - Description - B-V-5TMPJSC" at bounding box center [1096, 28] width 461 height 29
copy div "B-V-5TMPJSC"
click at [1269, 252] on td "N/A" at bounding box center [1177, 262] width 298 height 33
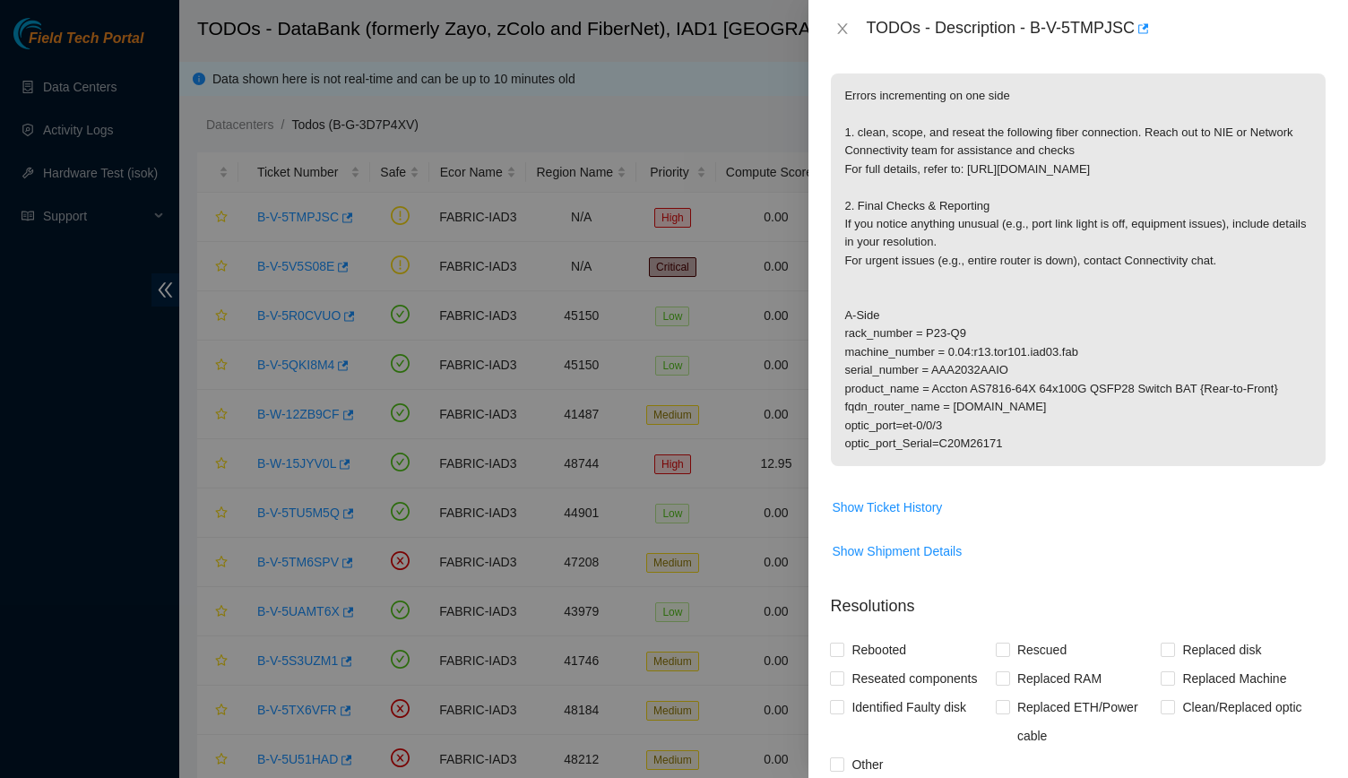
scroll to position [258, 0]
click at [1092, 452] on p "Errors incrementing on one side 1. clean, scope, and reseat the following fiber…" at bounding box center [1078, 269] width 495 height 393
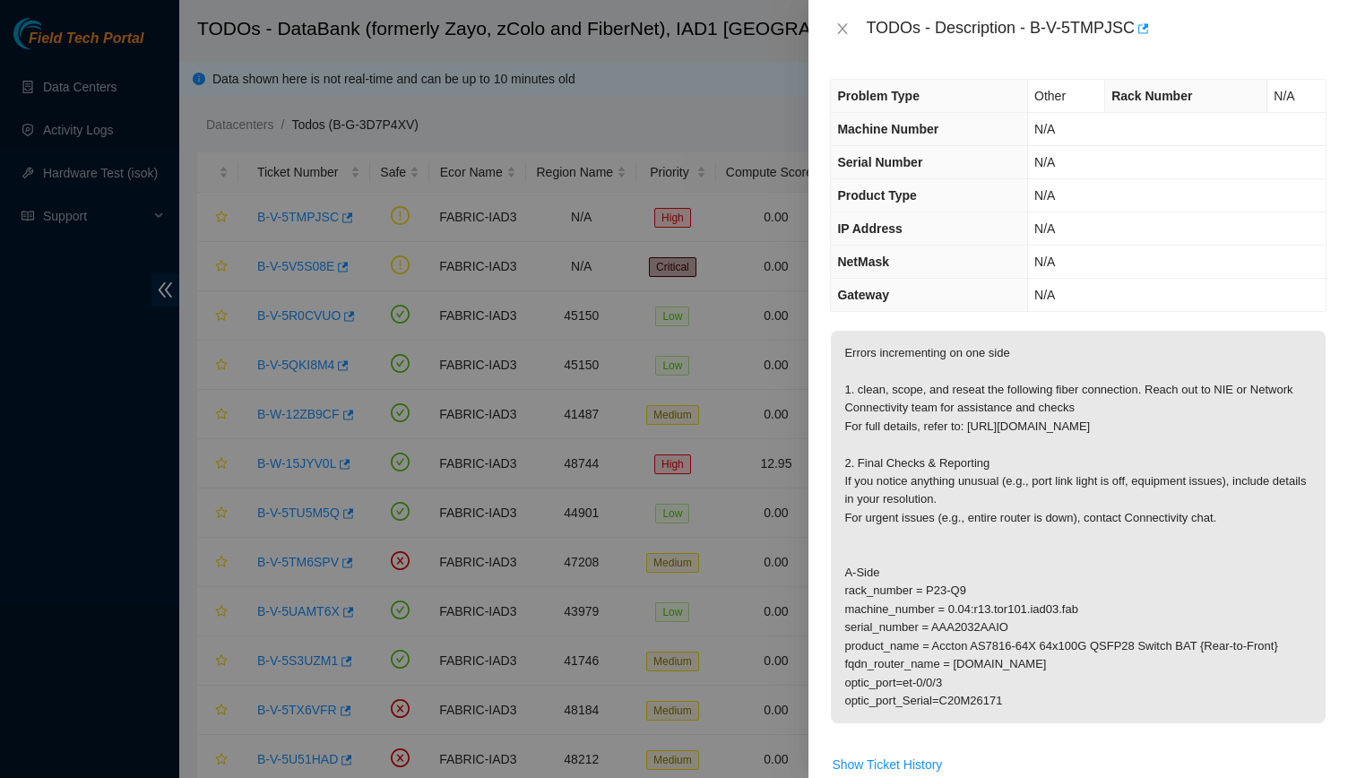
scroll to position [574, 0]
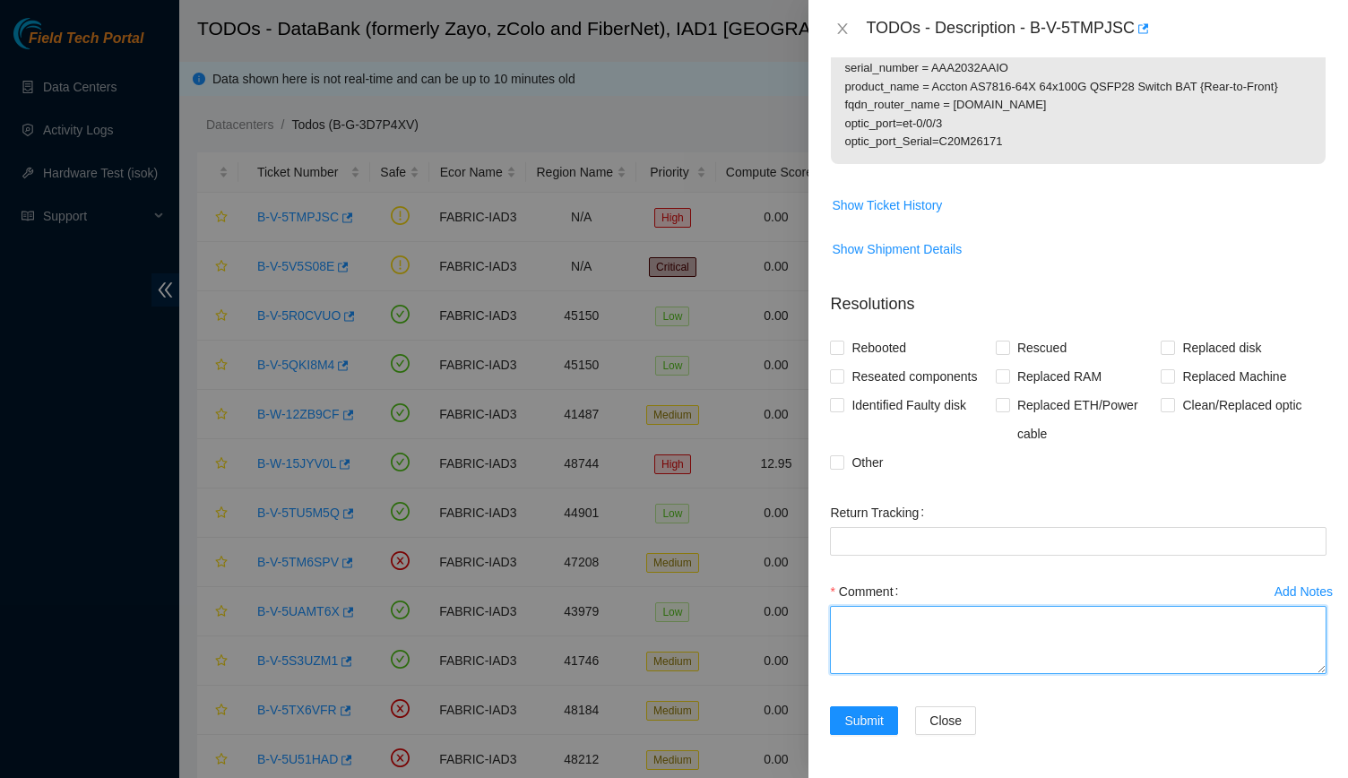
click at [1020, 628] on textarea "Comment" at bounding box center [1078, 640] width 497 height 68
paste textarea "-Verified rack -Took proper steps in unlocking rids -Talked with Athira G to un…"
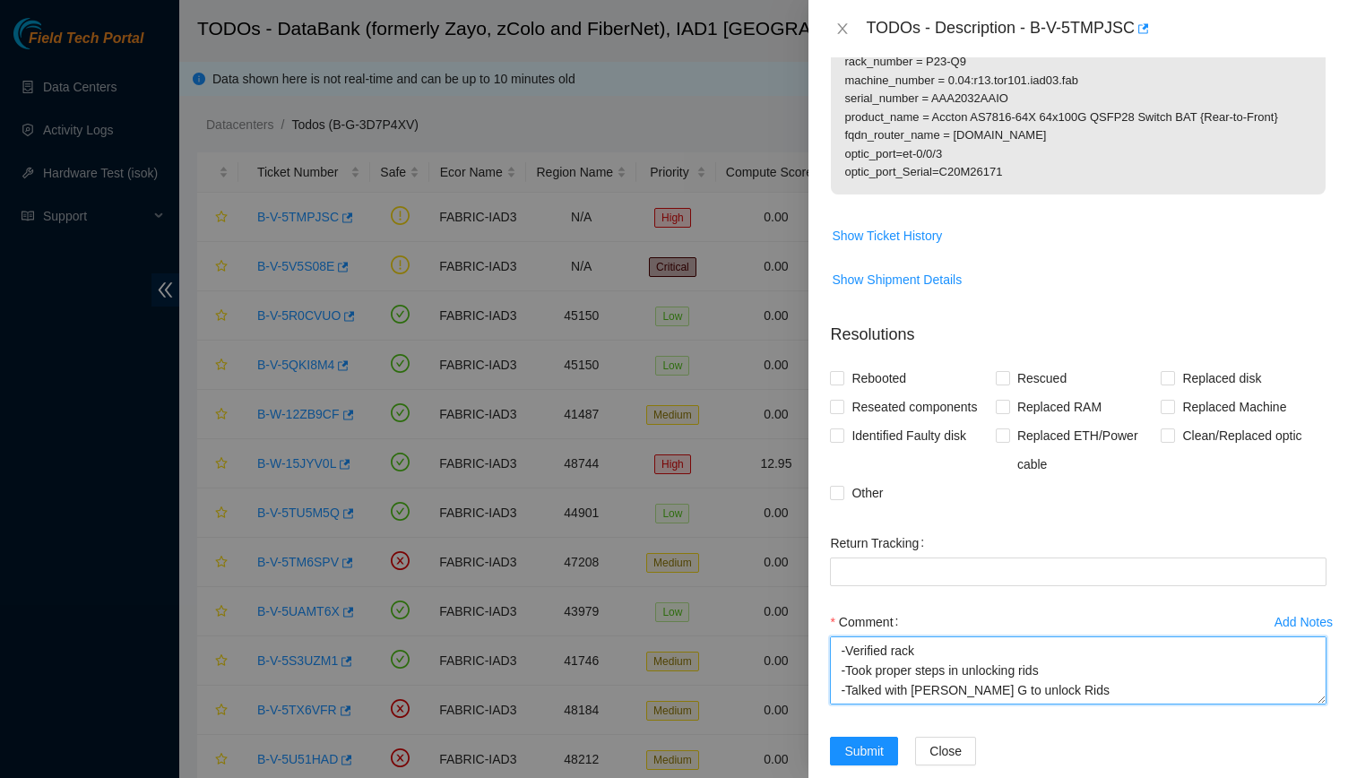
scroll to position [529, 0]
type textarea "-Verified rack -Took proper steps in unlocking rids -Talked with Athira G to un…"
click at [1175, 450] on span "Clean/Replaced optic" at bounding box center [1242, 435] width 134 height 29
click at [1168, 441] on input "Clean/Replaced optic" at bounding box center [1167, 435] width 13 height 13
checkbox input "true"
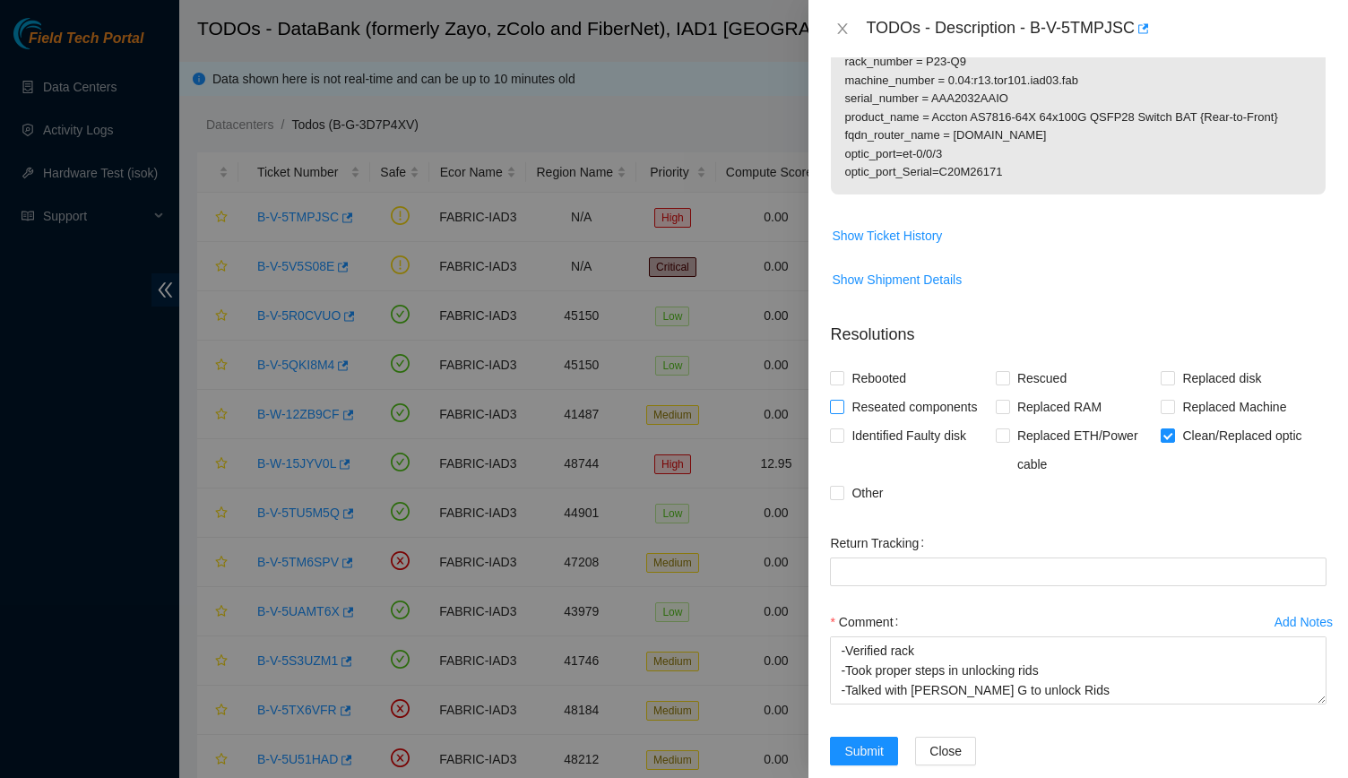
click at [933, 421] on span "Reseated components" at bounding box center [914, 407] width 140 height 29
click at [843, 412] on input "Reseated components" at bounding box center [836, 406] width 13 height 13
checkbox input "true"
click at [861, 766] on button "Submit" at bounding box center [864, 751] width 68 height 29
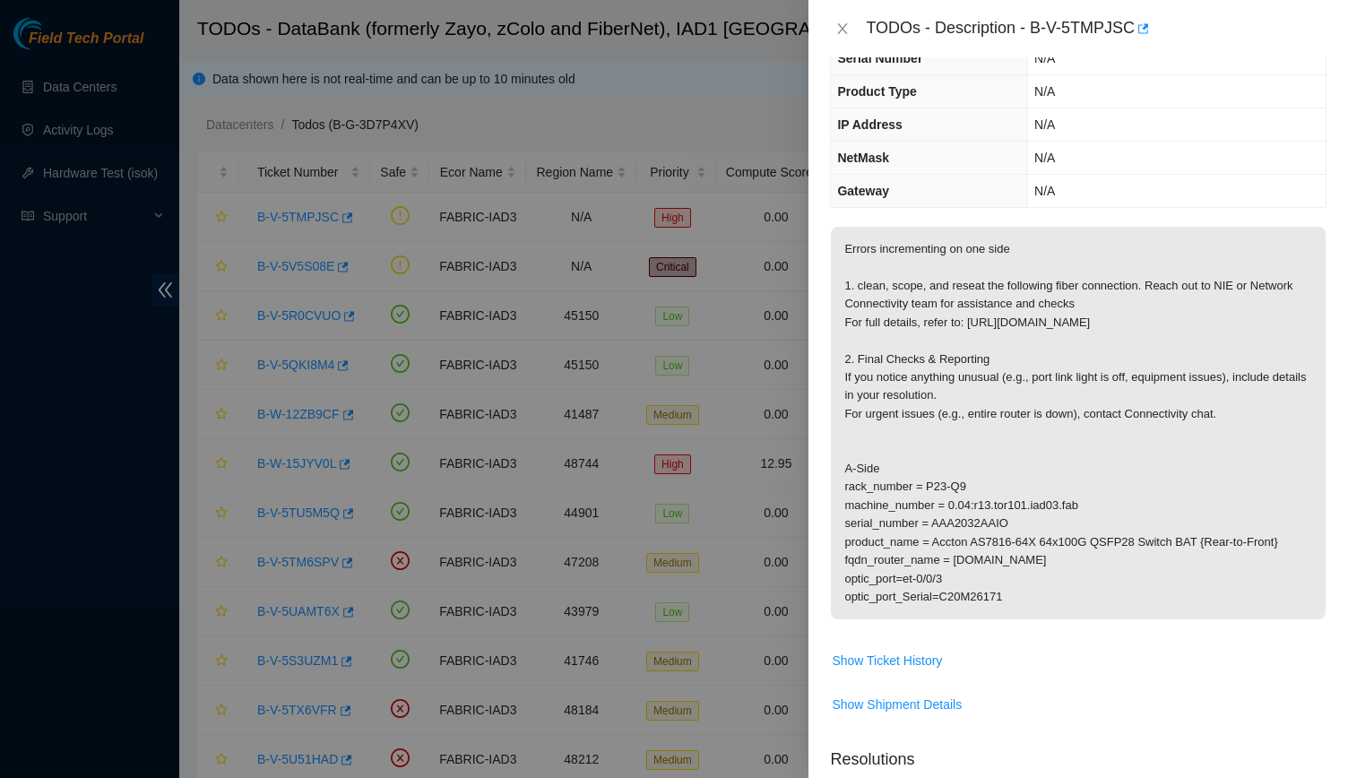
scroll to position [0, 0]
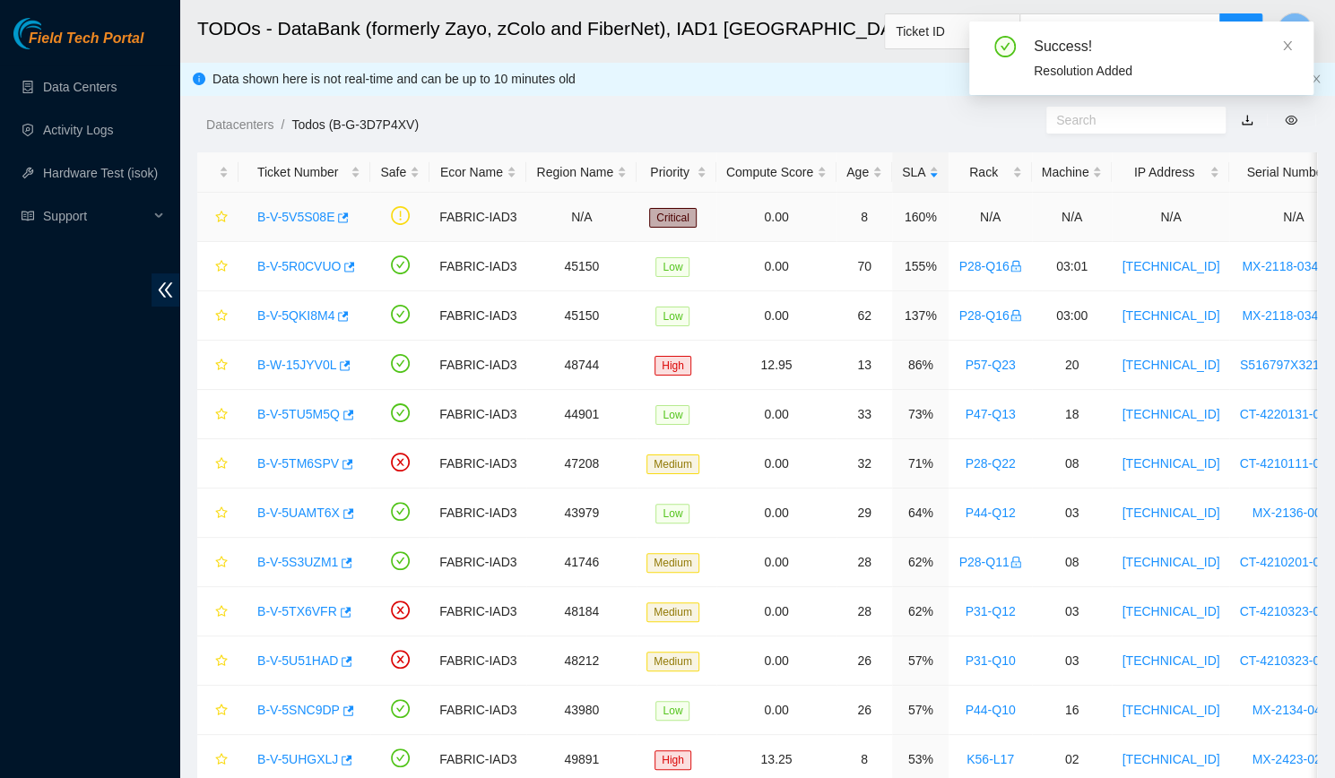
click at [913, 193] on td "160%" at bounding box center [920, 217] width 56 height 49
click at [907, 182] on div "SLA" at bounding box center [920, 172] width 37 height 20
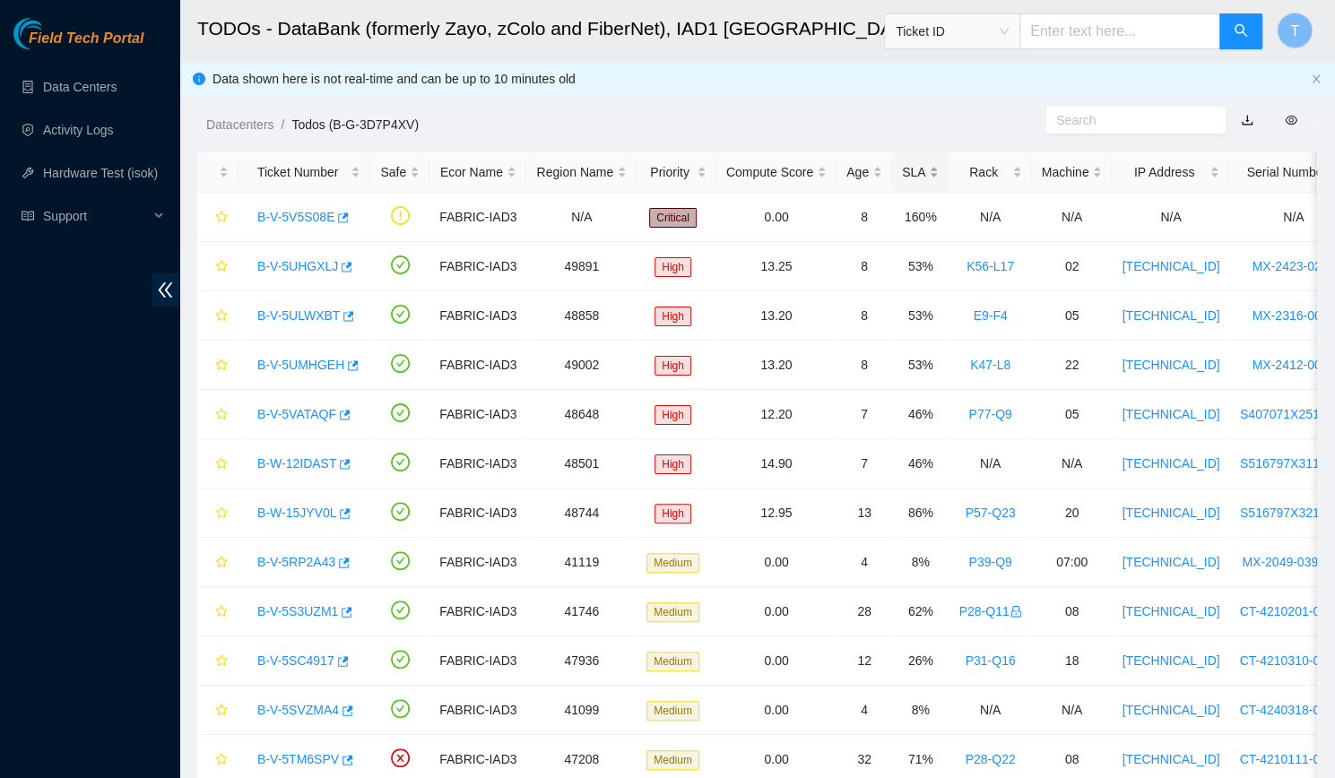
click at [907, 182] on div "SLA" at bounding box center [920, 172] width 37 height 20
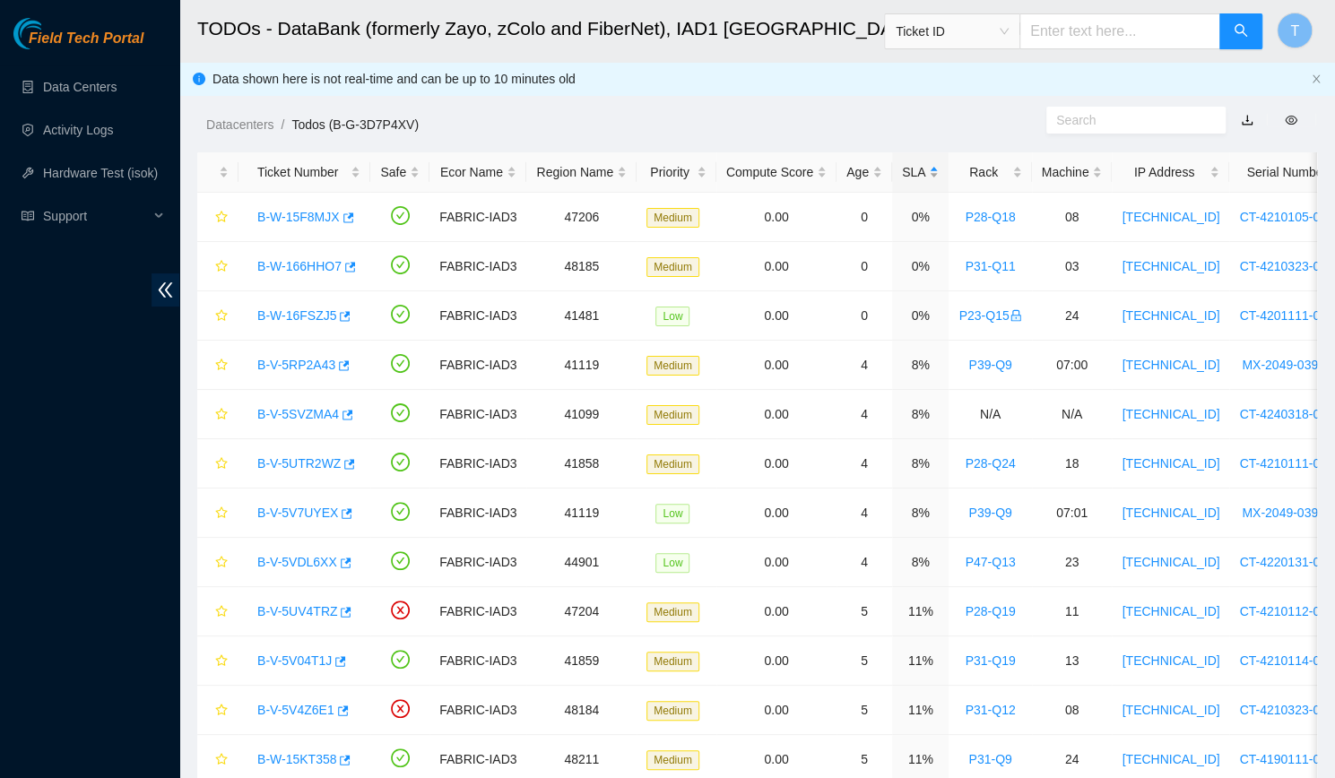
click at [907, 182] on div "SLA" at bounding box center [920, 172] width 37 height 20
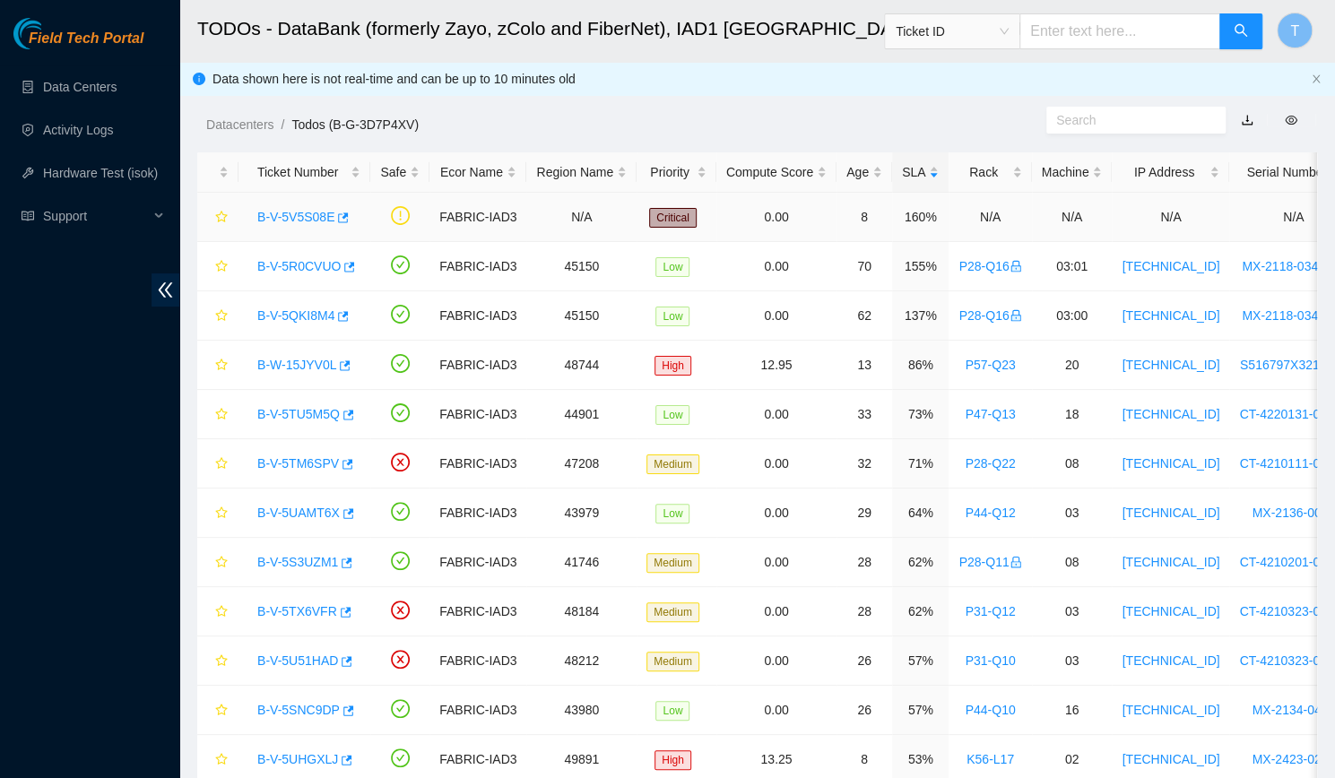
click at [290, 216] on link "B-V-5V5S08E" at bounding box center [295, 217] width 77 height 14
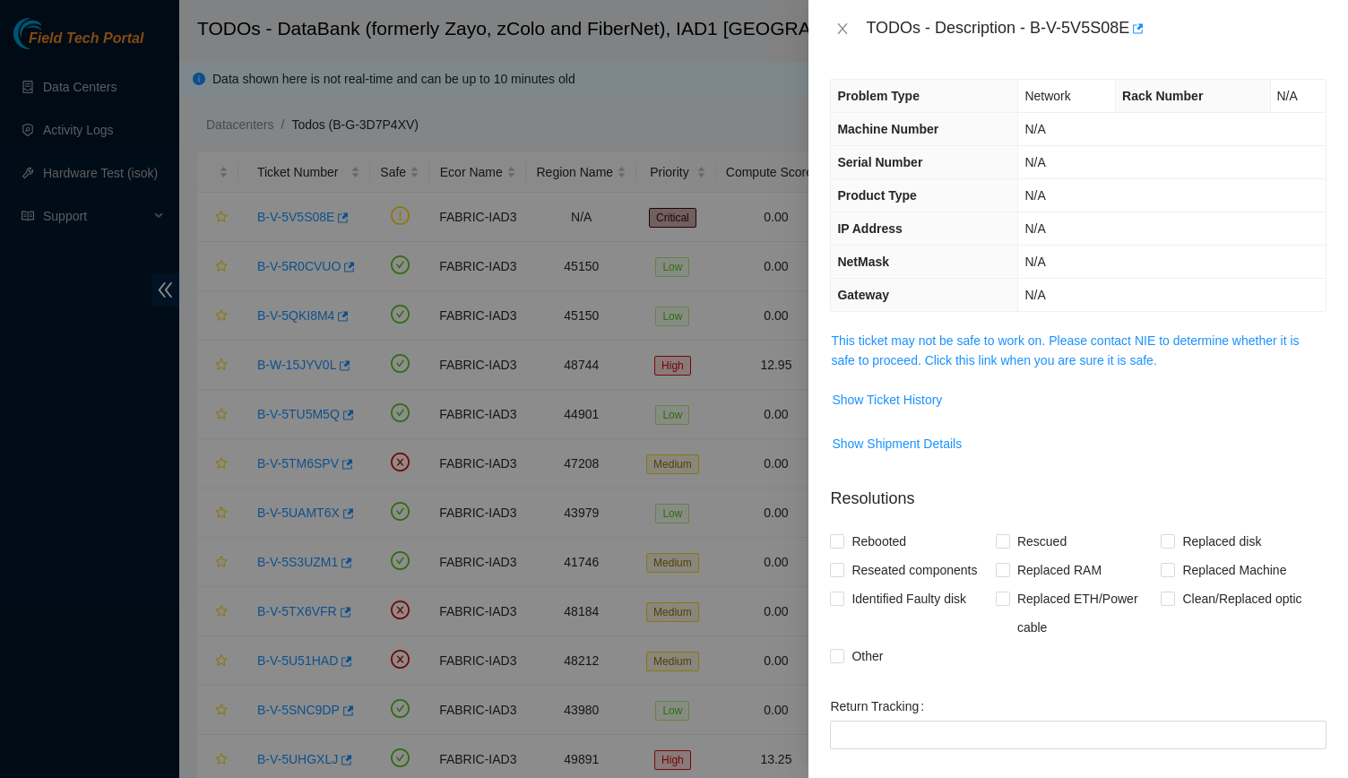
click at [999, 373] on td "This ticket may not be safe to work on. Please contact NIE to determine whether…" at bounding box center [1078, 357] width 497 height 55
click at [1000, 367] on span "This ticket may not be safe to work on. Please contact NIE to determine whether…" at bounding box center [1078, 350] width 495 height 39
click at [998, 359] on link "This ticket may not be safe to work on. Please contact NIE to determine whether…" at bounding box center [1065, 350] width 468 height 34
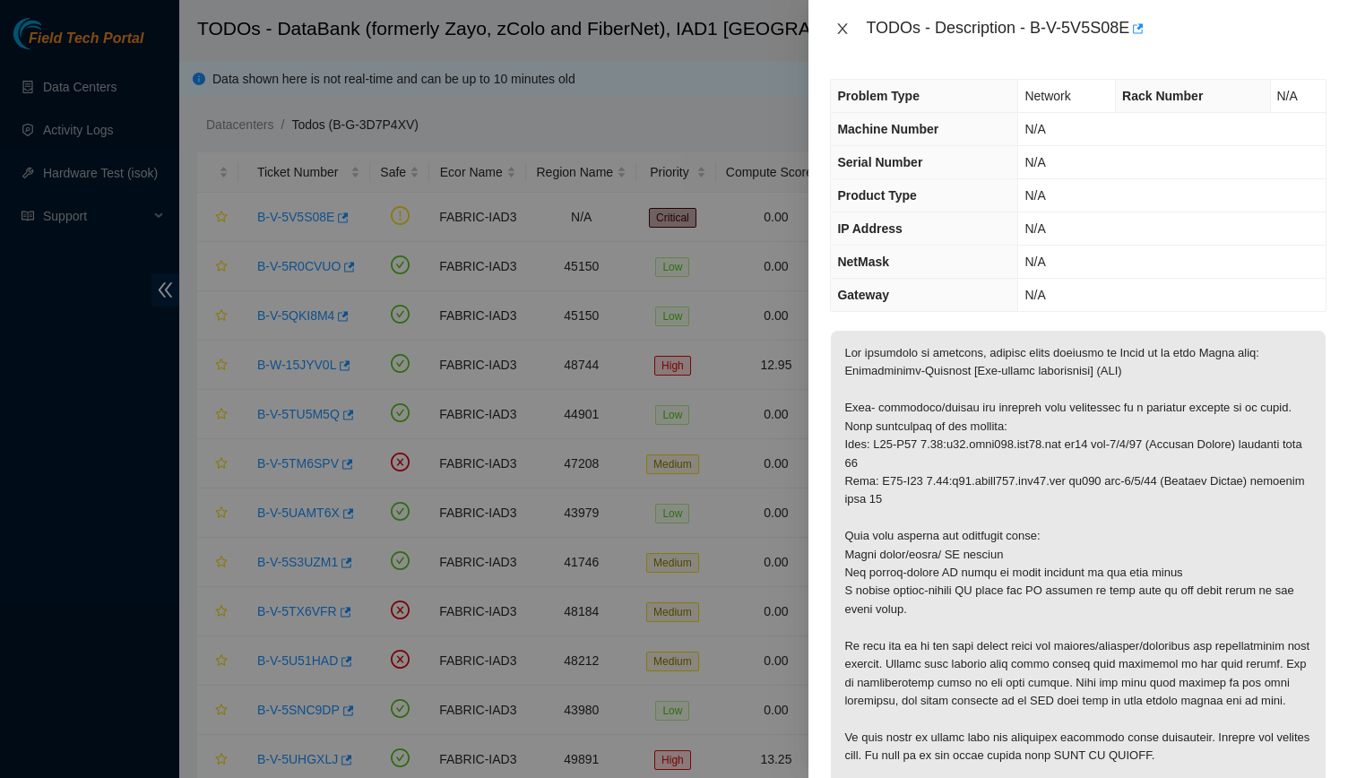
click at [839, 22] on icon "close" at bounding box center [843, 29] width 14 height 14
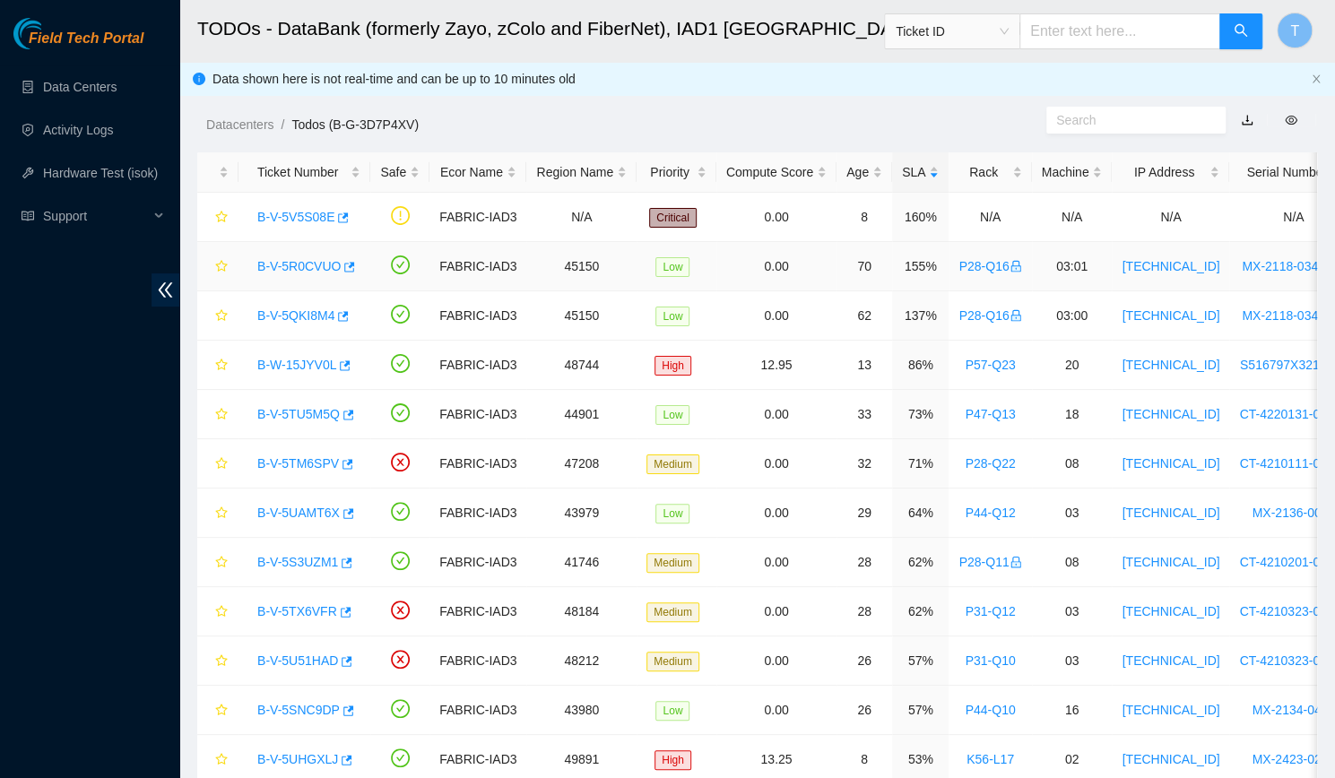
click at [306, 266] on link "B-V-5R0CVUO" at bounding box center [298, 266] width 83 height 14
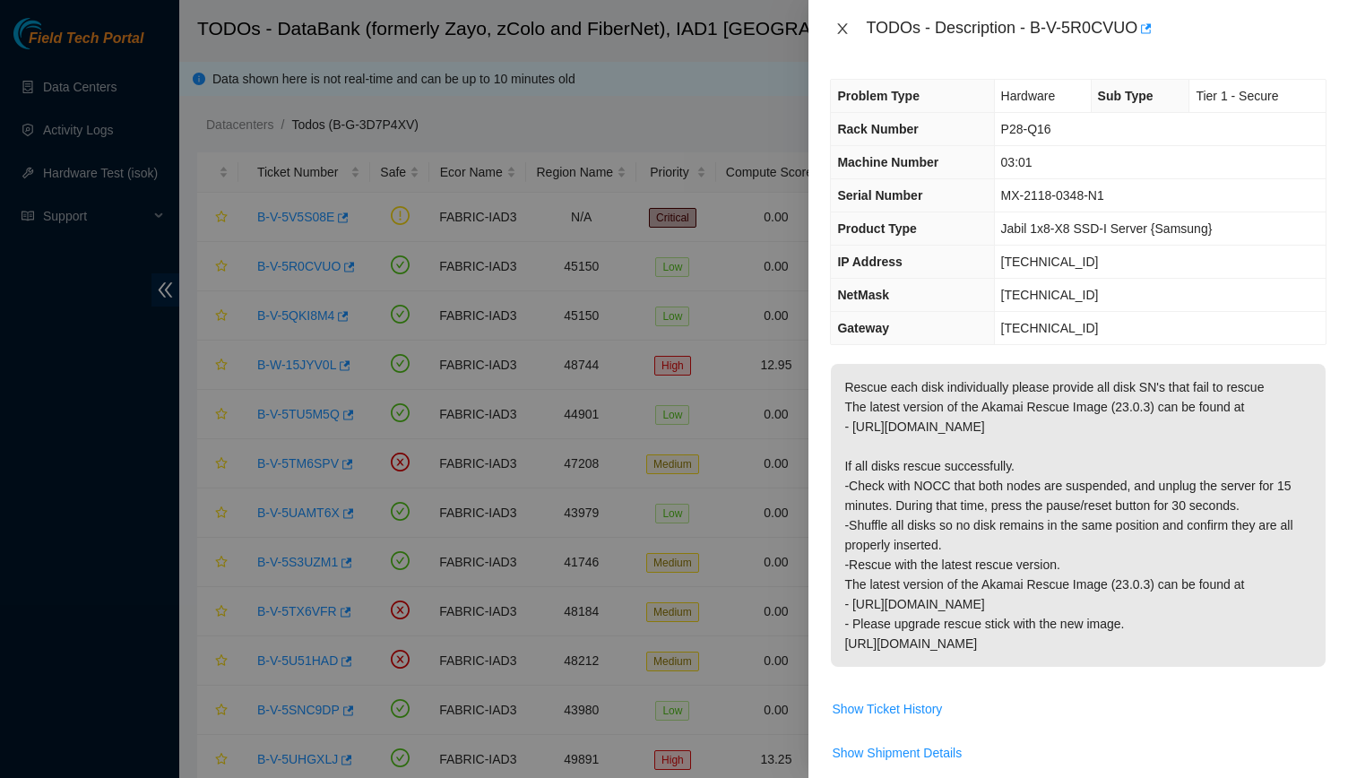
click at [845, 31] on icon "close" at bounding box center [843, 28] width 10 height 11
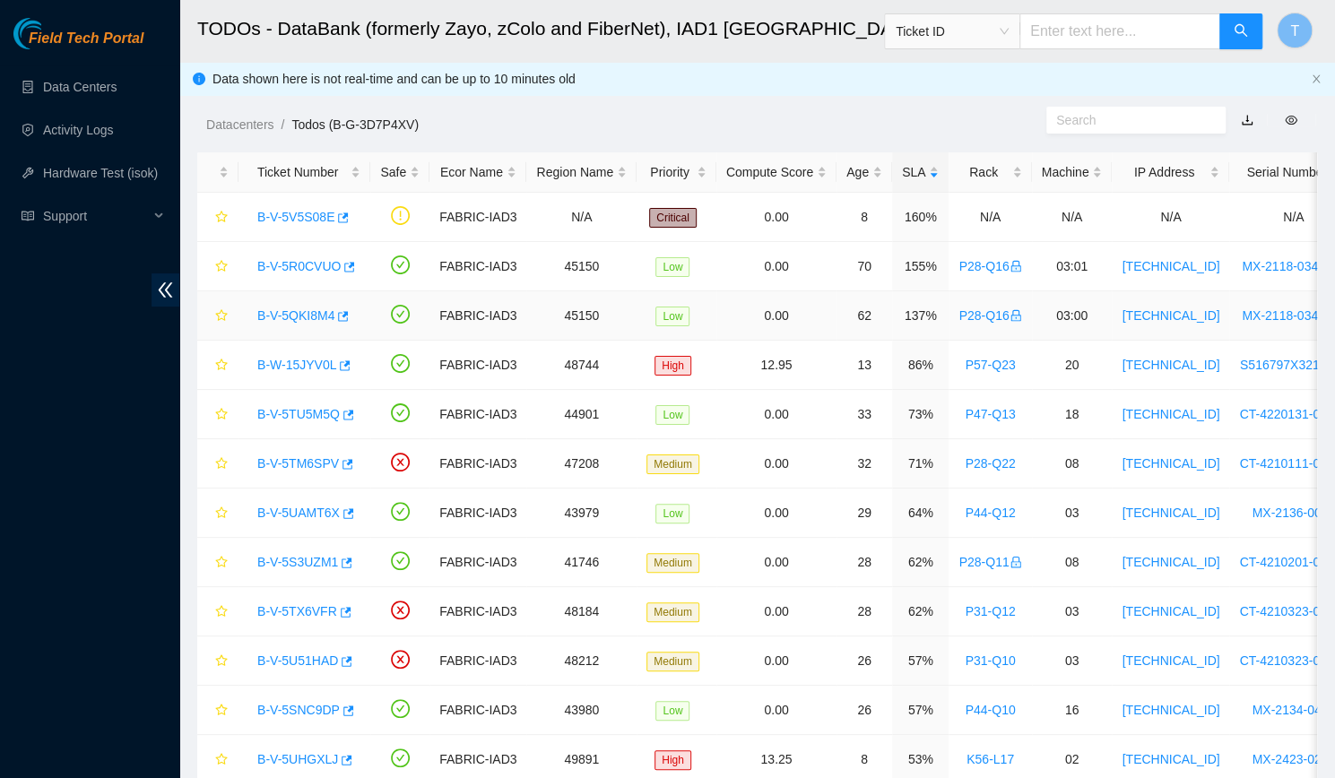
click at [288, 315] on link "B-V-5QKI8M4" at bounding box center [295, 315] width 77 height 14
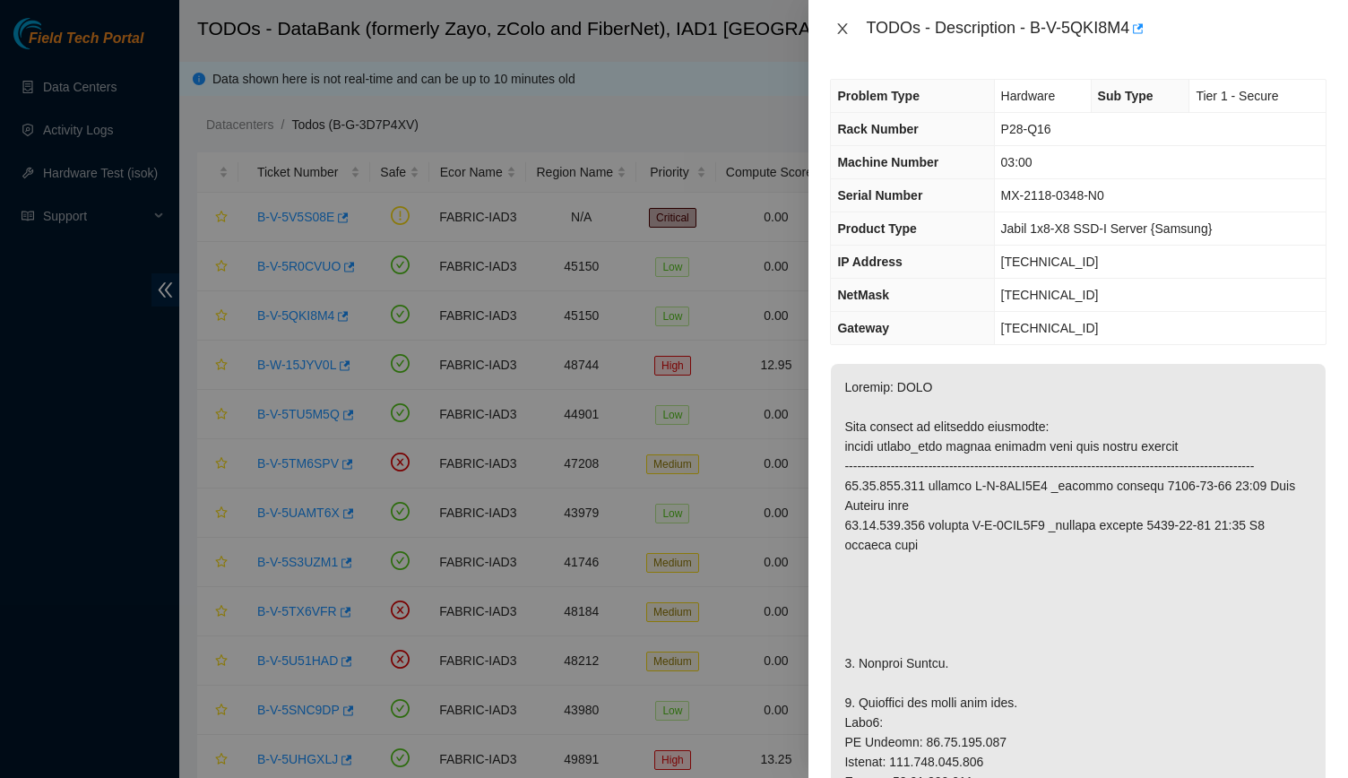
click at [838, 25] on icon "close" at bounding box center [843, 29] width 14 height 14
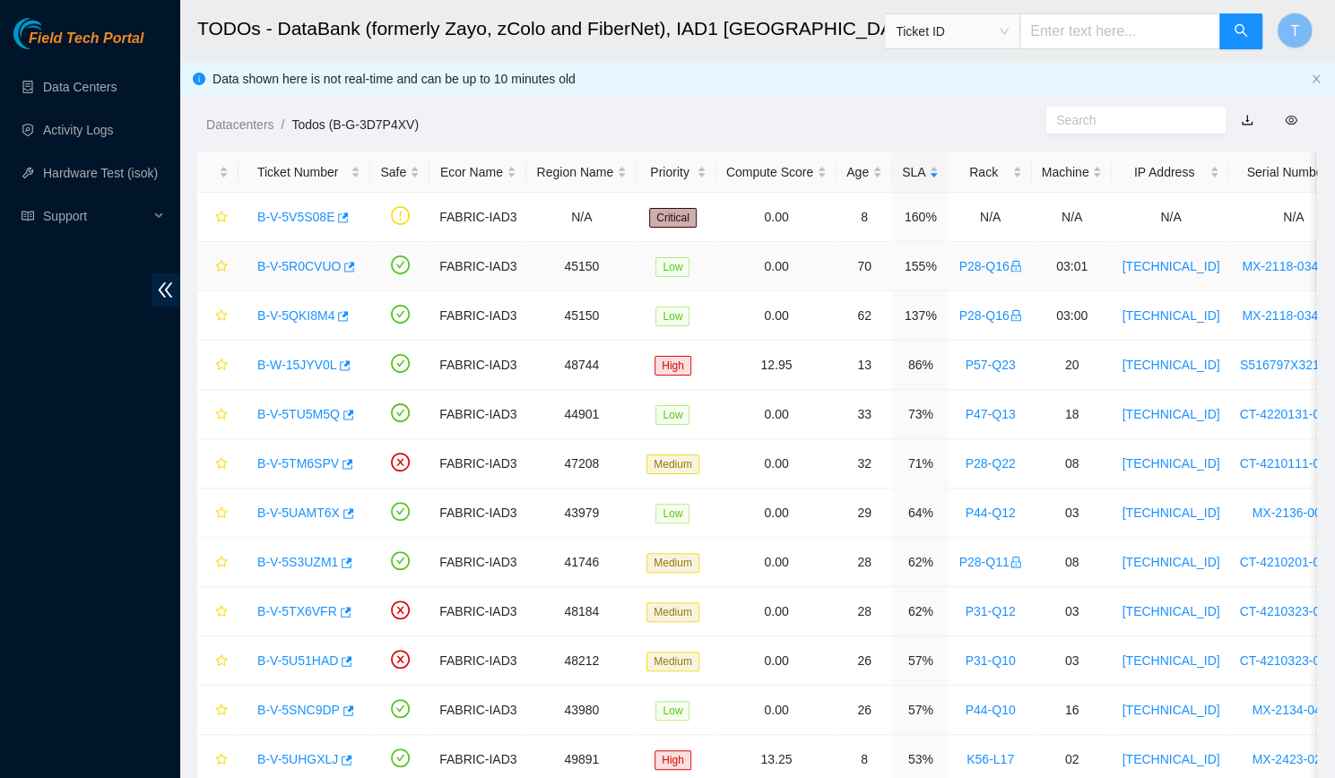
click at [283, 271] on link "B-V-5R0CVUO" at bounding box center [298, 266] width 83 height 14
